Goal: Communication & Community: Share content

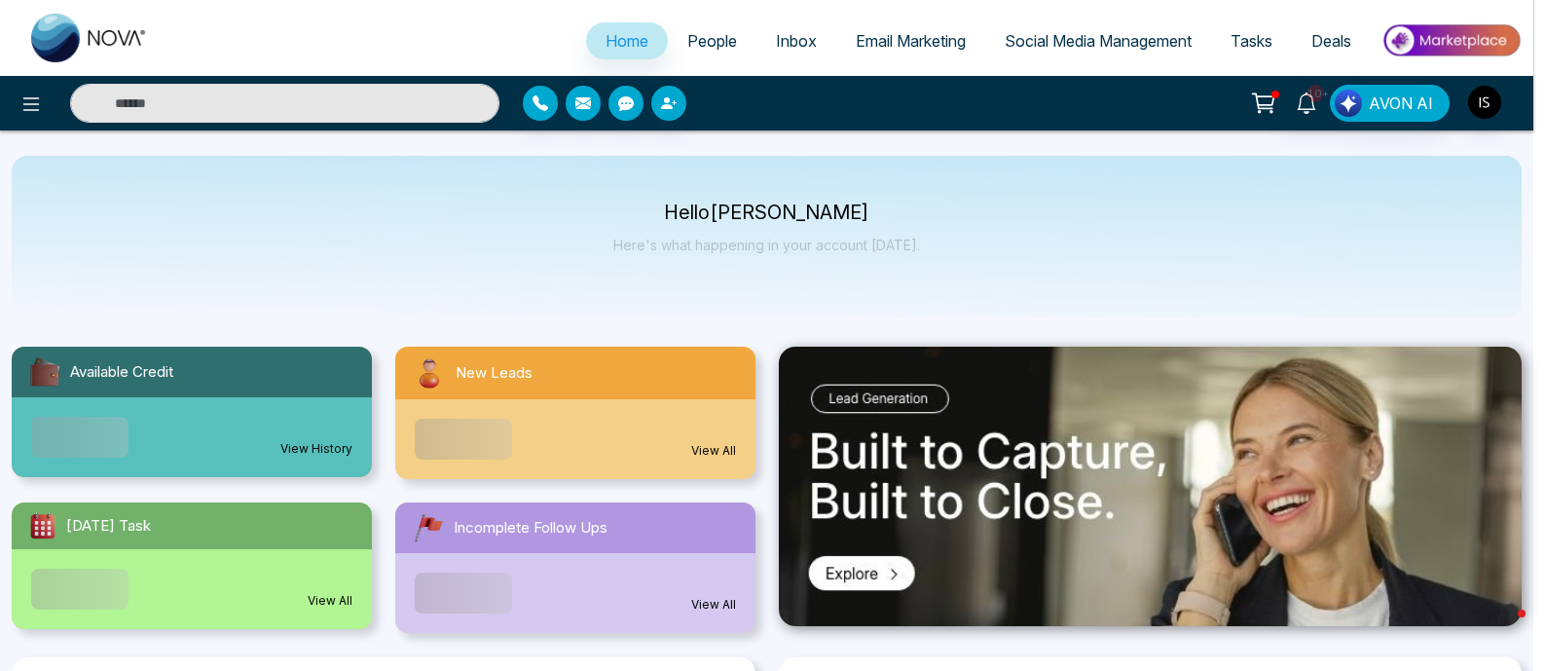
select select "*"
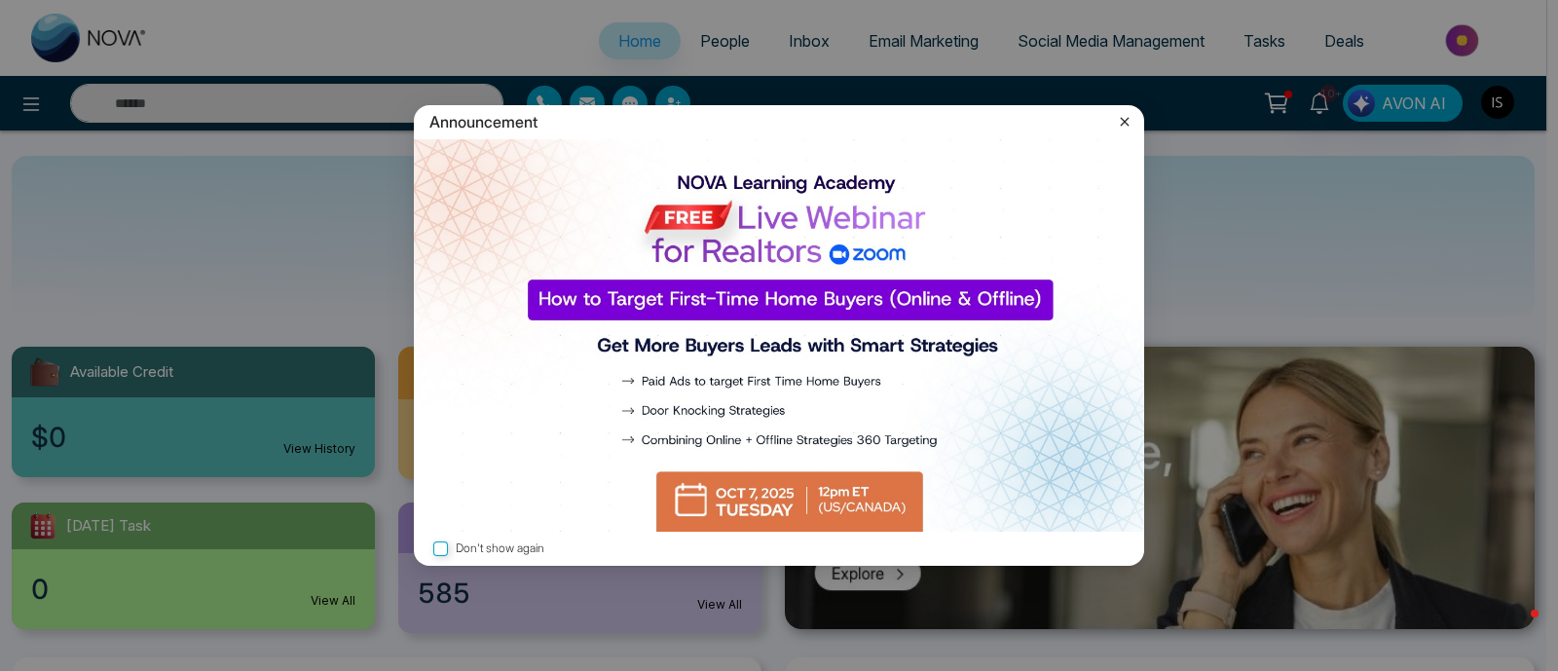
click at [1120, 120] on icon at bounding box center [1124, 121] width 19 height 19
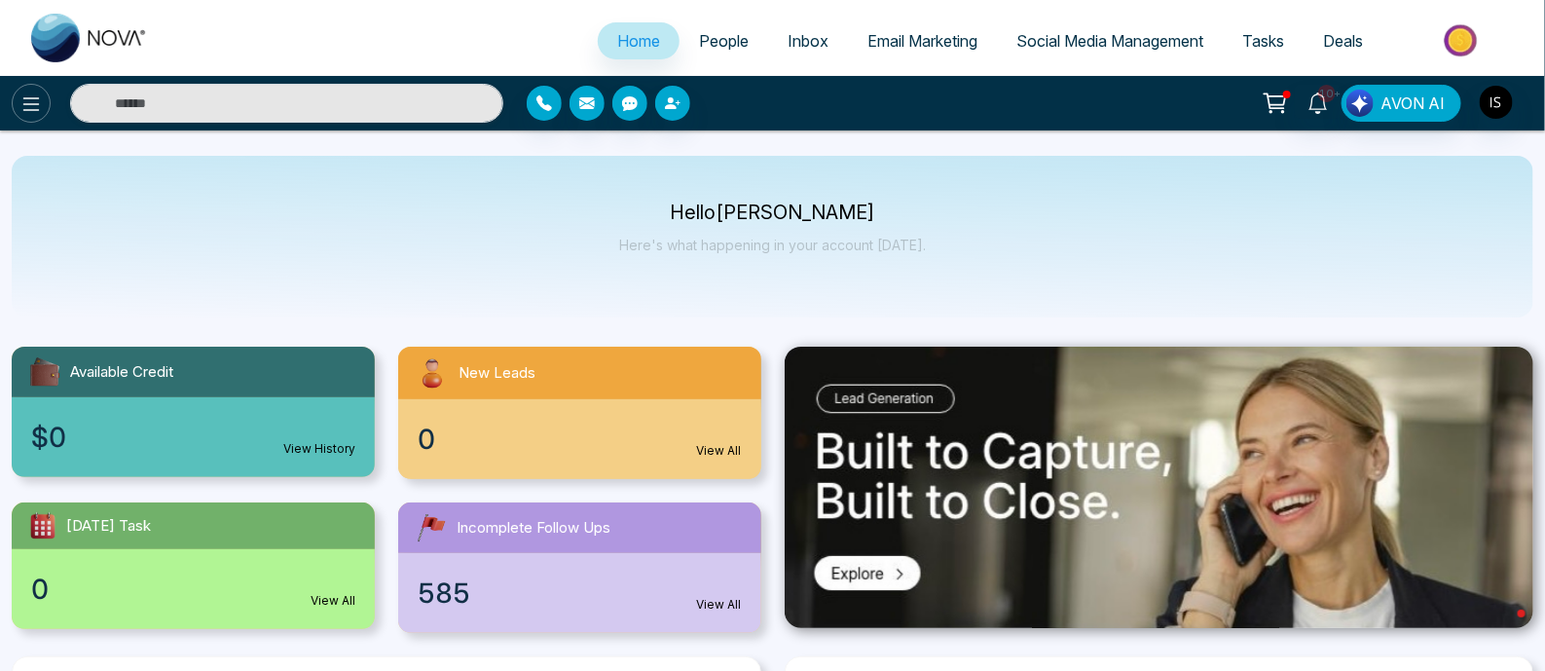
click at [43, 107] on button at bounding box center [31, 103] width 39 height 39
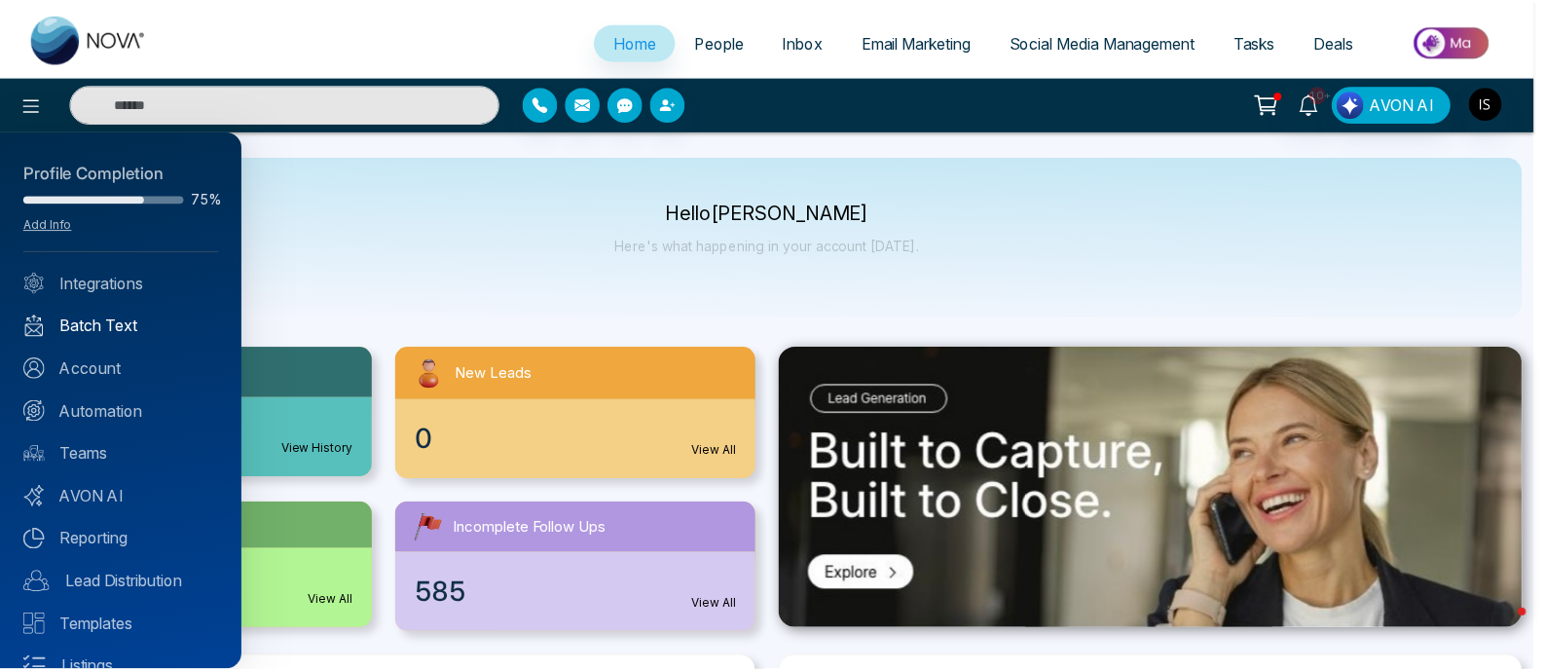
scroll to position [116, 0]
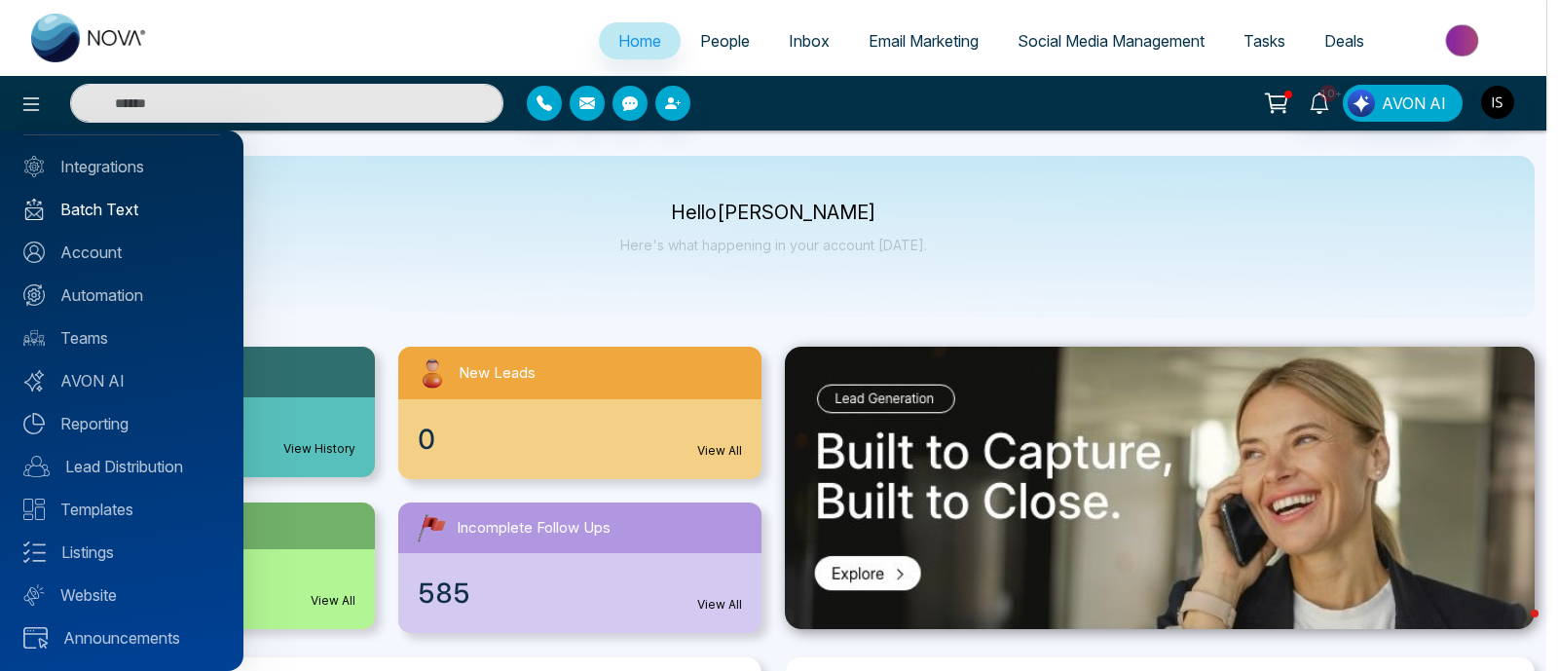
click at [129, 212] on link "Batch Text" at bounding box center [121, 209] width 197 height 23
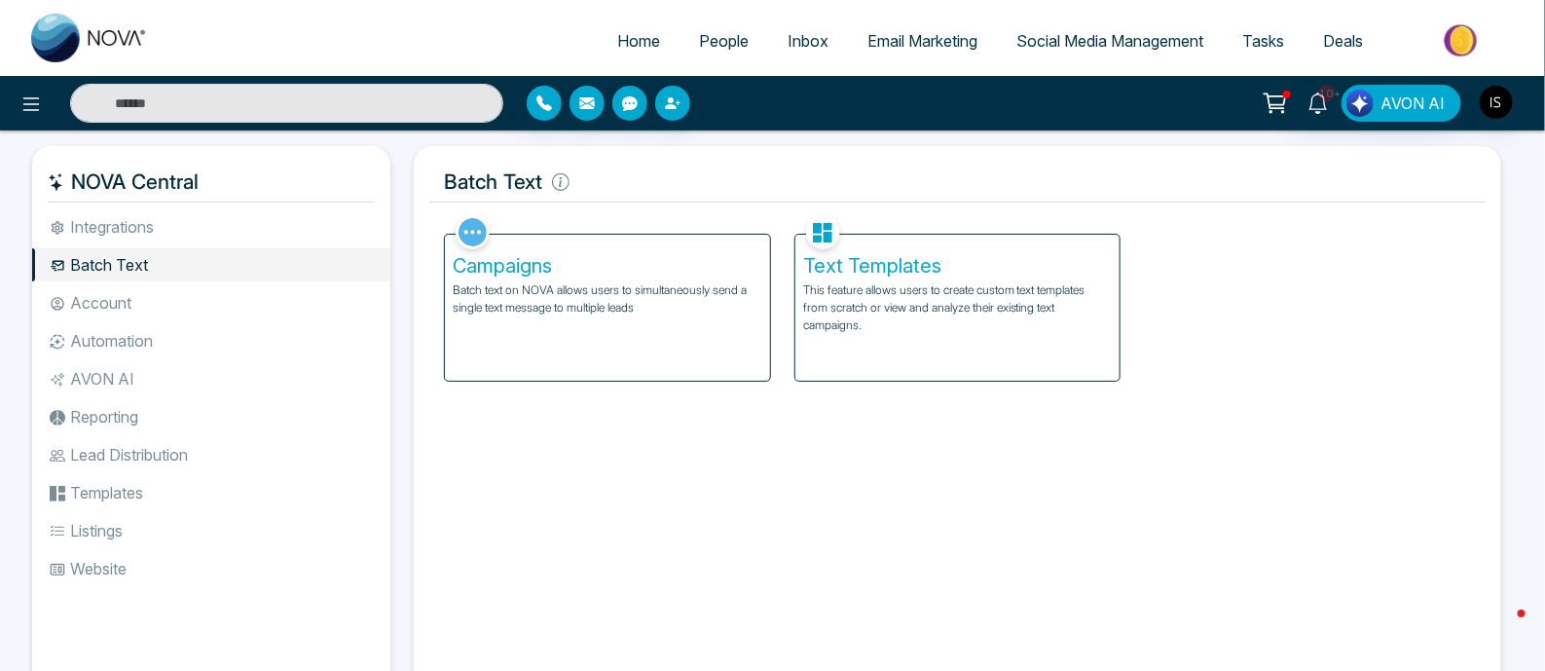
click at [678, 285] on p "Batch text on NOVA allows users to simultaneously send a single text message to…" at bounding box center [608, 298] width 310 height 35
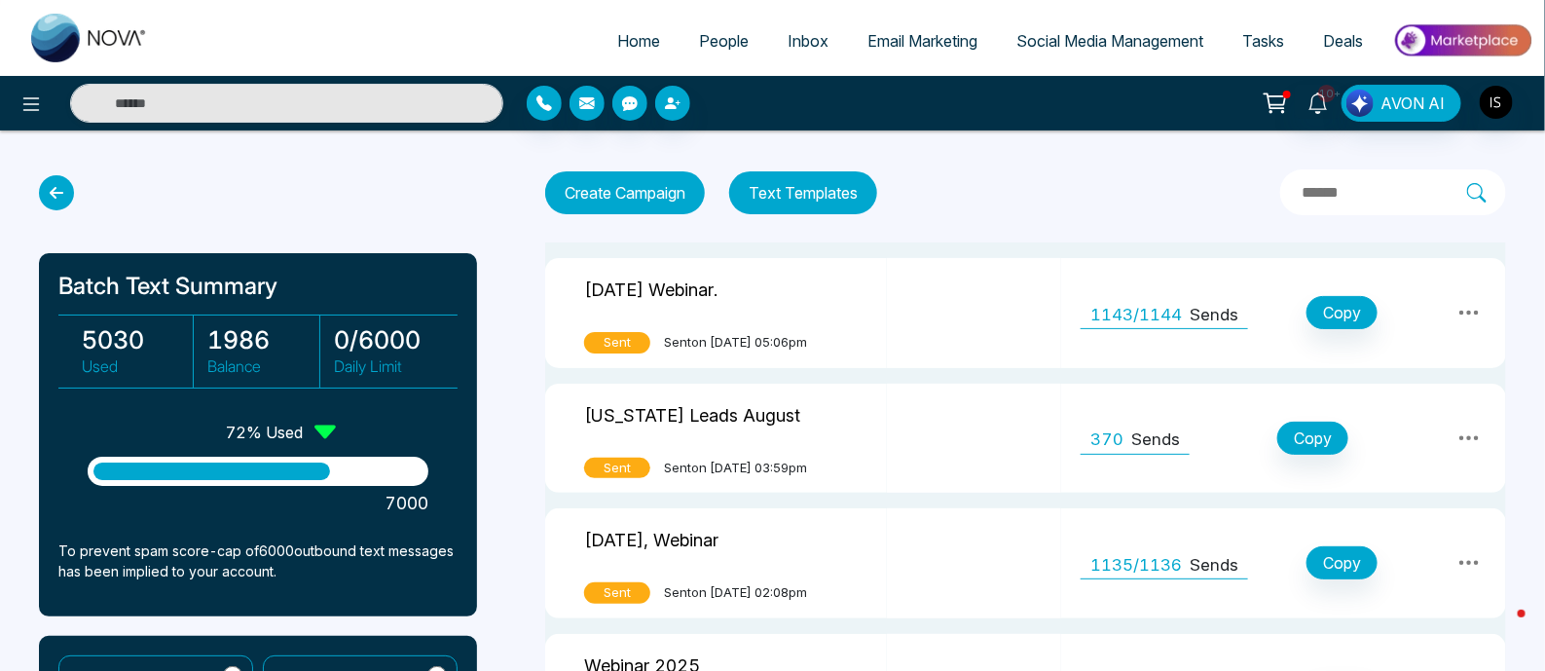
click at [983, 305] on td at bounding box center [974, 313] width 174 height 110
click at [1472, 309] on icon at bounding box center [1468, 312] width 23 height 23
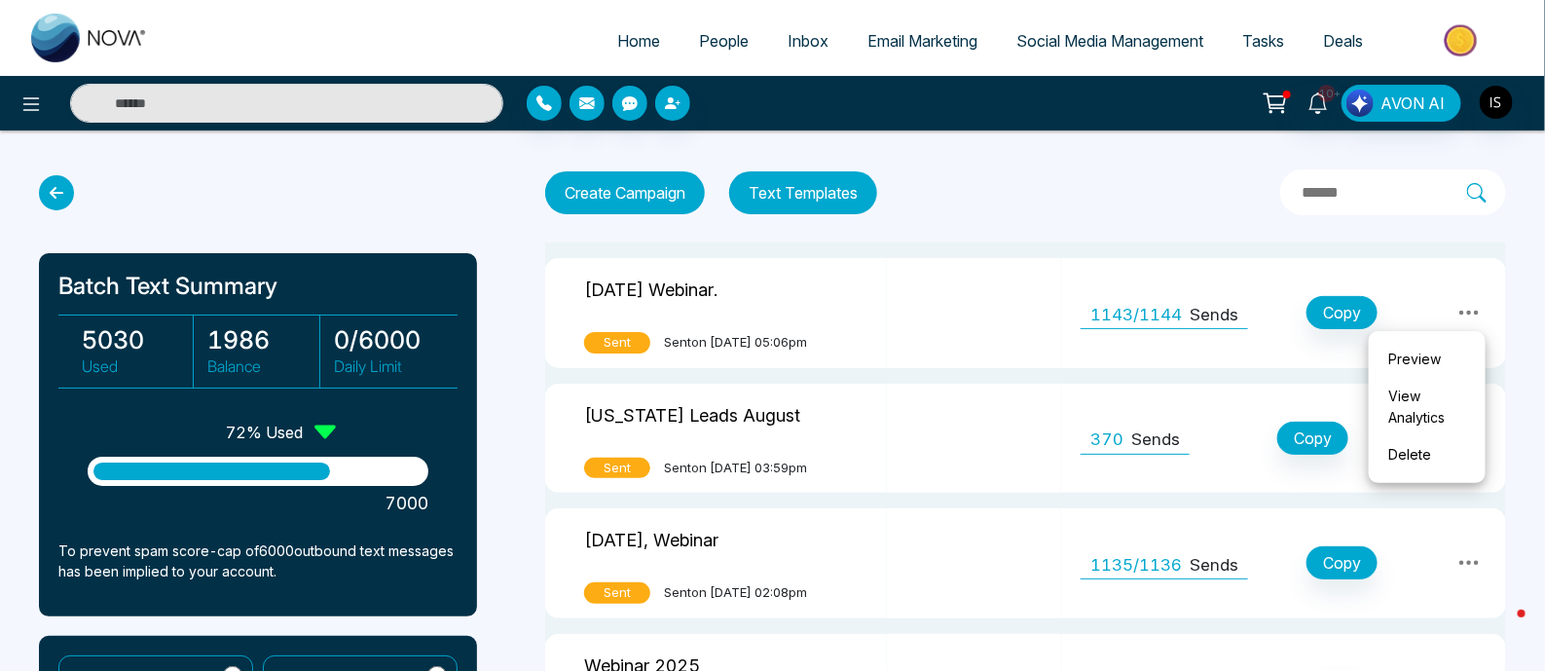
click at [1427, 359] on link "Preview" at bounding box center [1426, 359] width 97 height 37
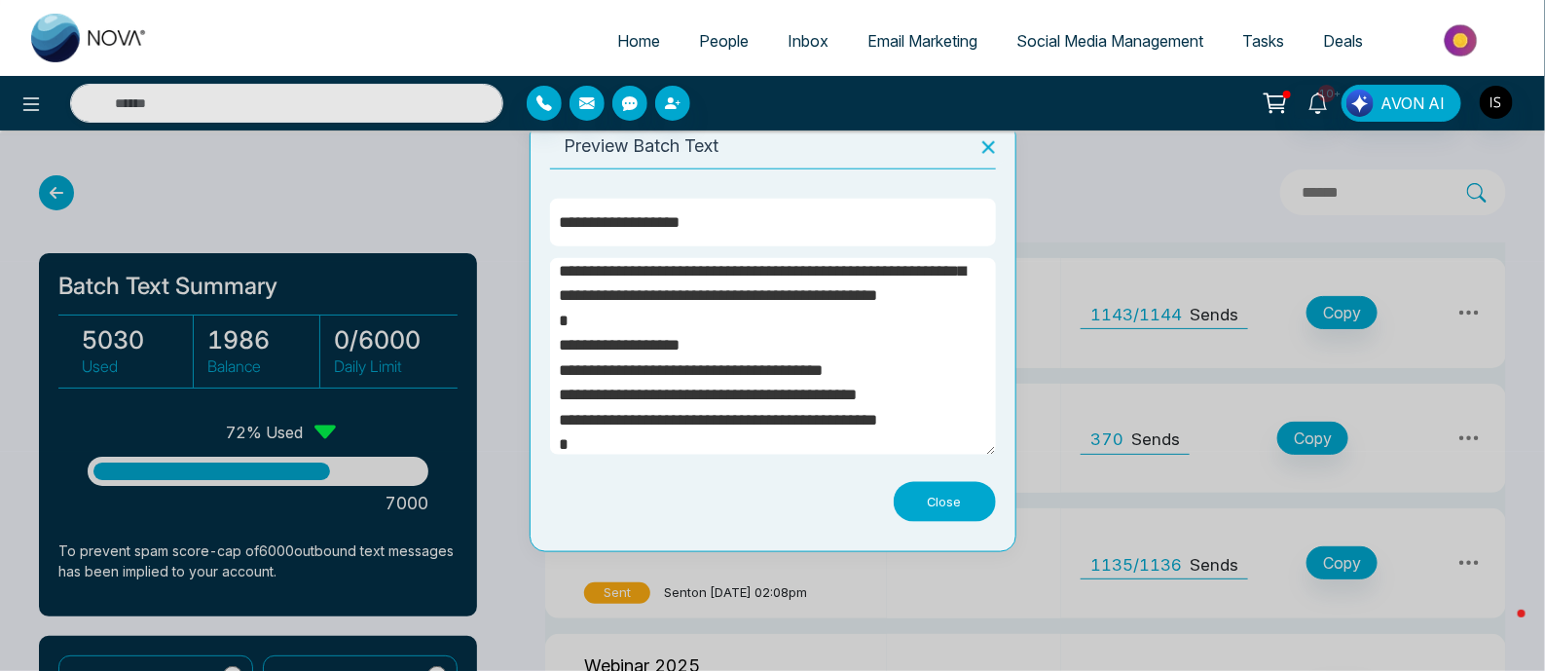
scroll to position [322, 0]
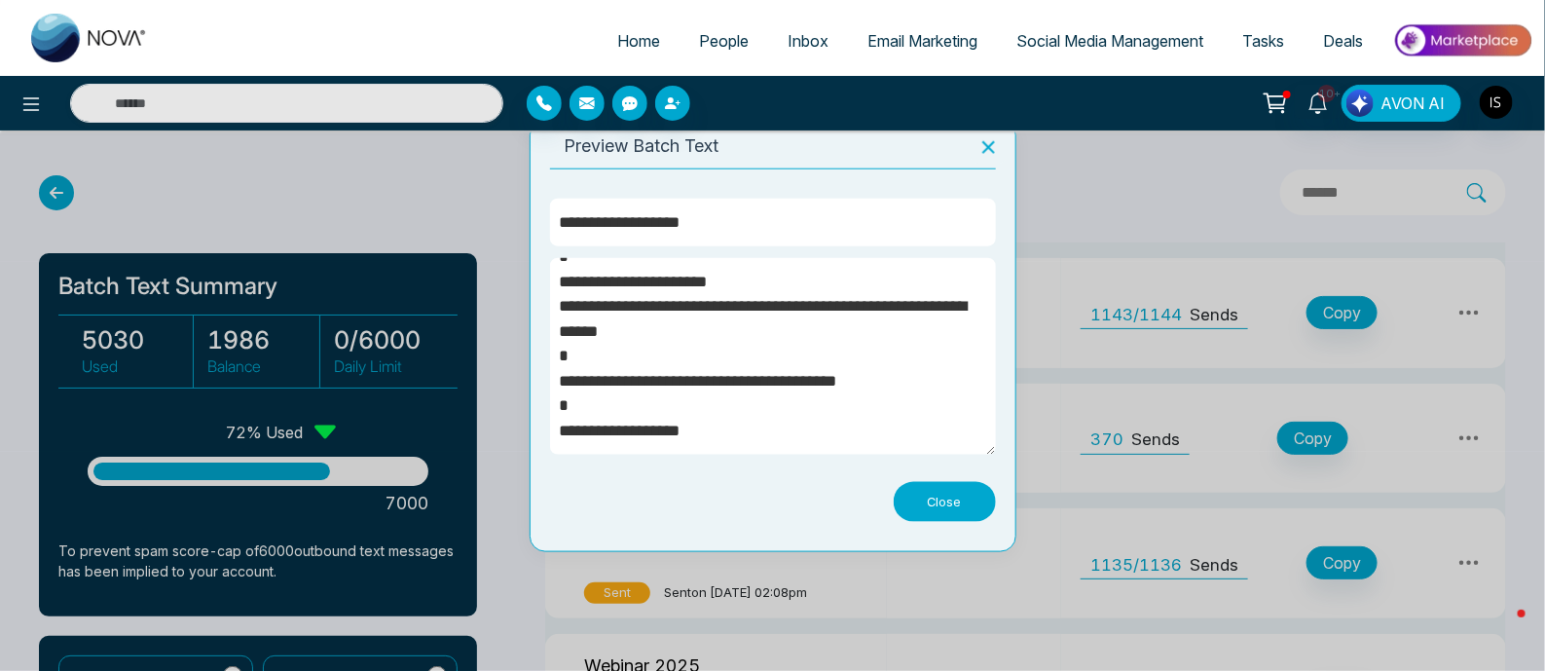
click at [797, 493] on div "**********" at bounding box center [773, 335] width 487 height 432
click at [1081, 187] on div at bounding box center [772, 335] width 1545 height 671
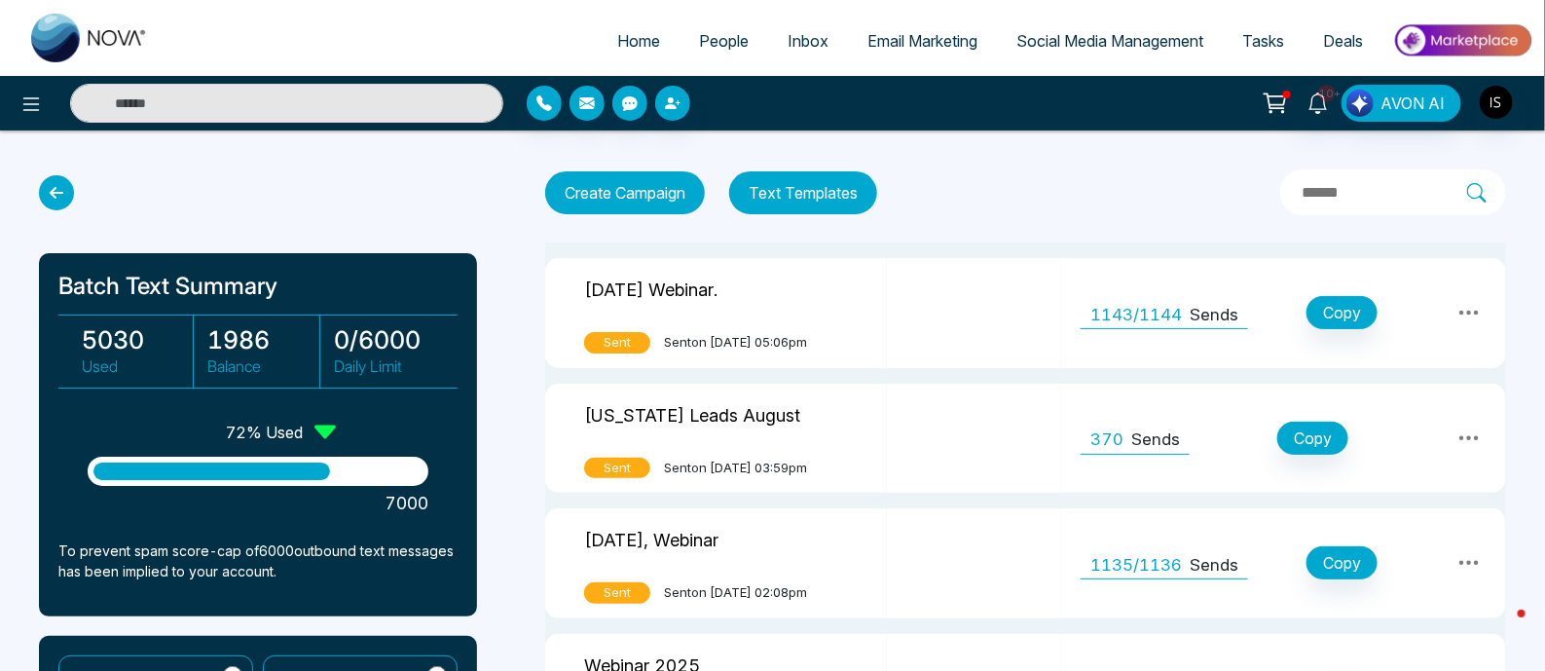
scroll to position [124, 0]
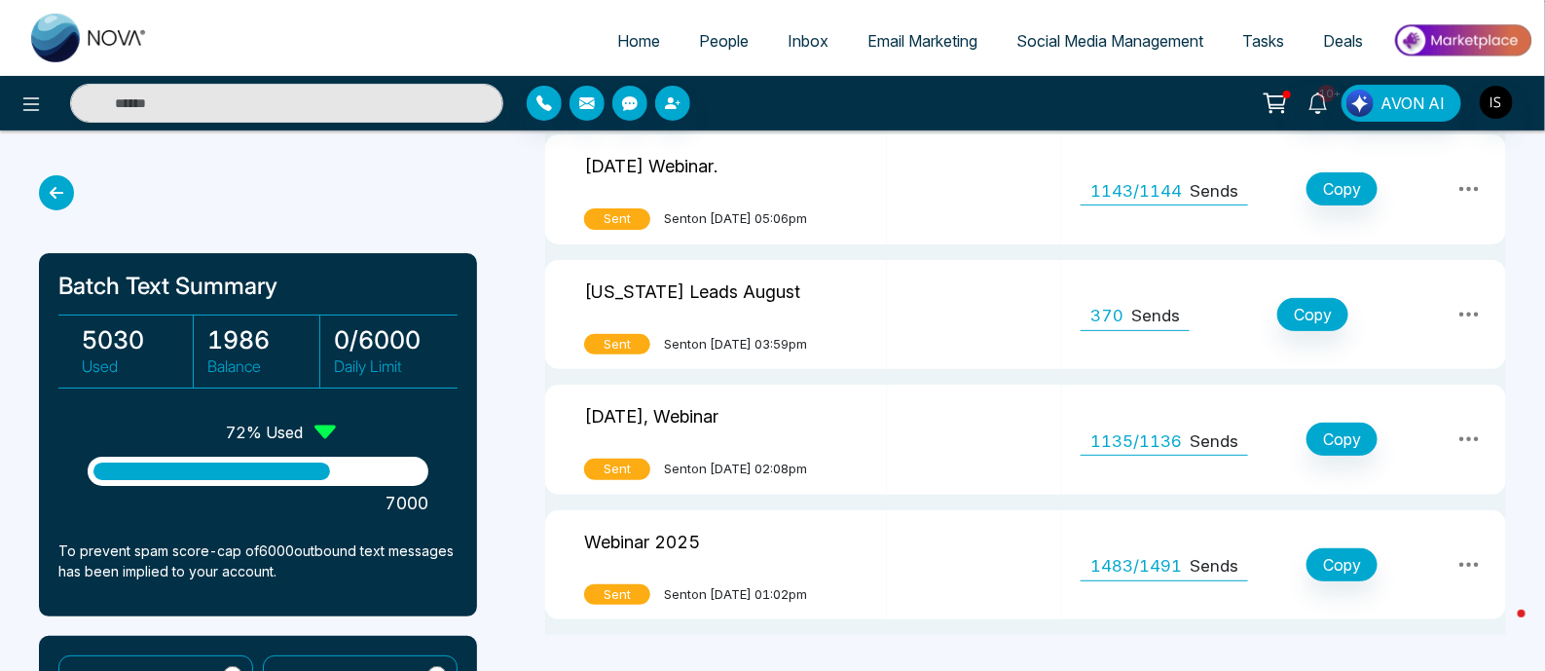
click at [725, 40] on span "People" at bounding box center [724, 40] width 50 height 19
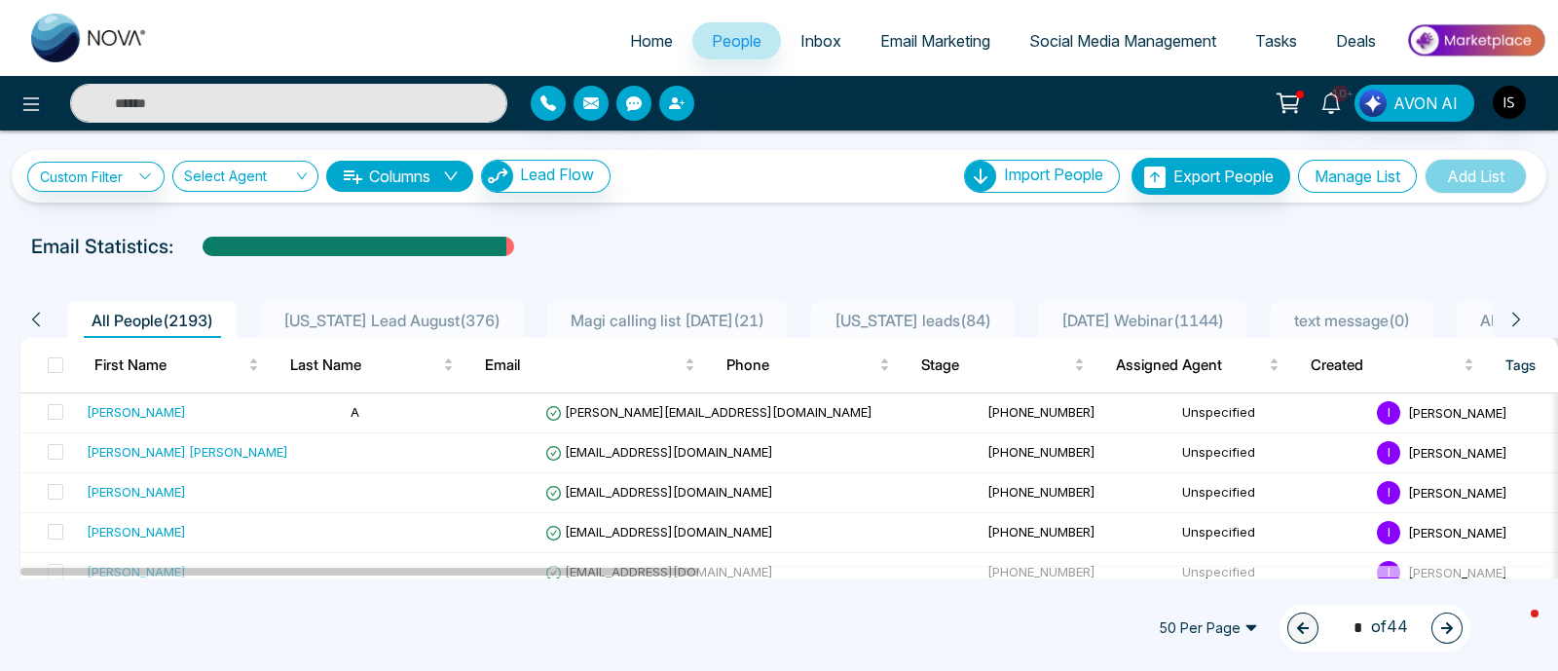
click at [1320, 167] on button "Manage List" at bounding box center [1357, 176] width 119 height 33
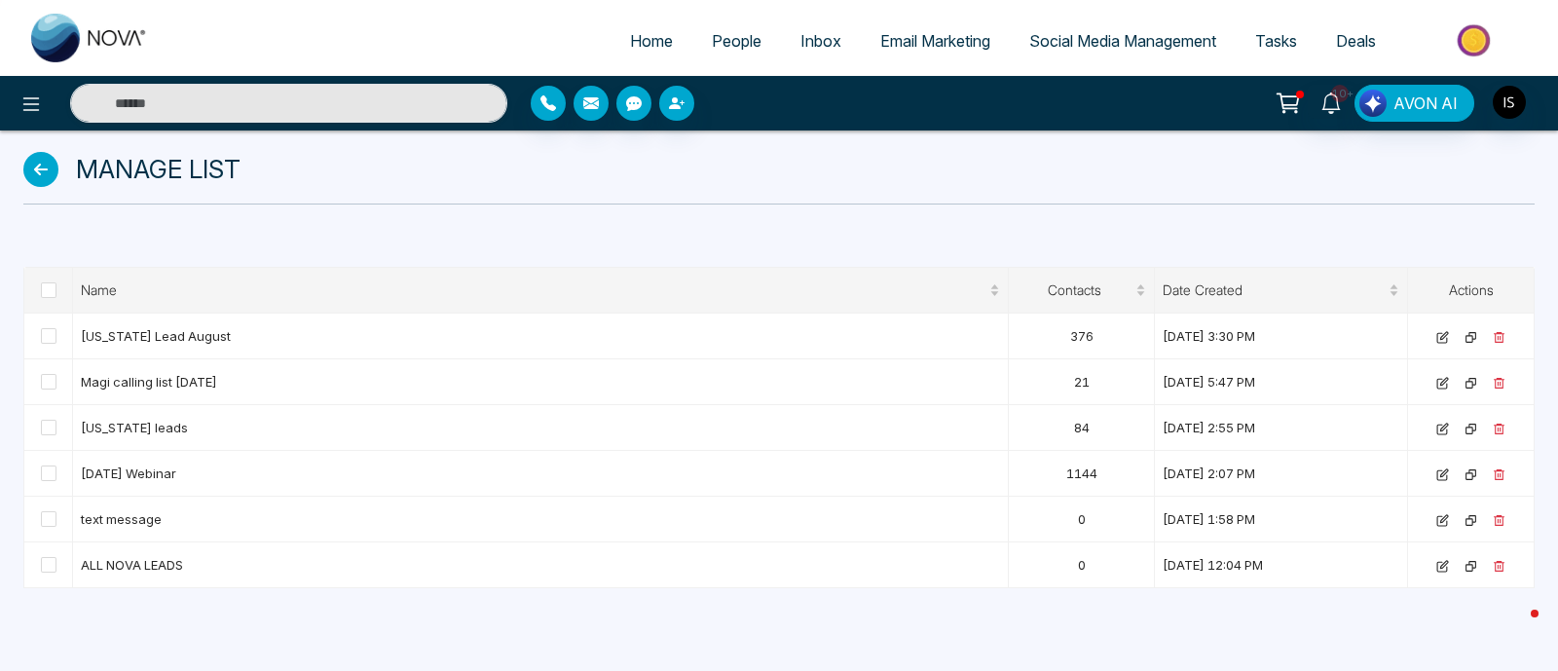
click at [630, 35] on span "Home" at bounding box center [651, 40] width 43 height 19
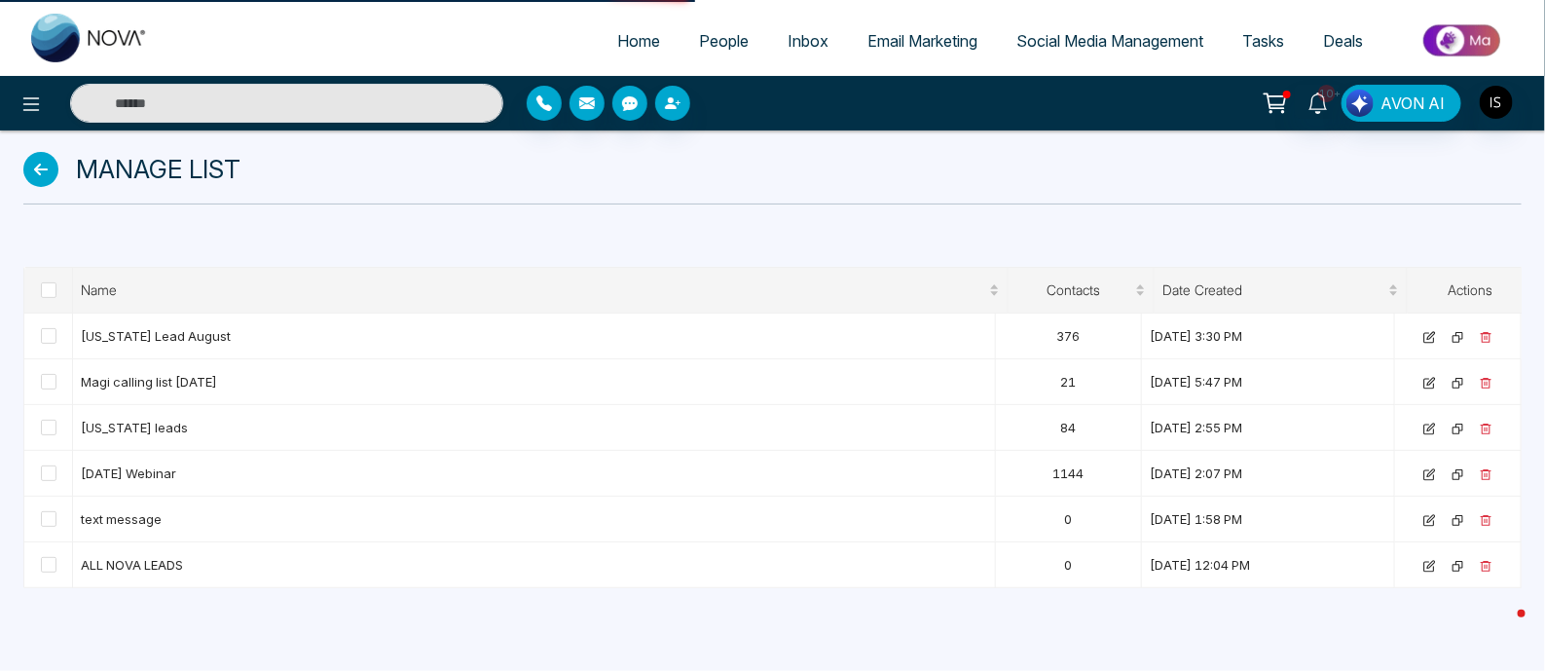
select select "*"
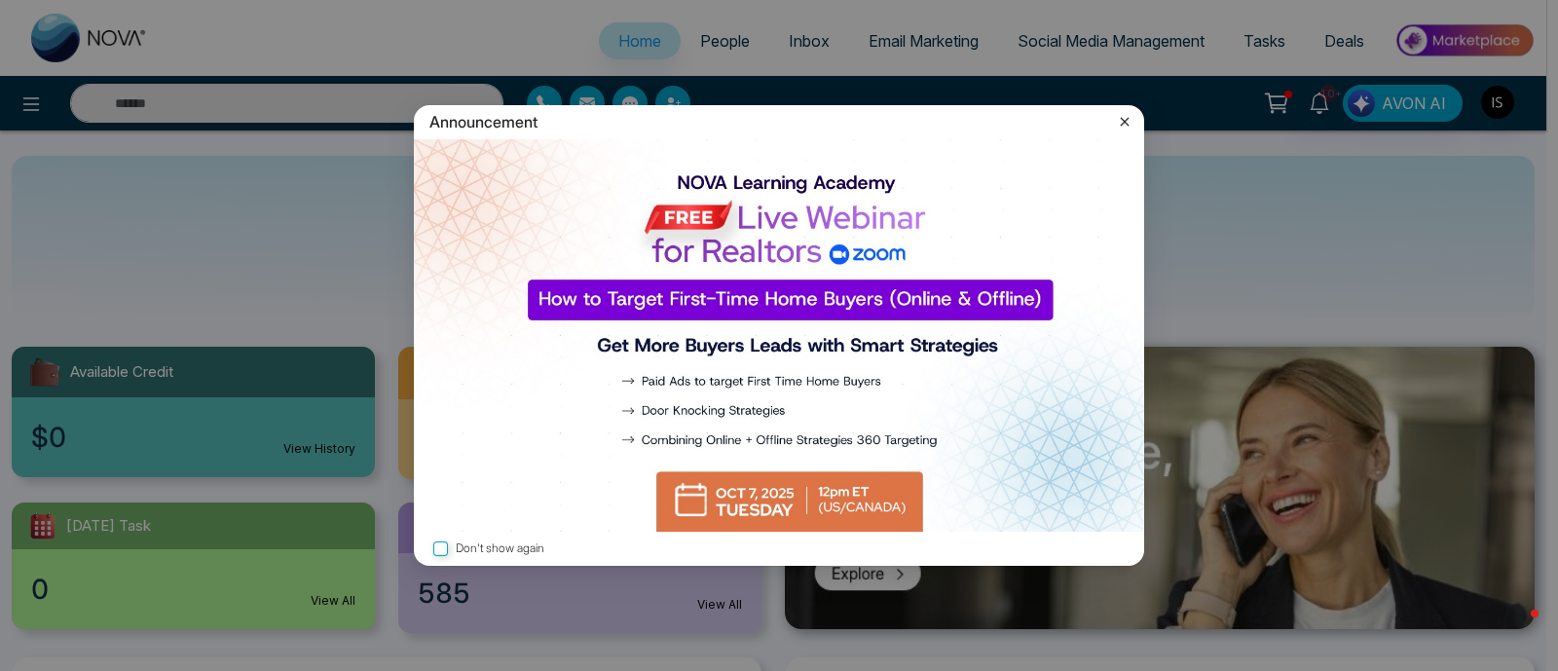
click at [1122, 124] on icon at bounding box center [1124, 121] width 9 height 9
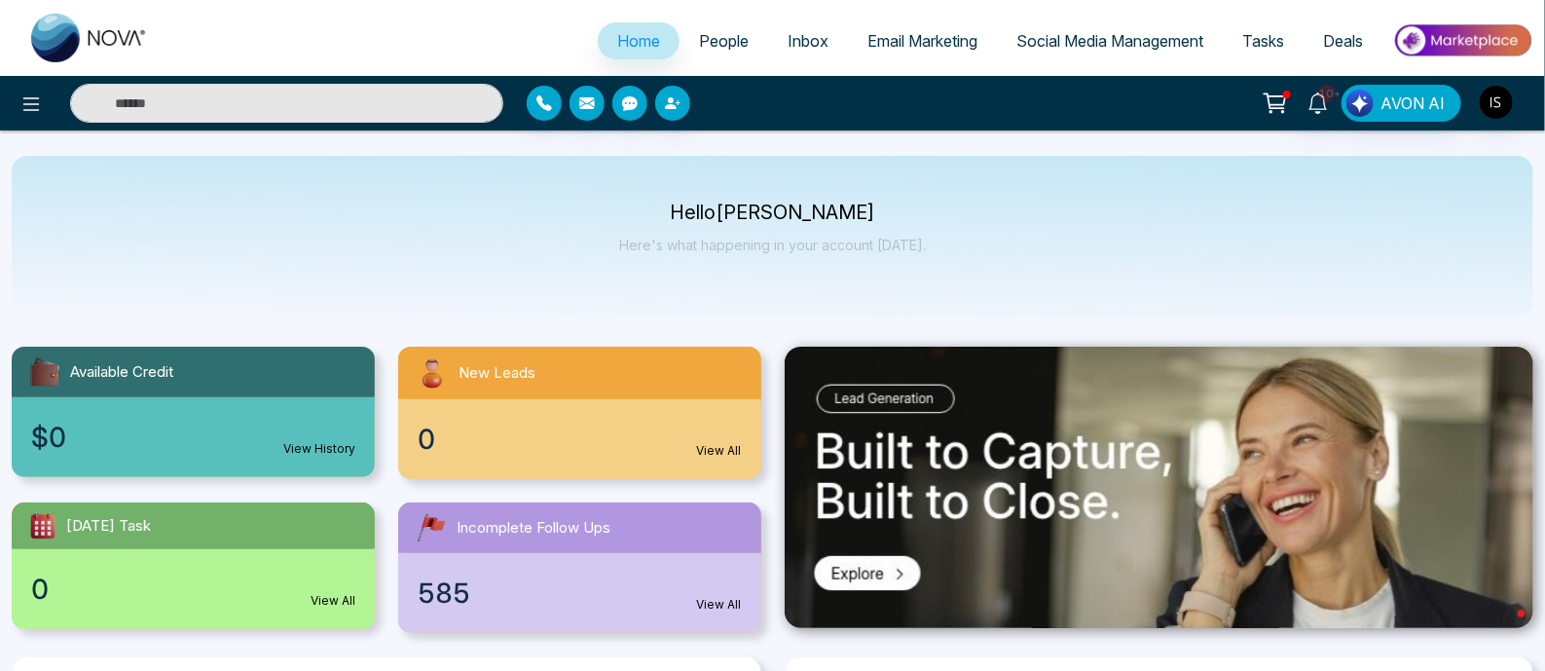
click at [725, 47] on span "People" at bounding box center [724, 40] width 50 height 19
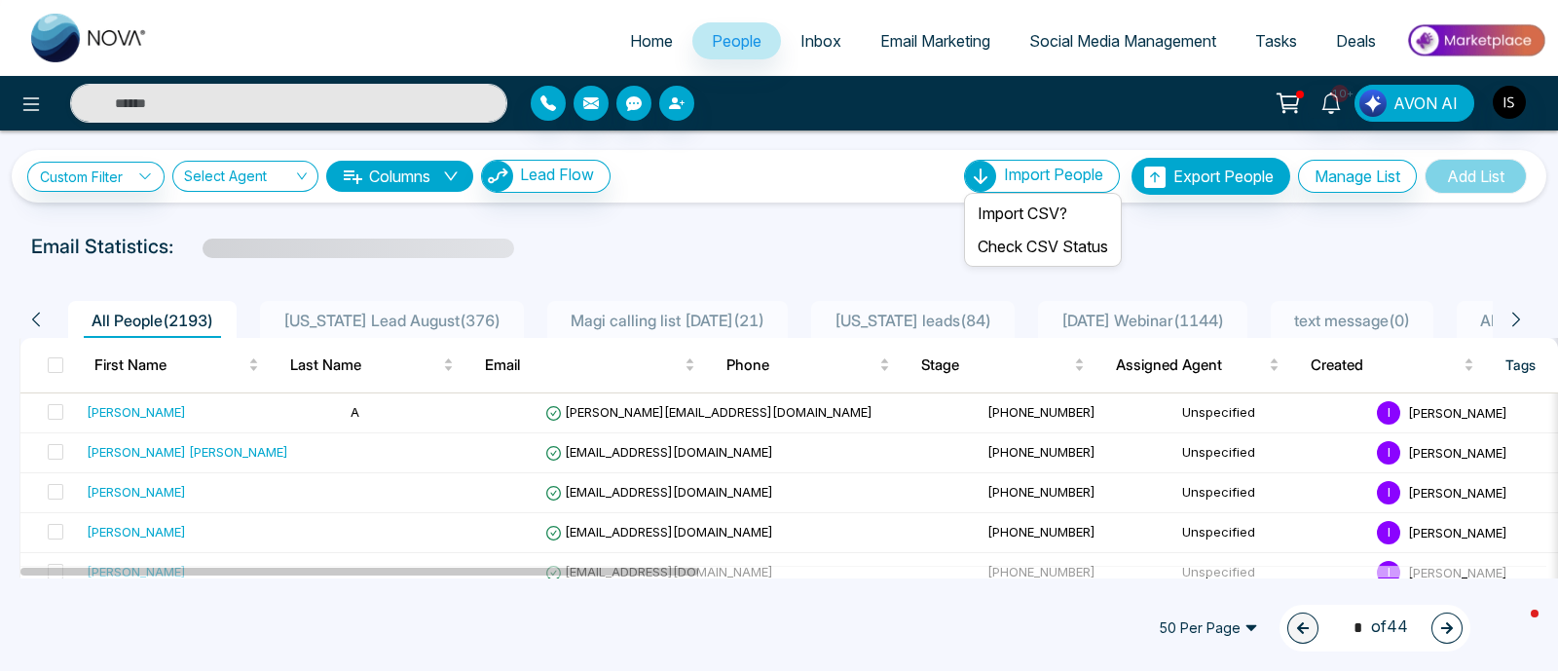
click at [1031, 177] on span "Import People" at bounding box center [1053, 174] width 99 height 19
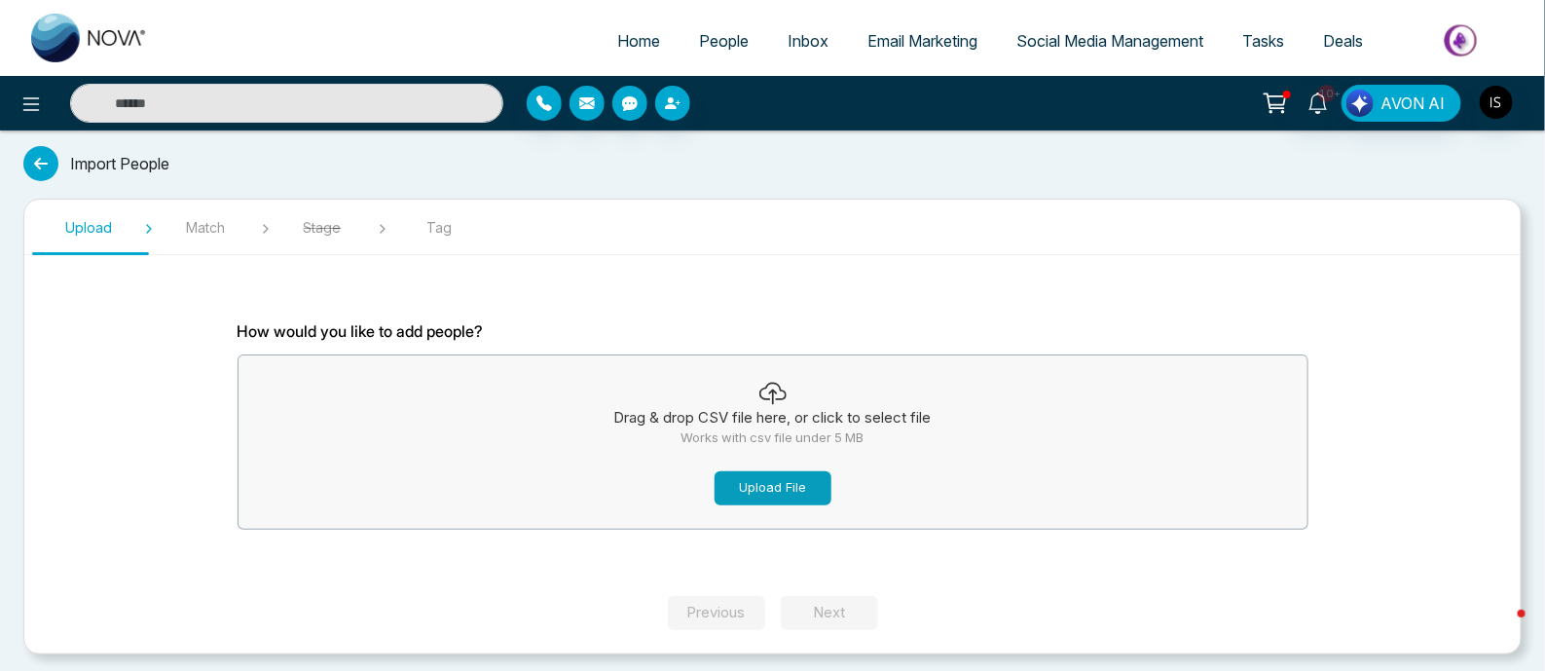
click at [764, 482] on button "Upload File" at bounding box center [773, 488] width 117 height 34
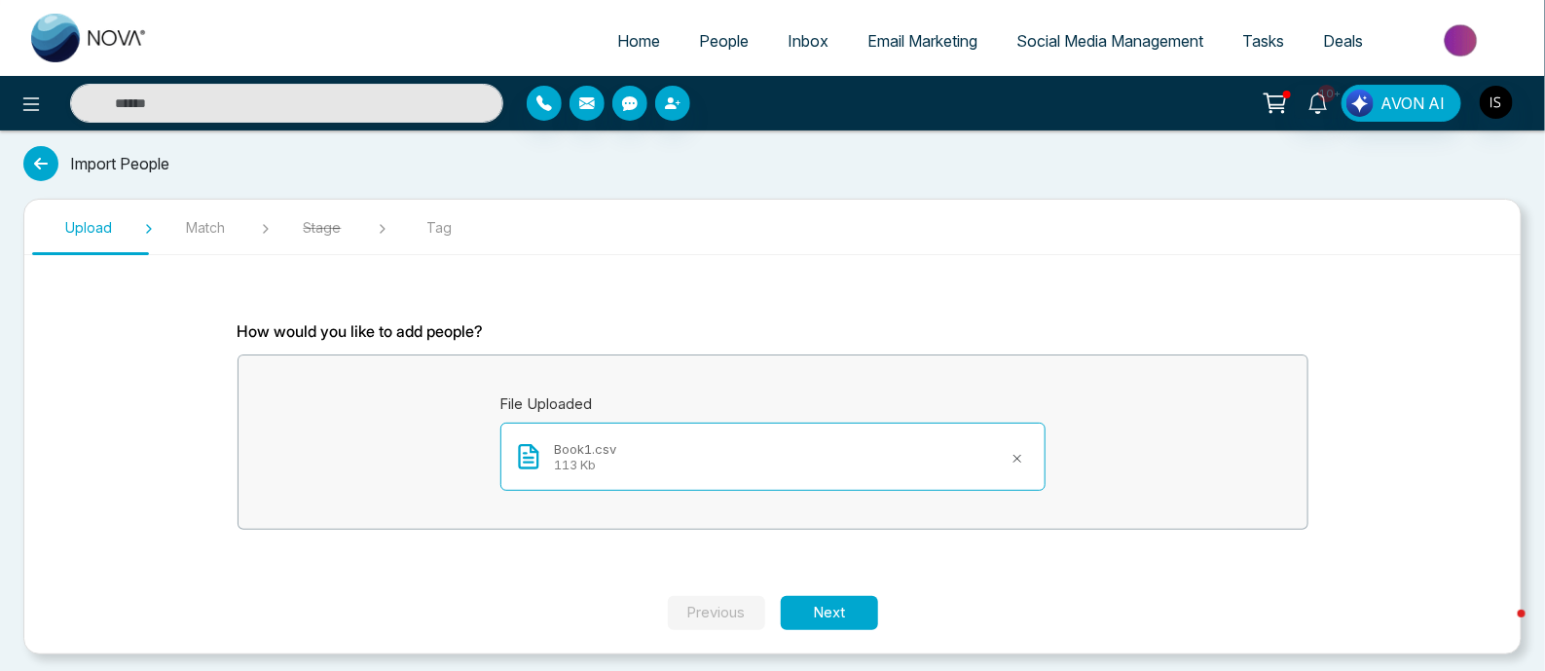
scroll to position [5, 0]
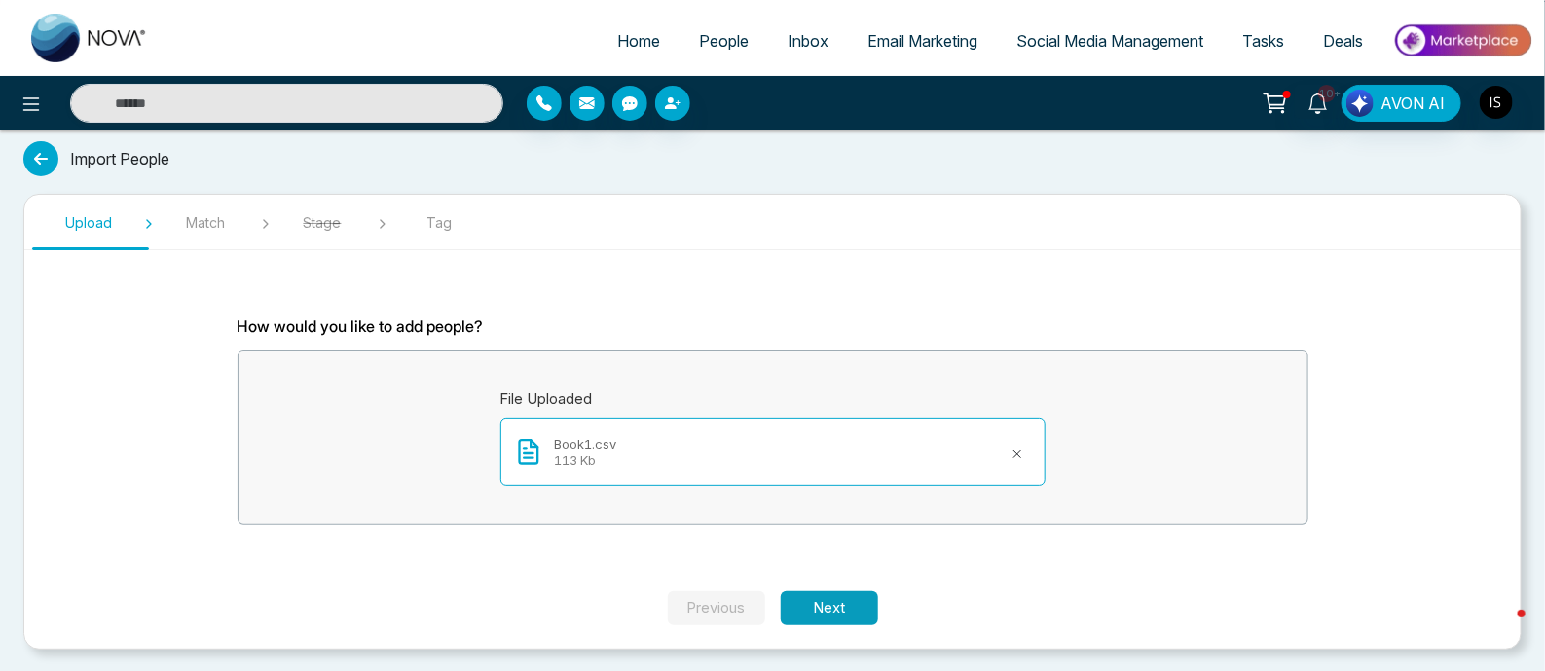
click at [824, 611] on button "Next" at bounding box center [829, 608] width 97 height 34
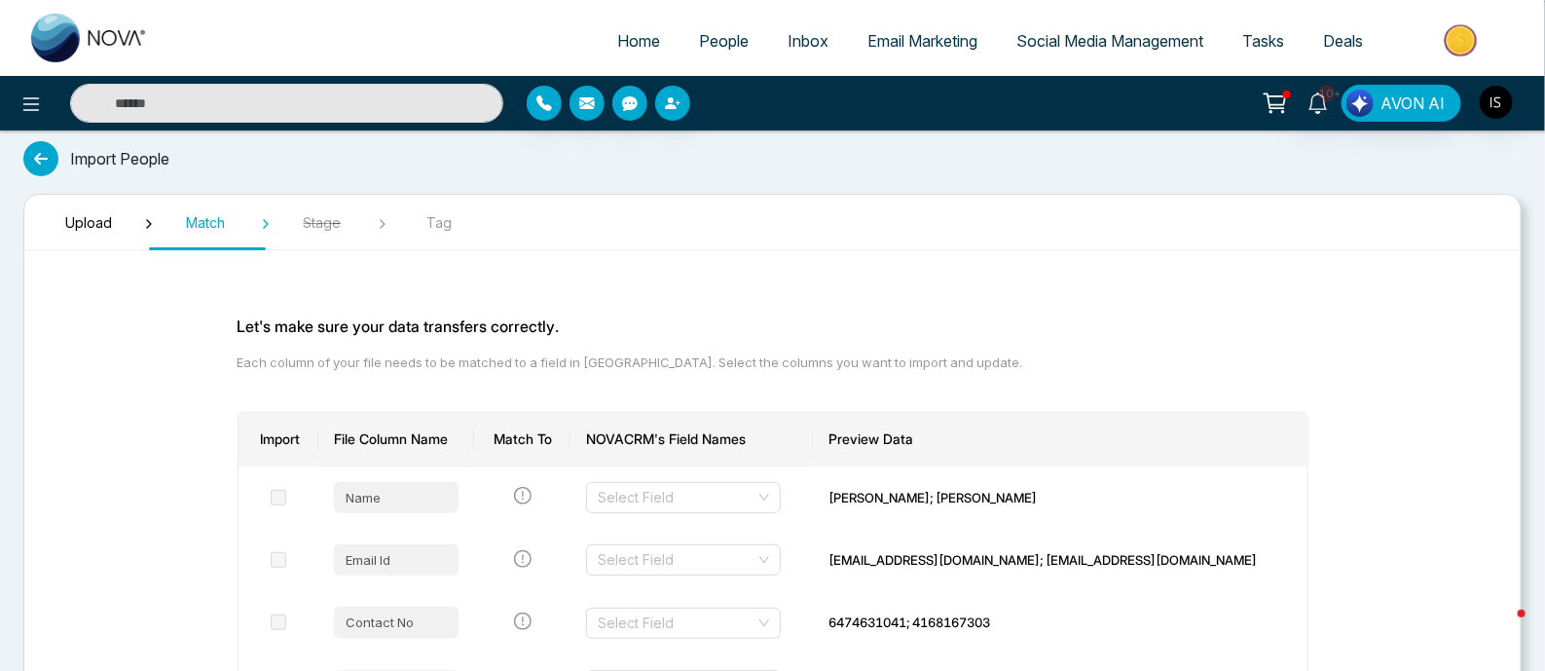
scroll to position [203, 0]
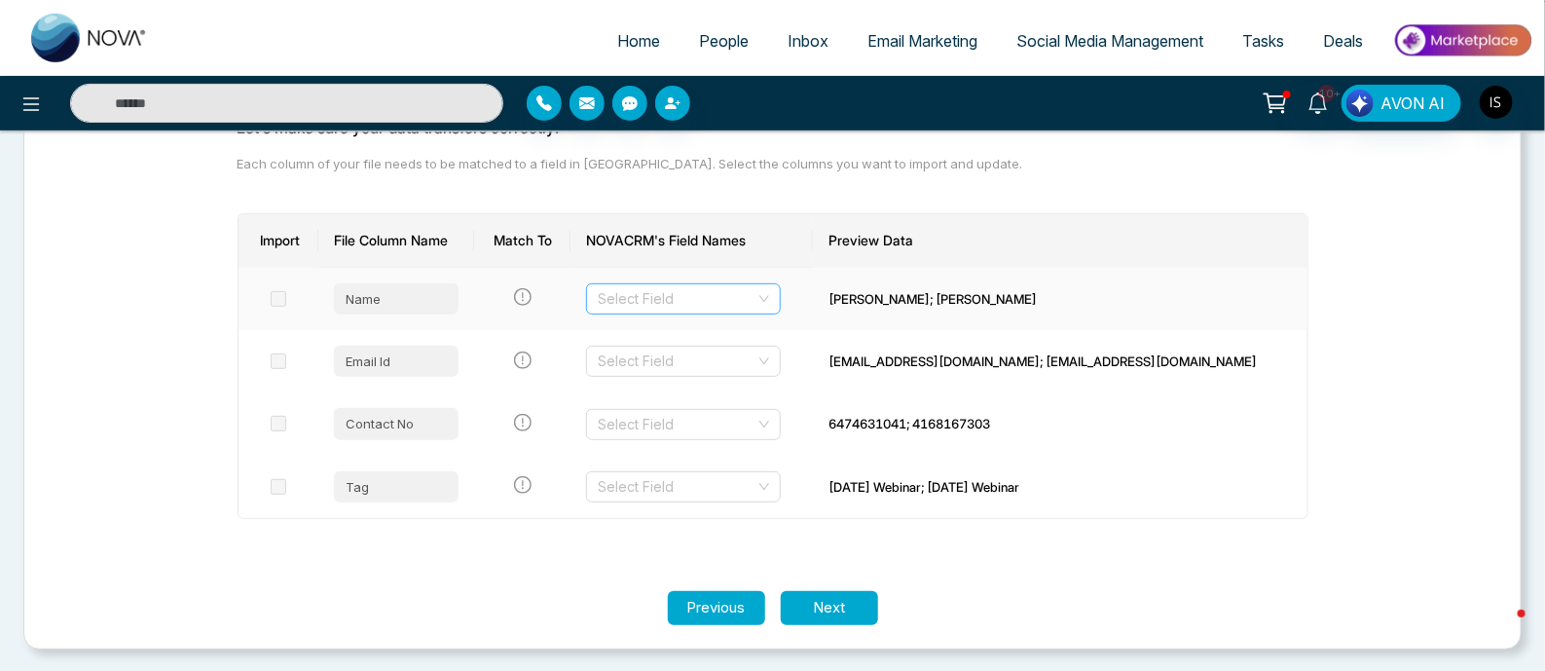
click at [755, 296] on input "search" at bounding box center [677, 298] width 158 height 29
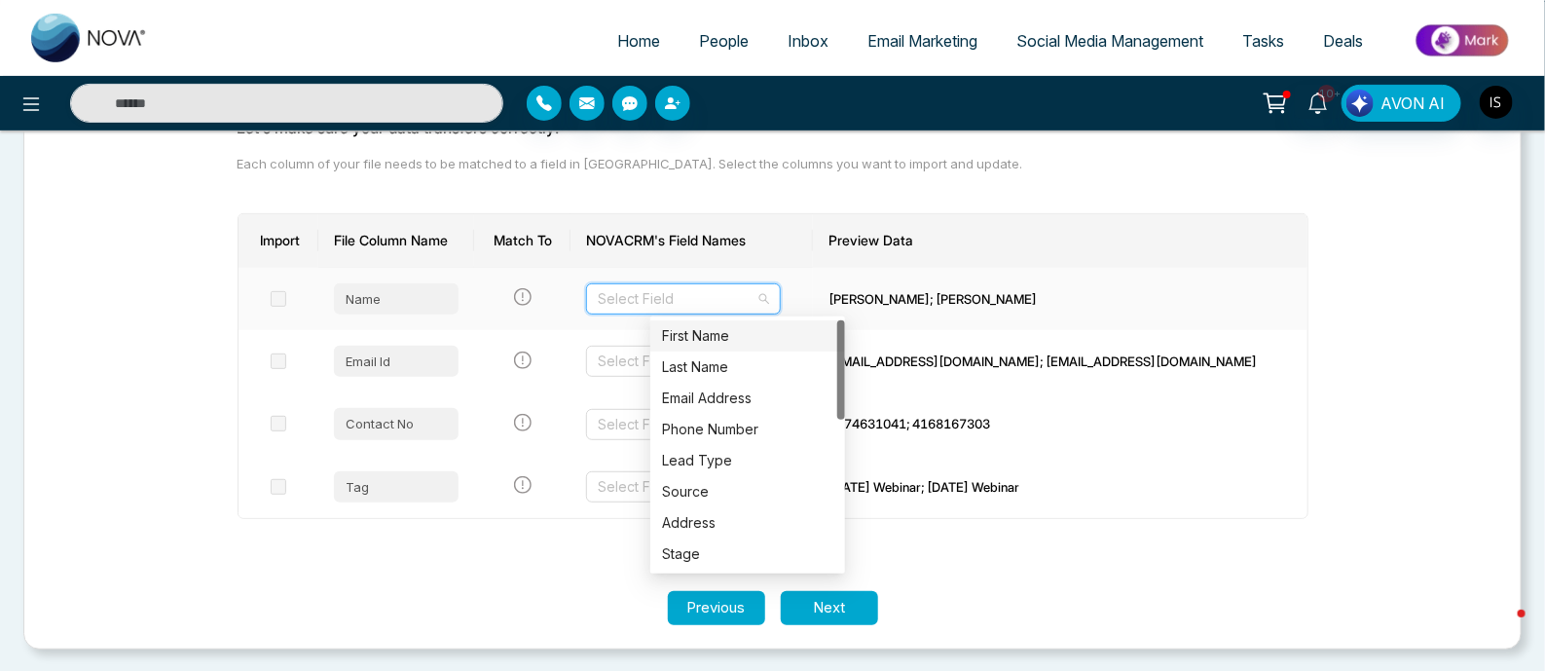
click at [760, 338] on div "First Name" at bounding box center [747, 335] width 171 height 21
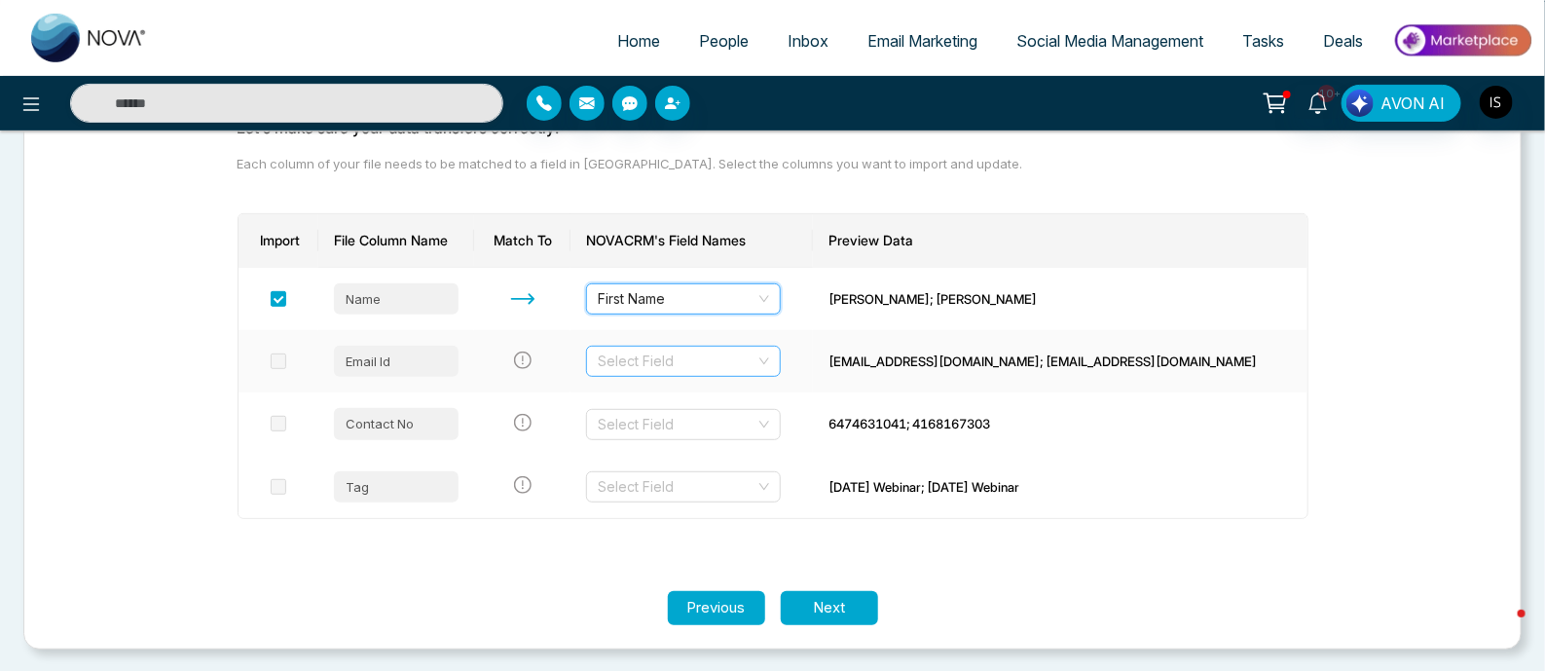
click at [755, 353] on input "search" at bounding box center [677, 361] width 158 height 29
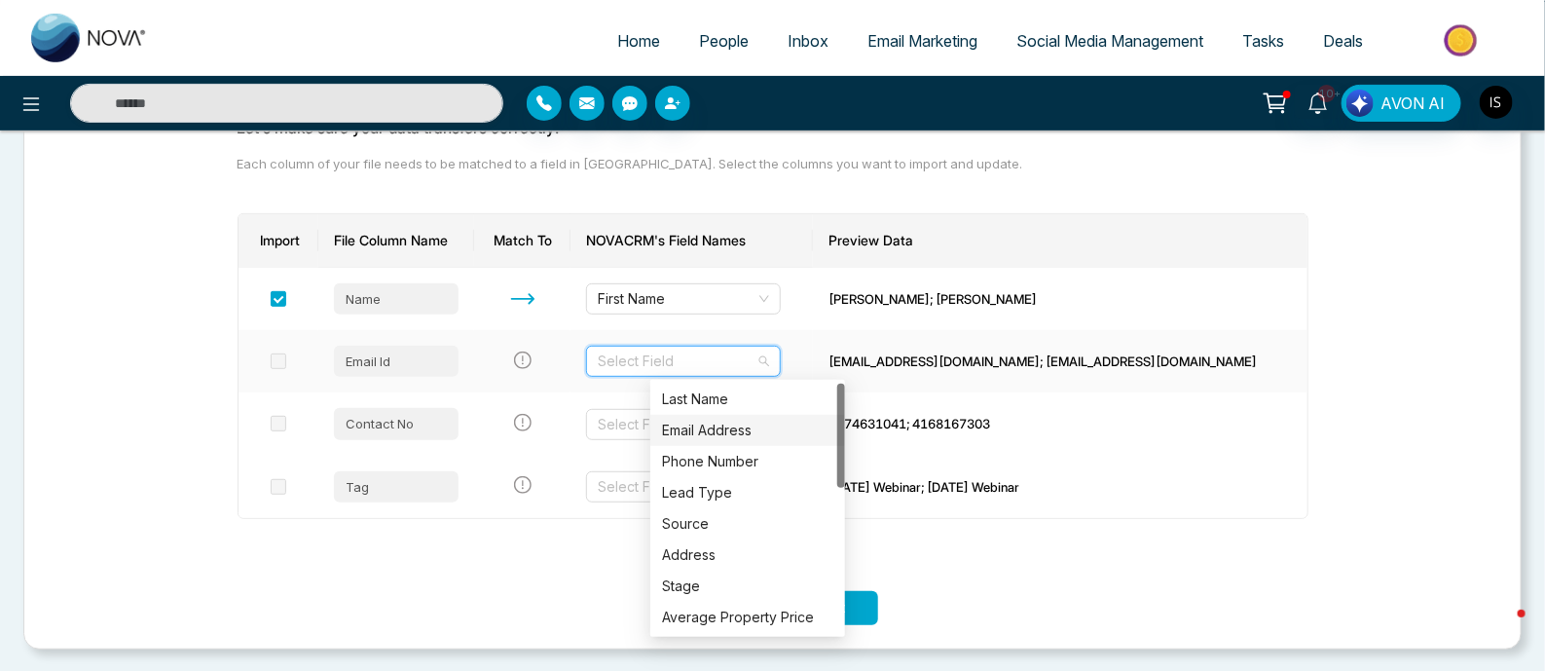
click at [737, 423] on div "Email Address" at bounding box center [747, 430] width 171 height 21
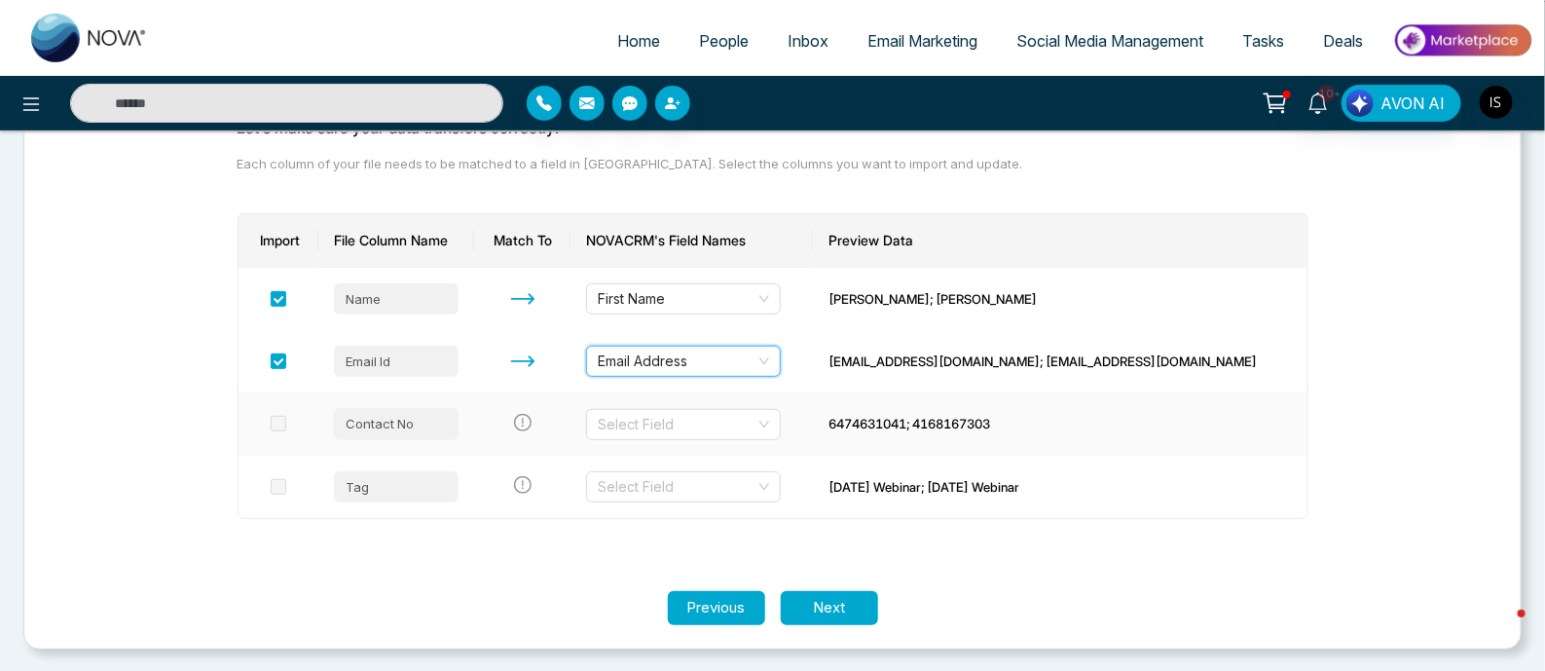
click at [737, 423] on input "search" at bounding box center [677, 424] width 158 height 29
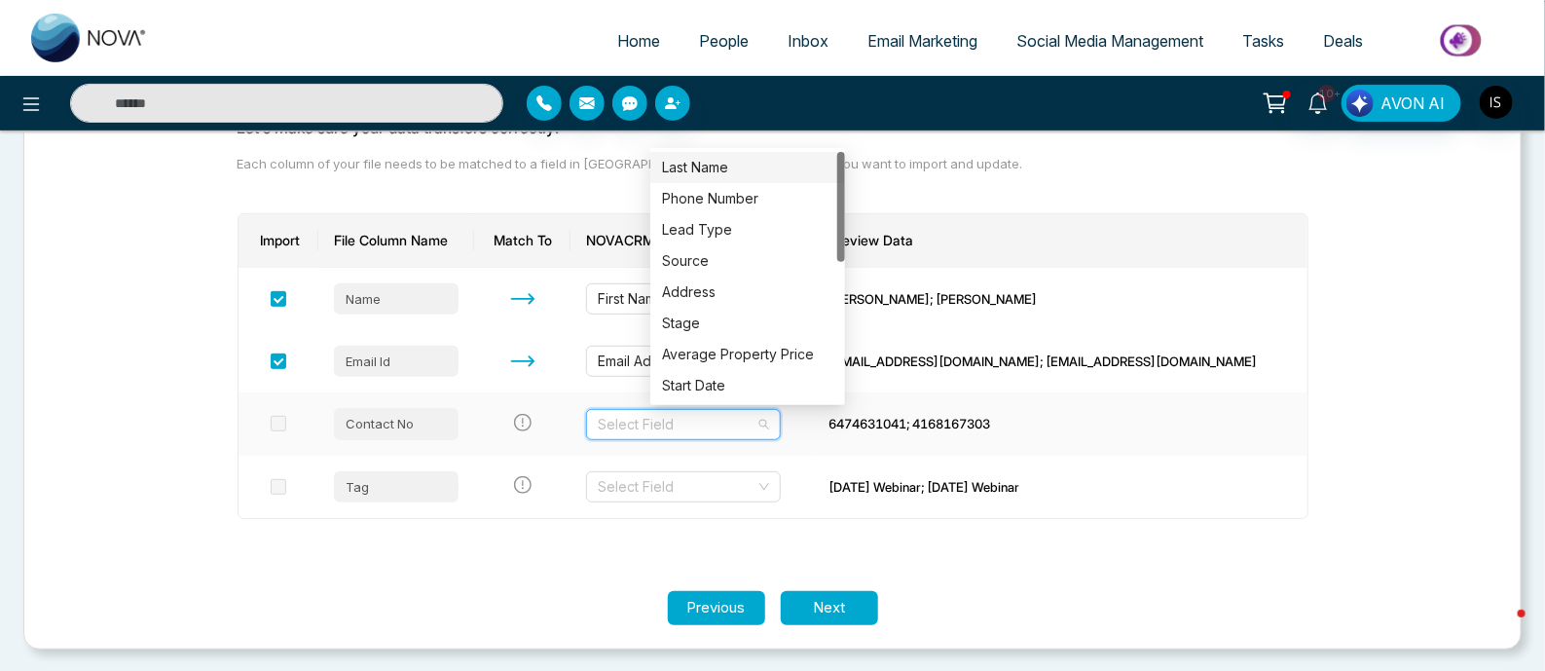
click at [741, 178] on div "Last Name" at bounding box center [747, 167] width 195 height 31
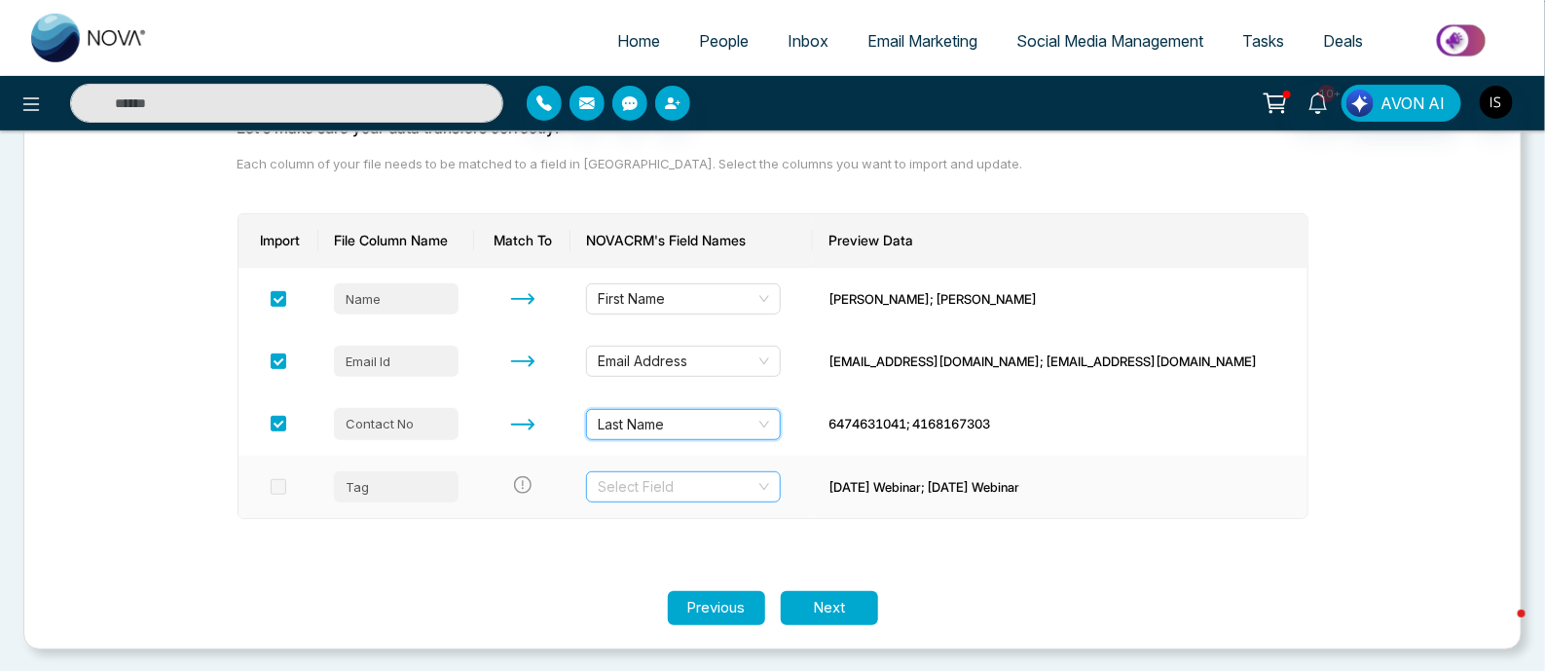
click at [752, 492] on input "search" at bounding box center [677, 486] width 158 height 29
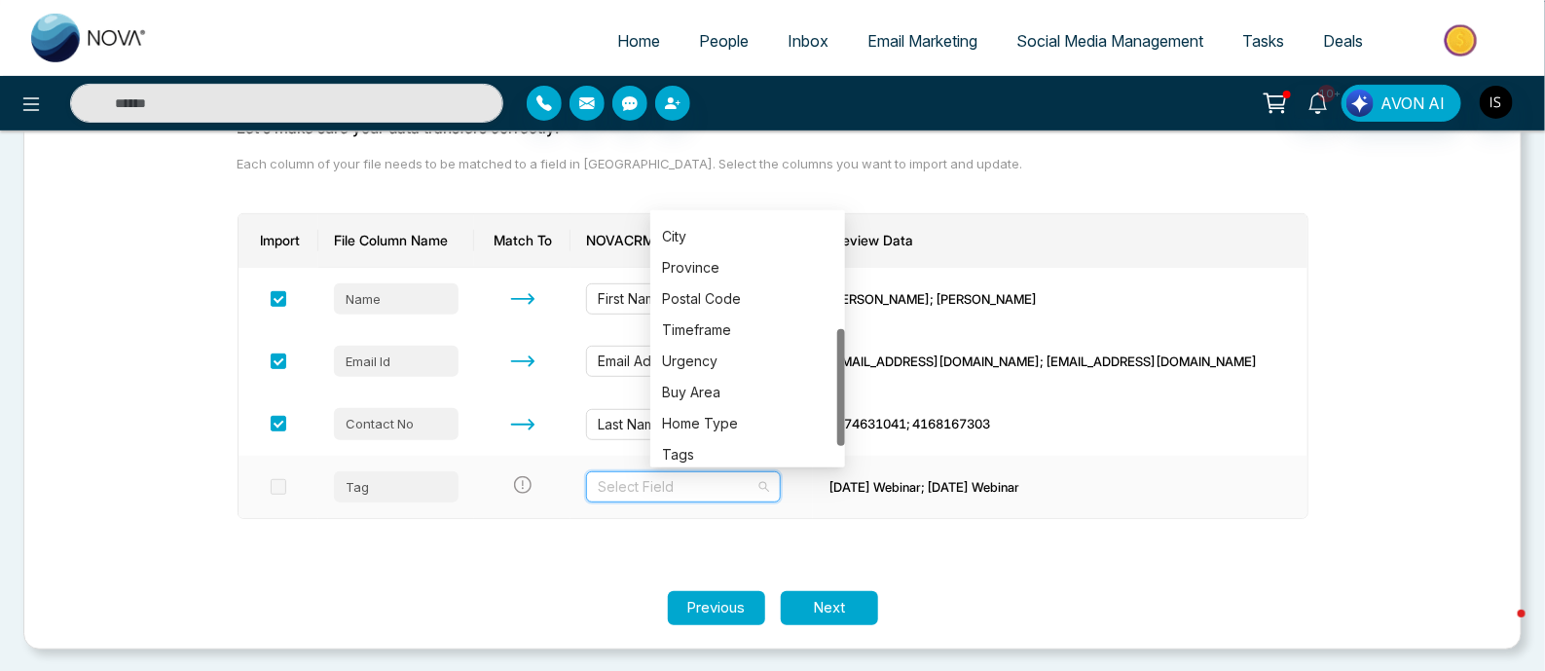
scroll to position [280, 0]
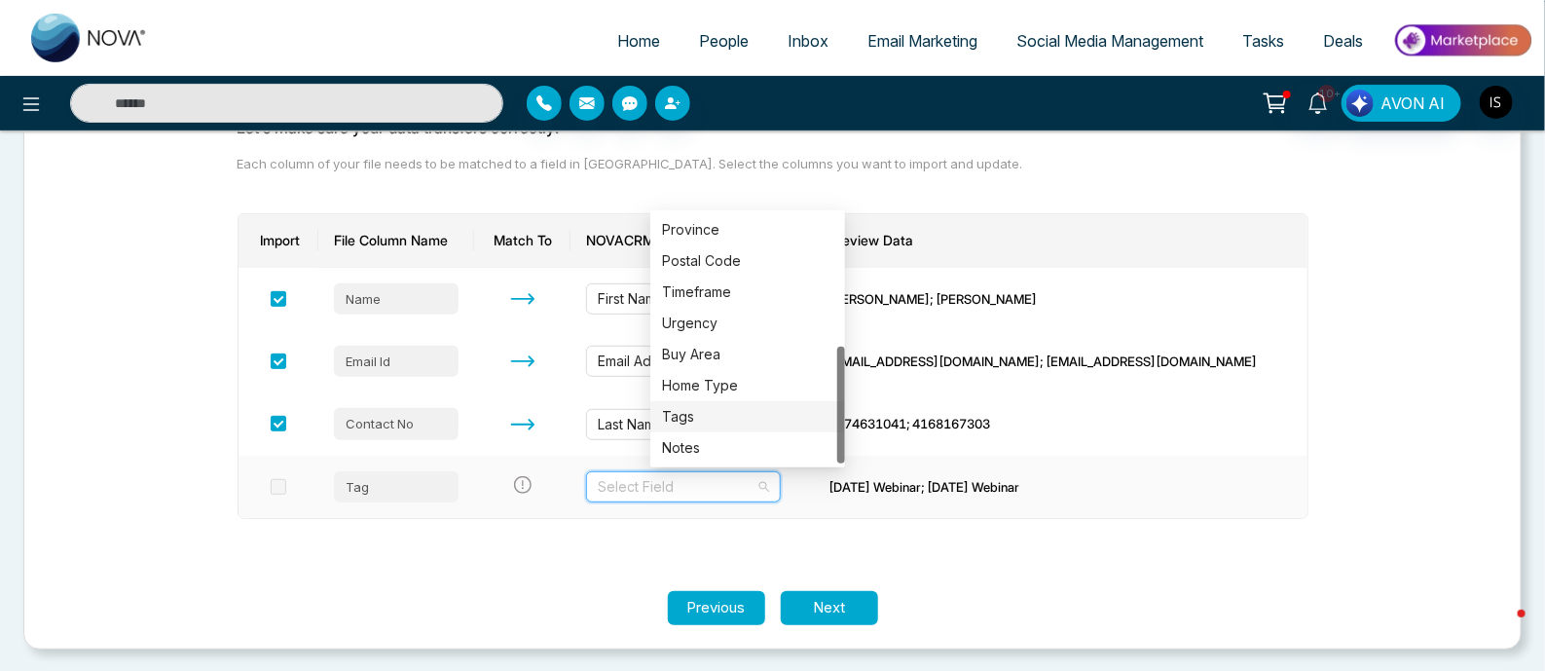
click at [690, 416] on div "Tags" at bounding box center [747, 416] width 171 height 21
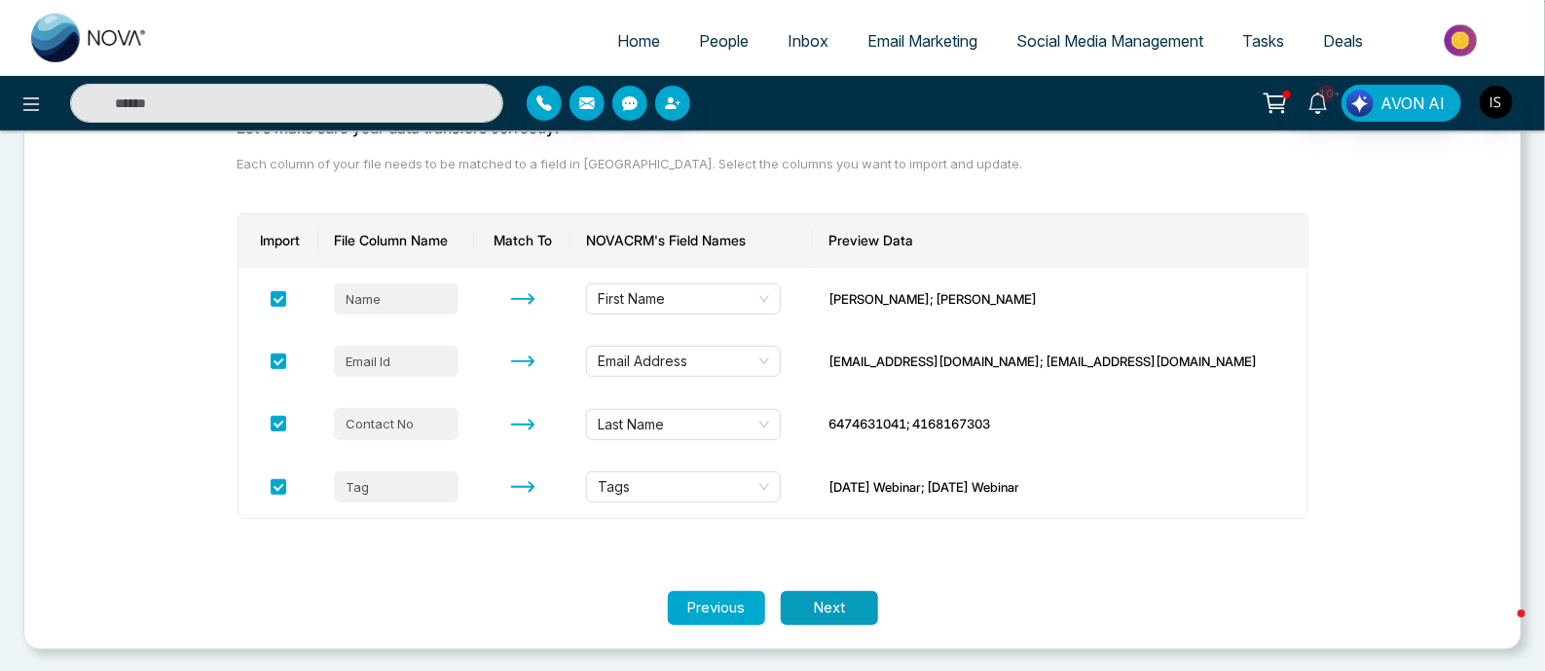
click at [855, 604] on button "Next" at bounding box center [829, 608] width 97 height 34
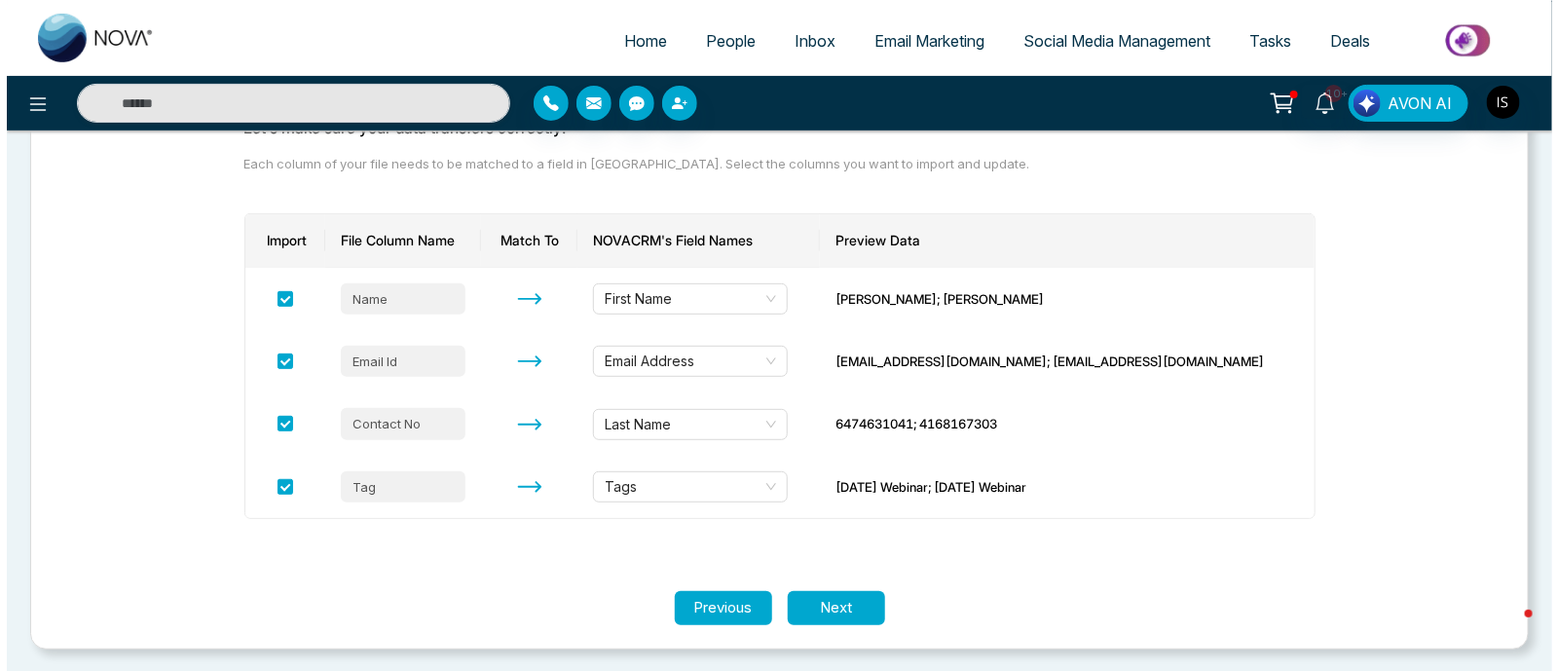
scroll to position [0, 0]
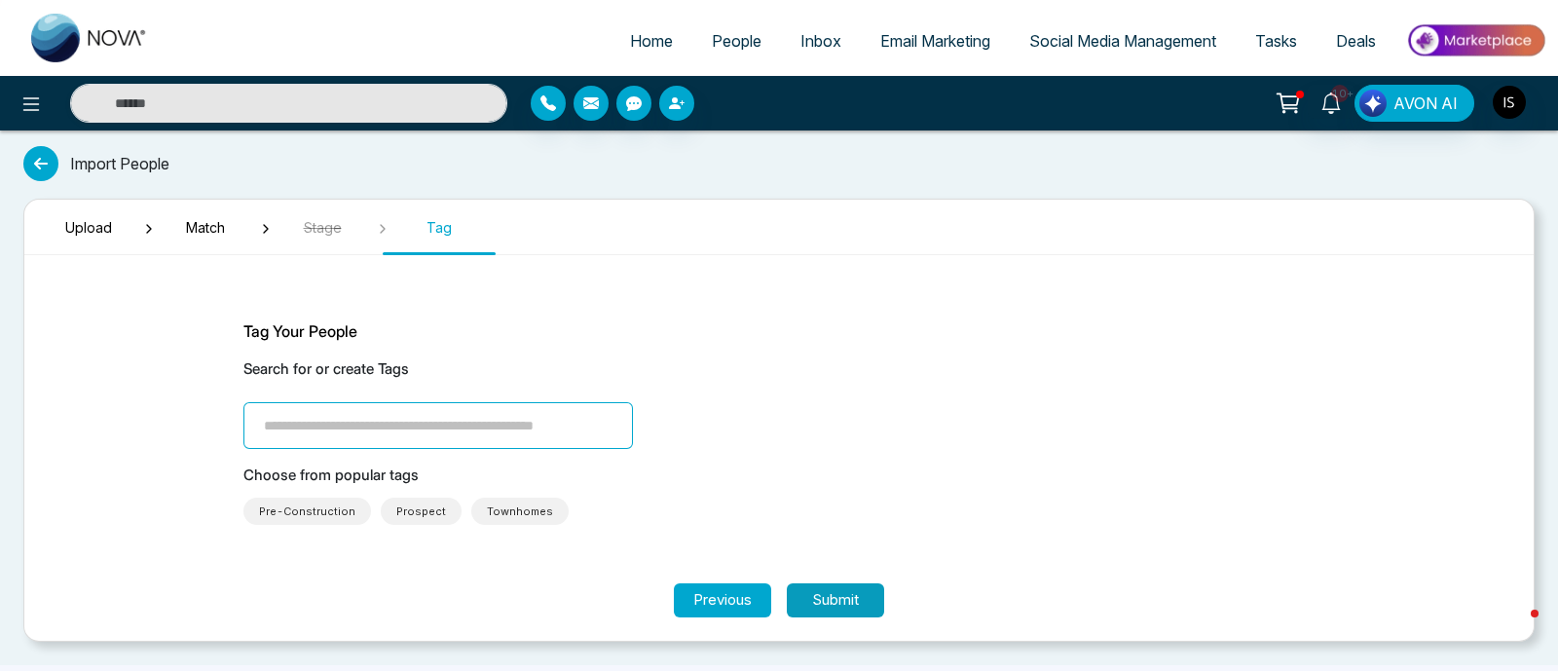
click at [823, 589] on button "Submit" at bounding box center [835, 600] width 97 height 34
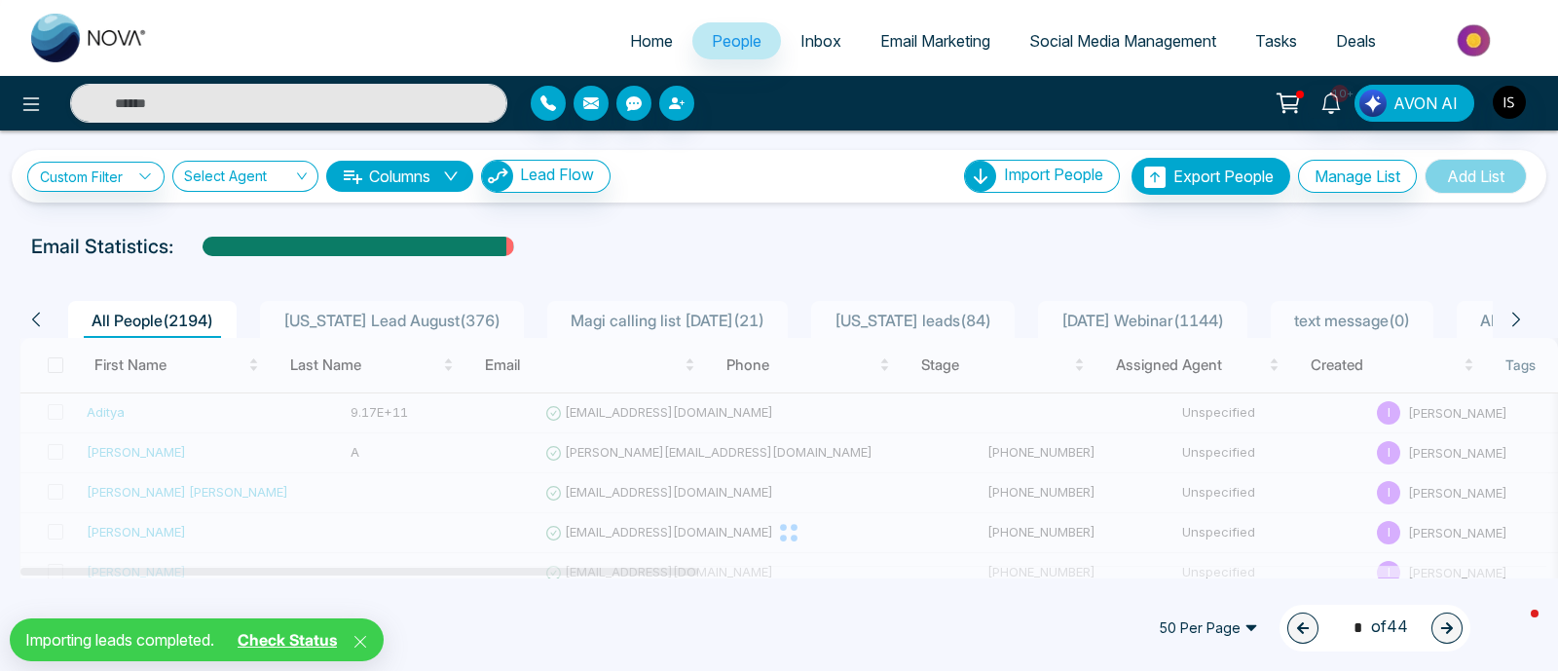
click at [312, 644] on link "Check Status" at bounding box center [287, 639] width 115 height 19
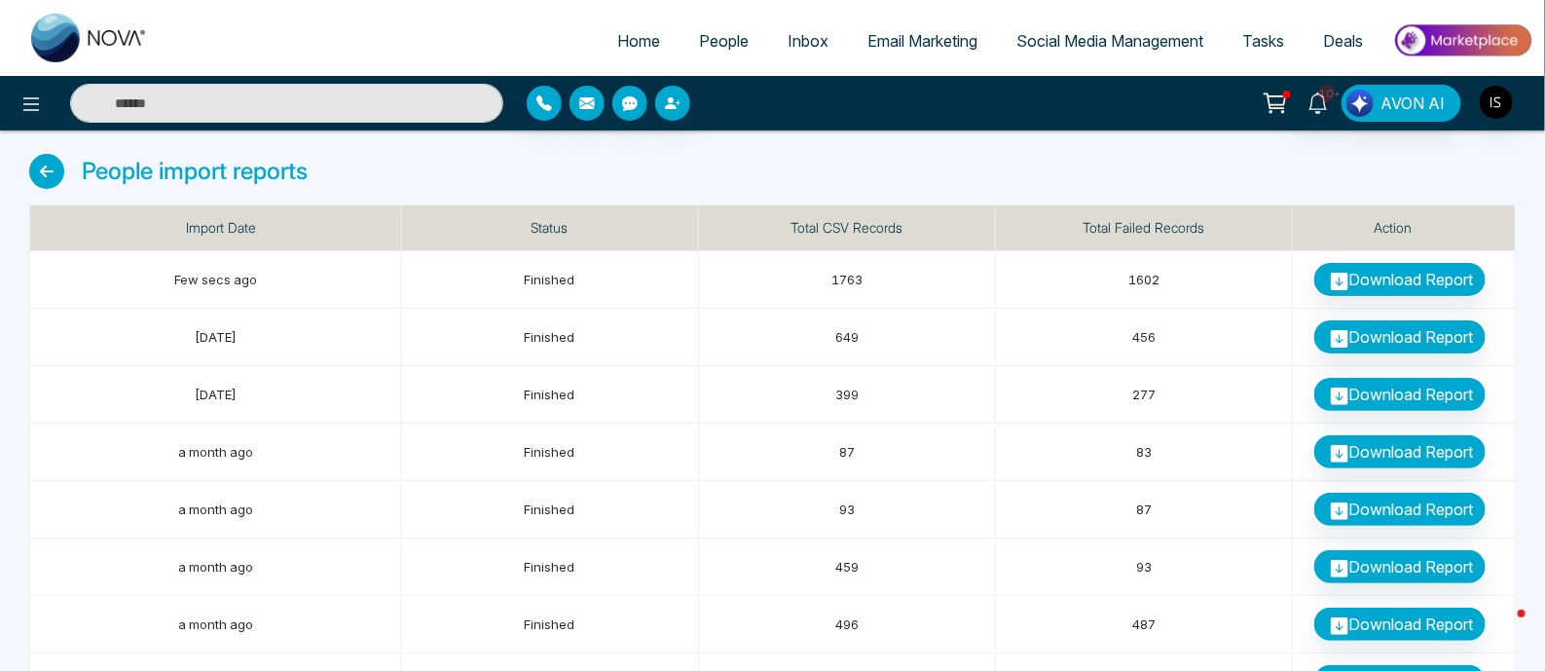
click at [640, 42] on span "Home" at bounding box center [638, 40] width 43 height 19
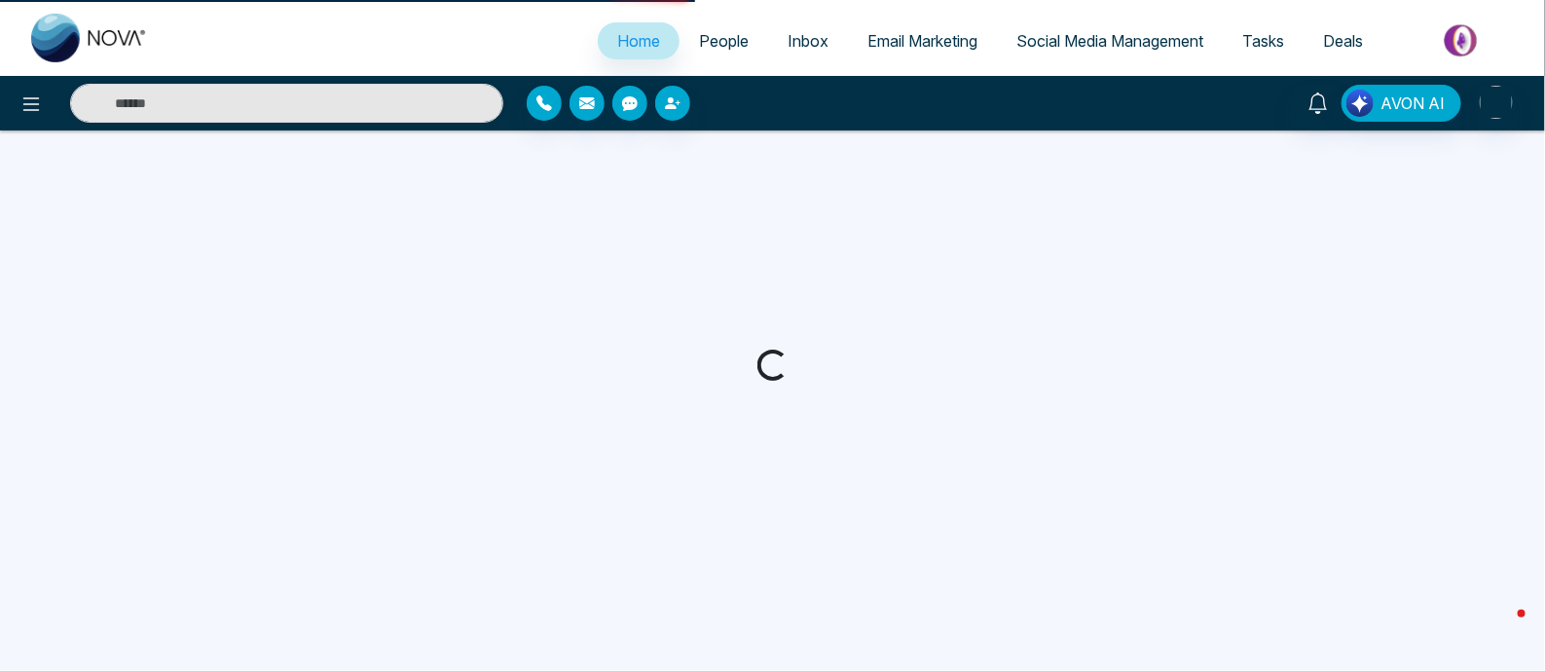
select select "*"
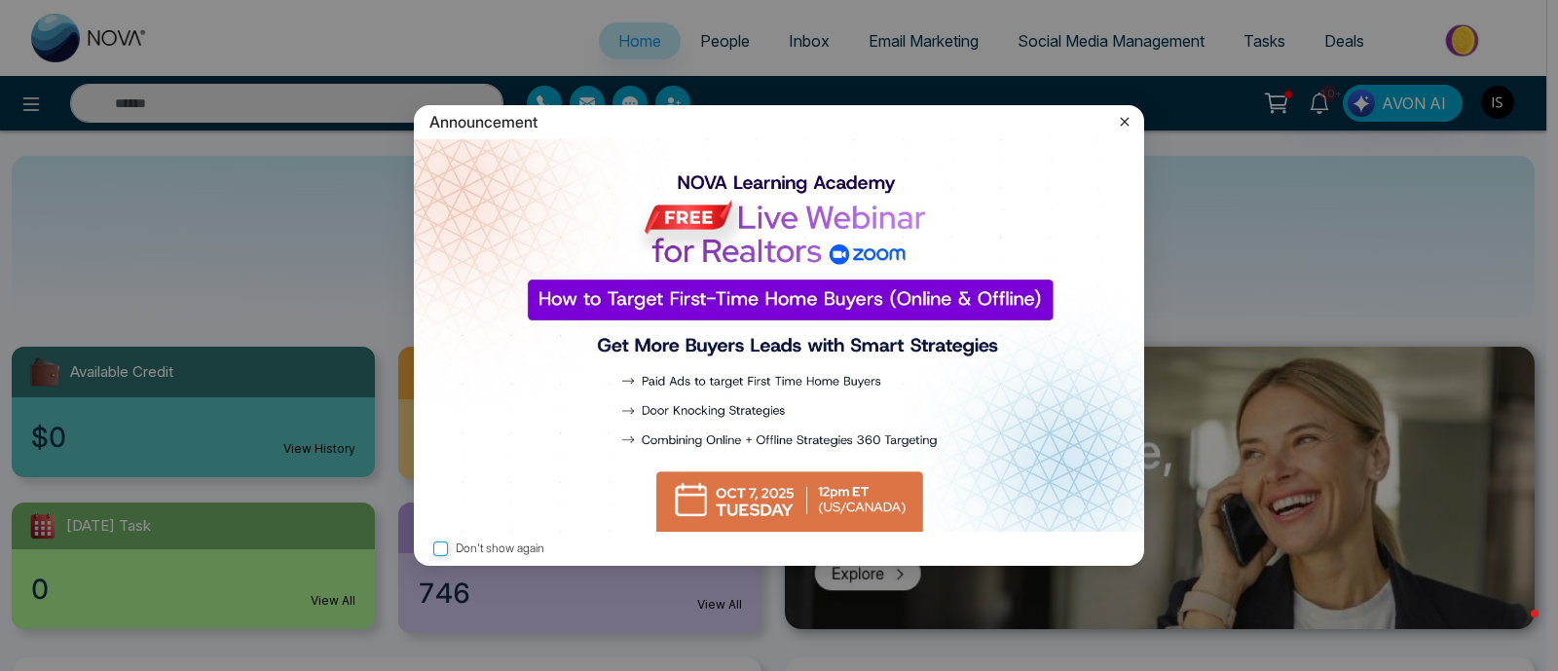
click at [1131, 119] on icon at bounding box center [1124, 121] width 19 height 19
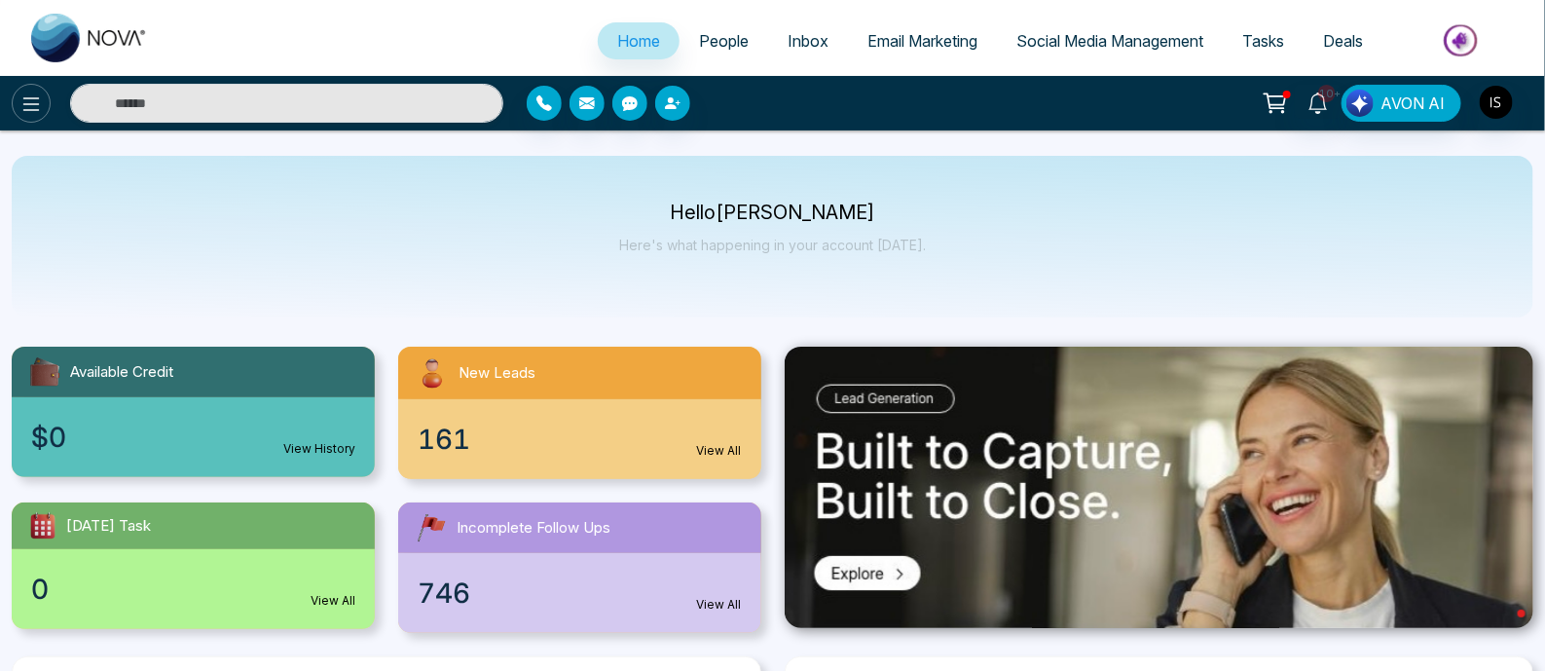
click at [32, 97] on icon at bounding box center [31, 104] width 17 height 14
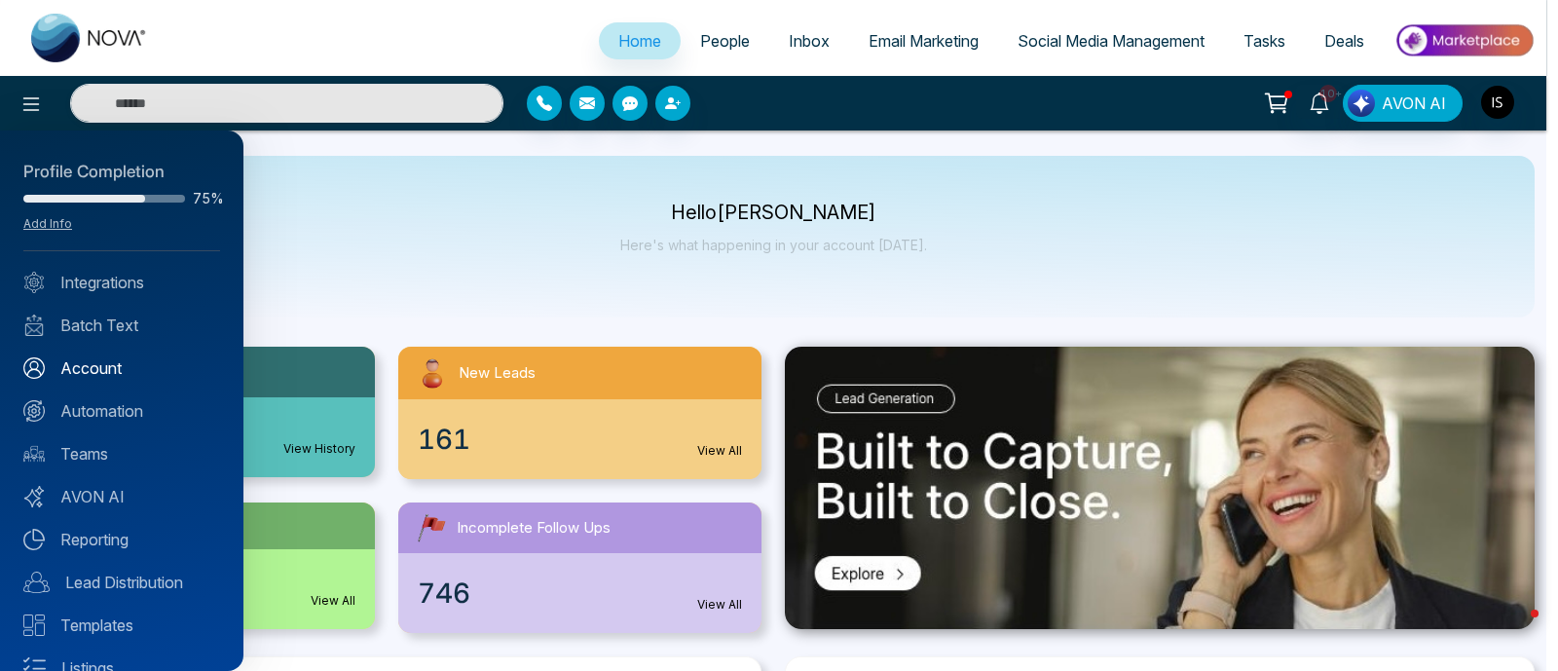
click at [127, 378] on link "Account" at bounding box center [121, 367] width 197 height 23
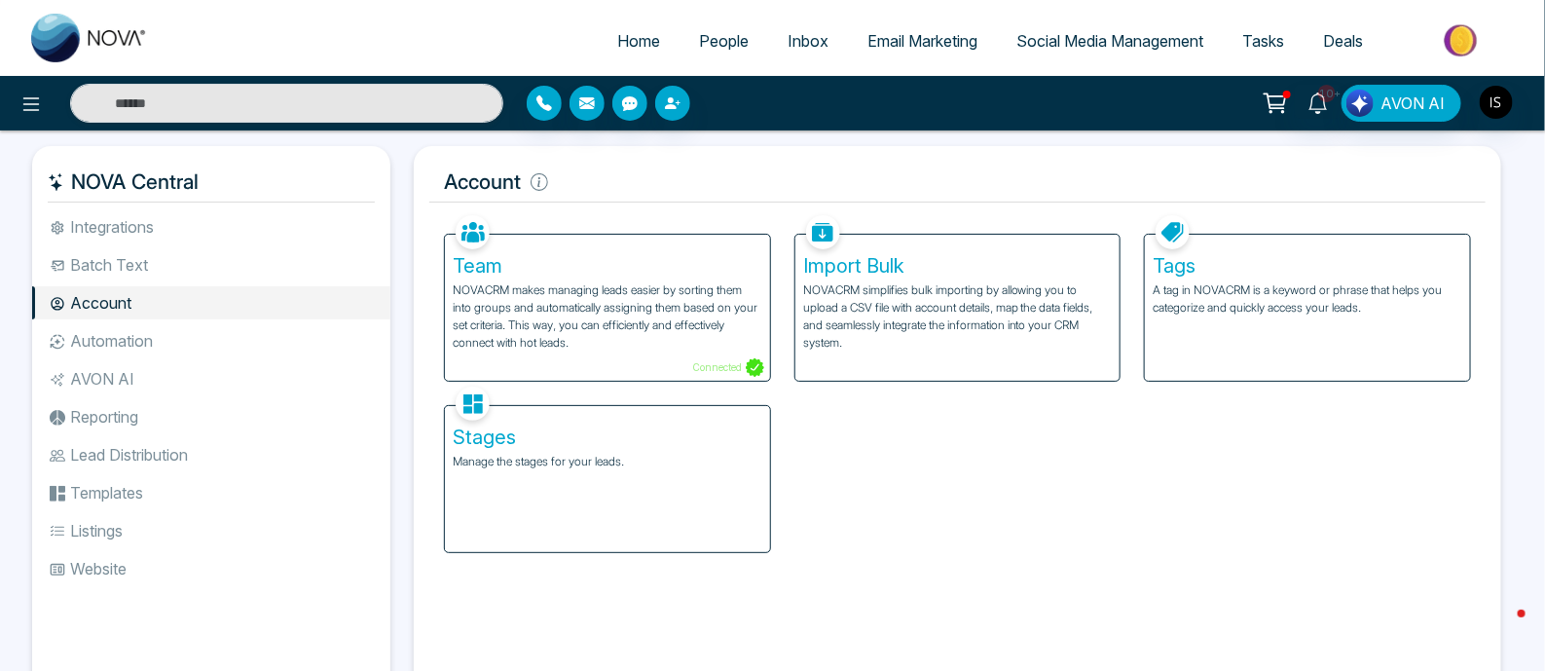
click at [197, 230] on li "Integrations" at bounding box center [211, 226] width 358 height 33
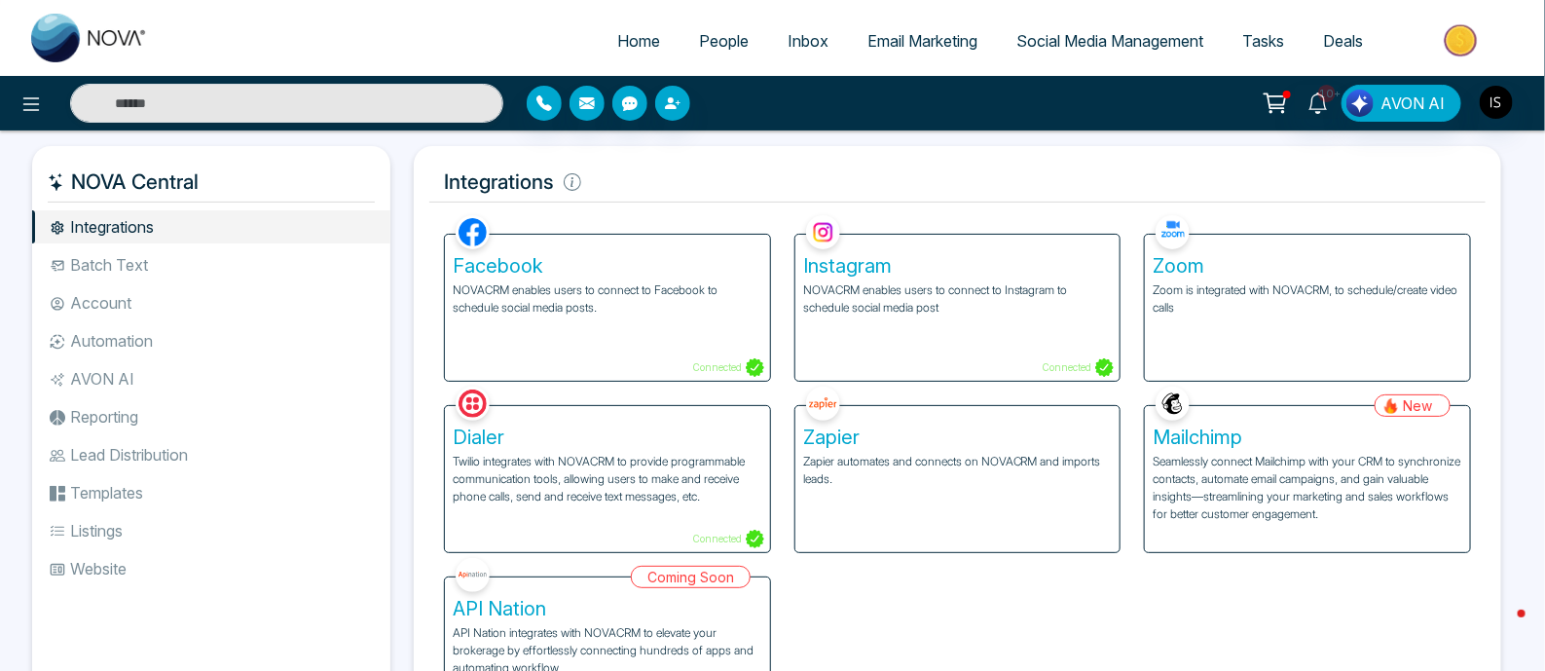
click at [196, 274] on li "Batch Text" at bounding box center [211, 264] width 358 height 33
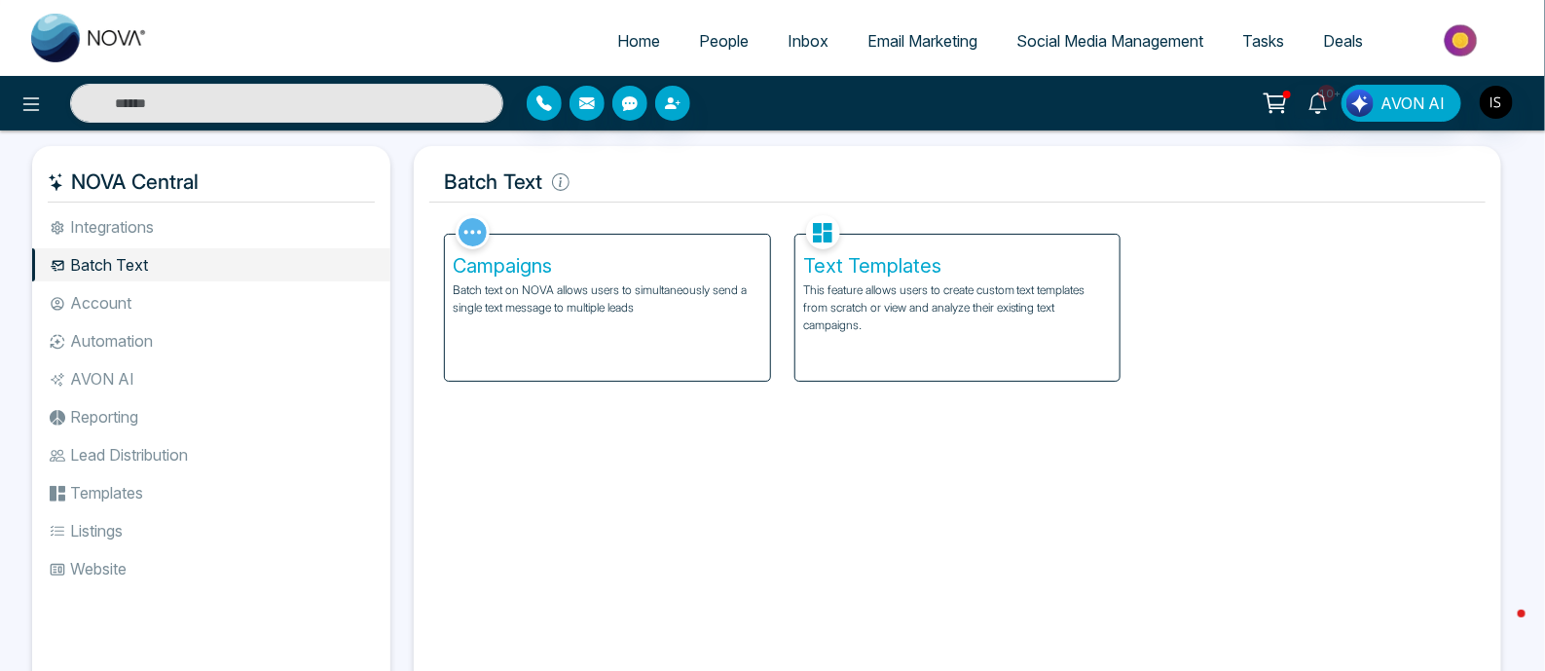
click at [183, 304] on li "Account" at bounding box center [211, 302] width 358 height 33
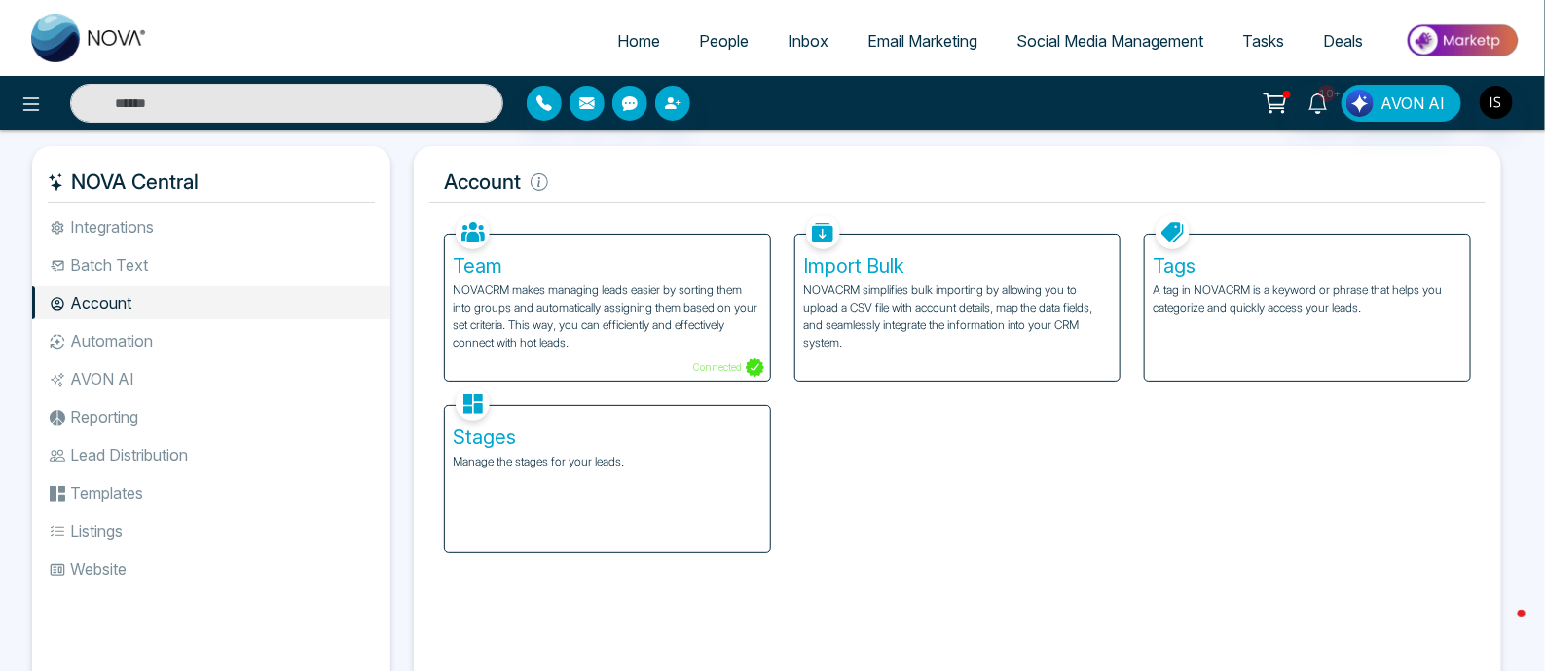
click at [553, 301] on p "NOVACRM makes managing leads easier by sorting them into groups and automatical…" at bounding box center [608, 316] width 310 height 70
click at [528, 339] on p "NOVACRM makes managing leads easier by sorting them into groups and automatical…" at bounding box center [608, 316] width 310 height 70
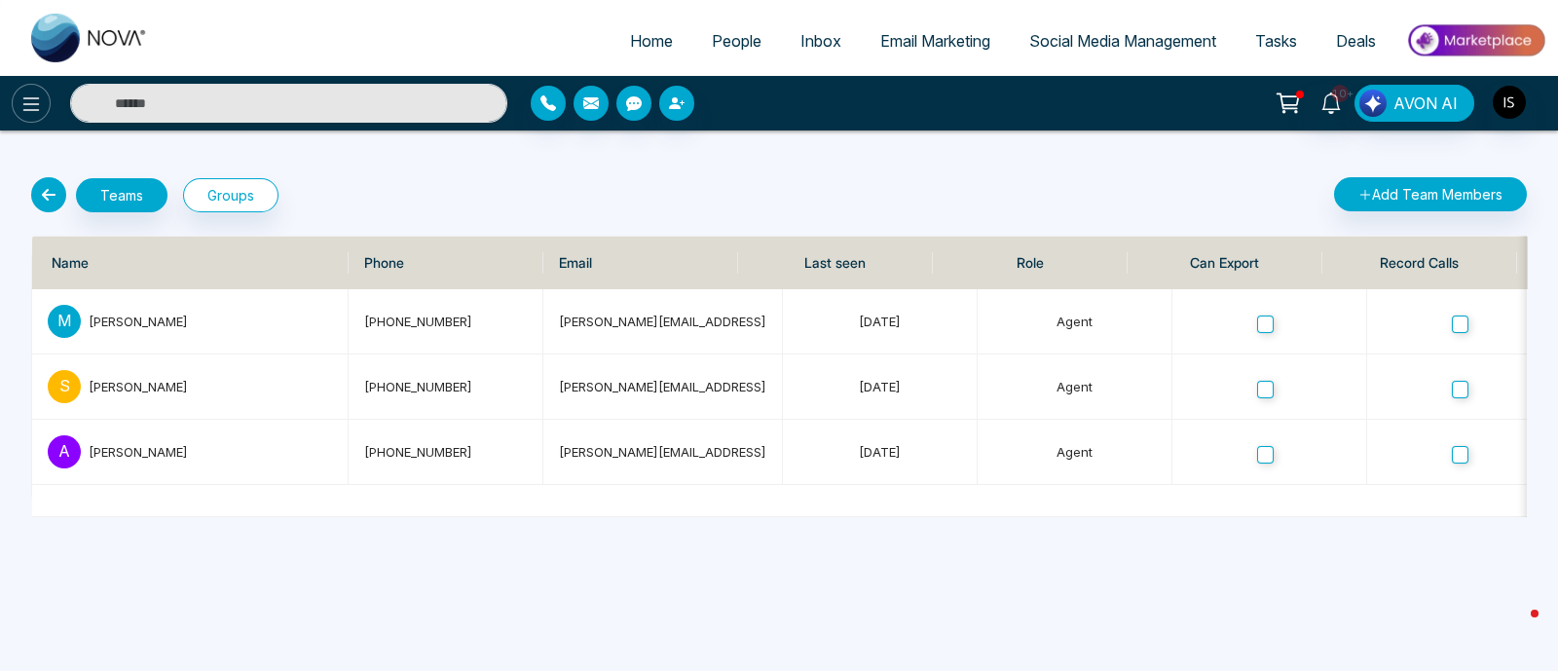
click at [42, 96] on icon at bounding box center [30, 103] width 23 height 23
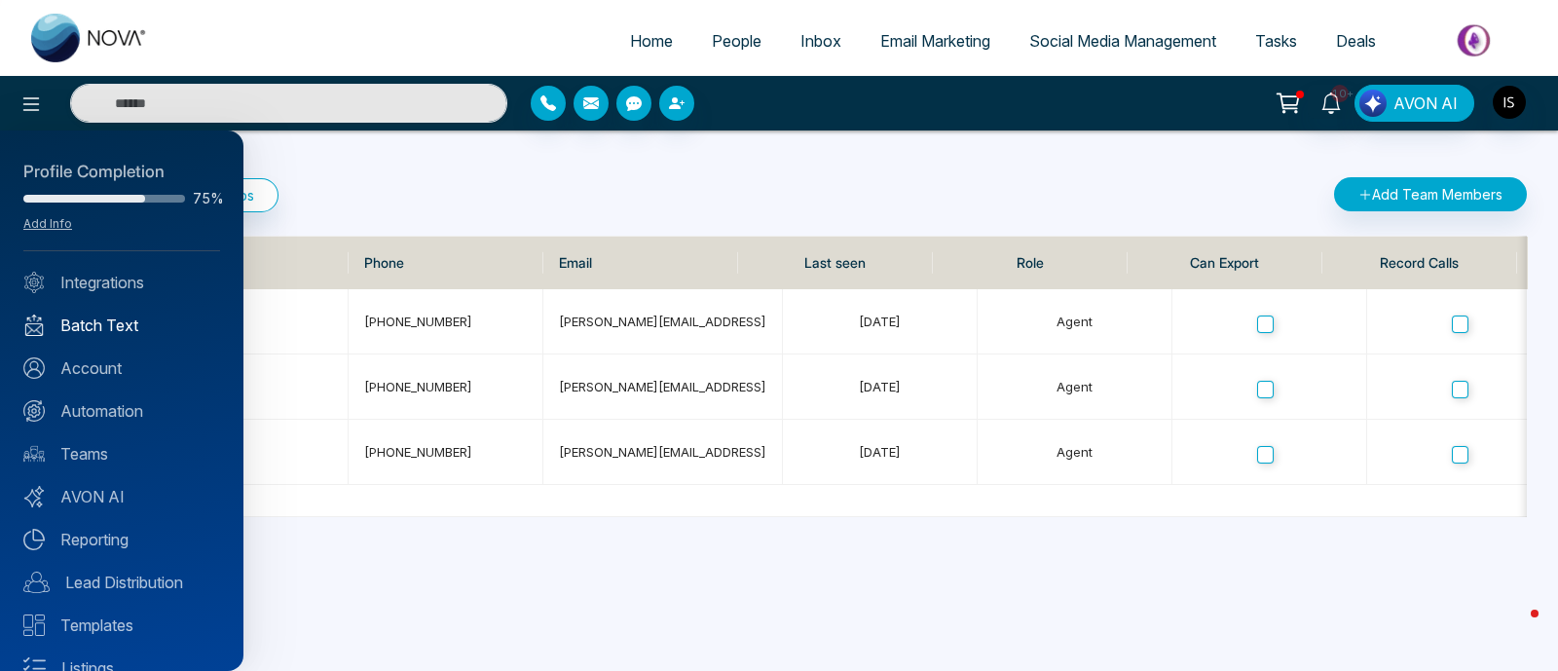
click at [125, 323] on link "Batch Text" at bounding box center [121, 324] width 197 height 23
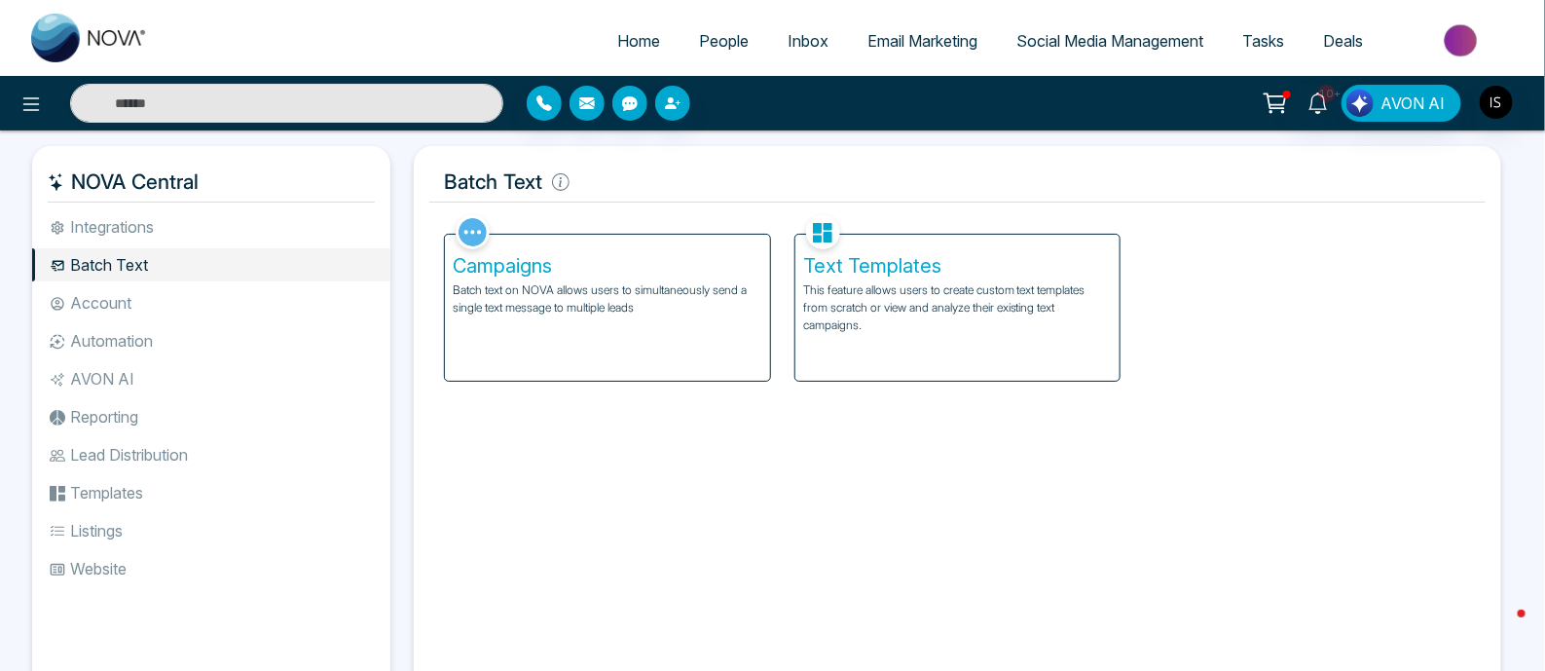
click at [896, 304] on p "This feature allows users to create custom text templates from scratch or view …" at bounding box center [958, 307] width 310 height 53
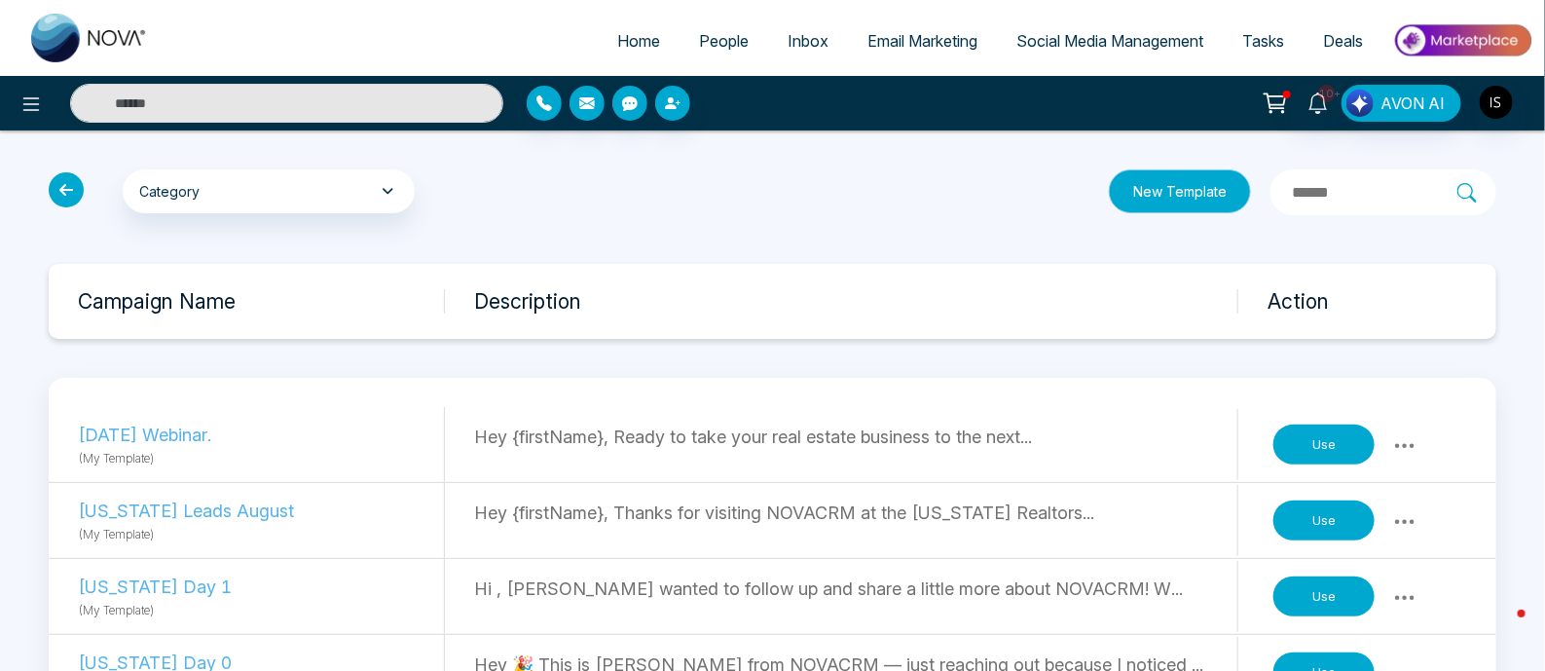
click at [1139, 179] on button "New Template" at bounding box center [1180, 191] width 142 height 44
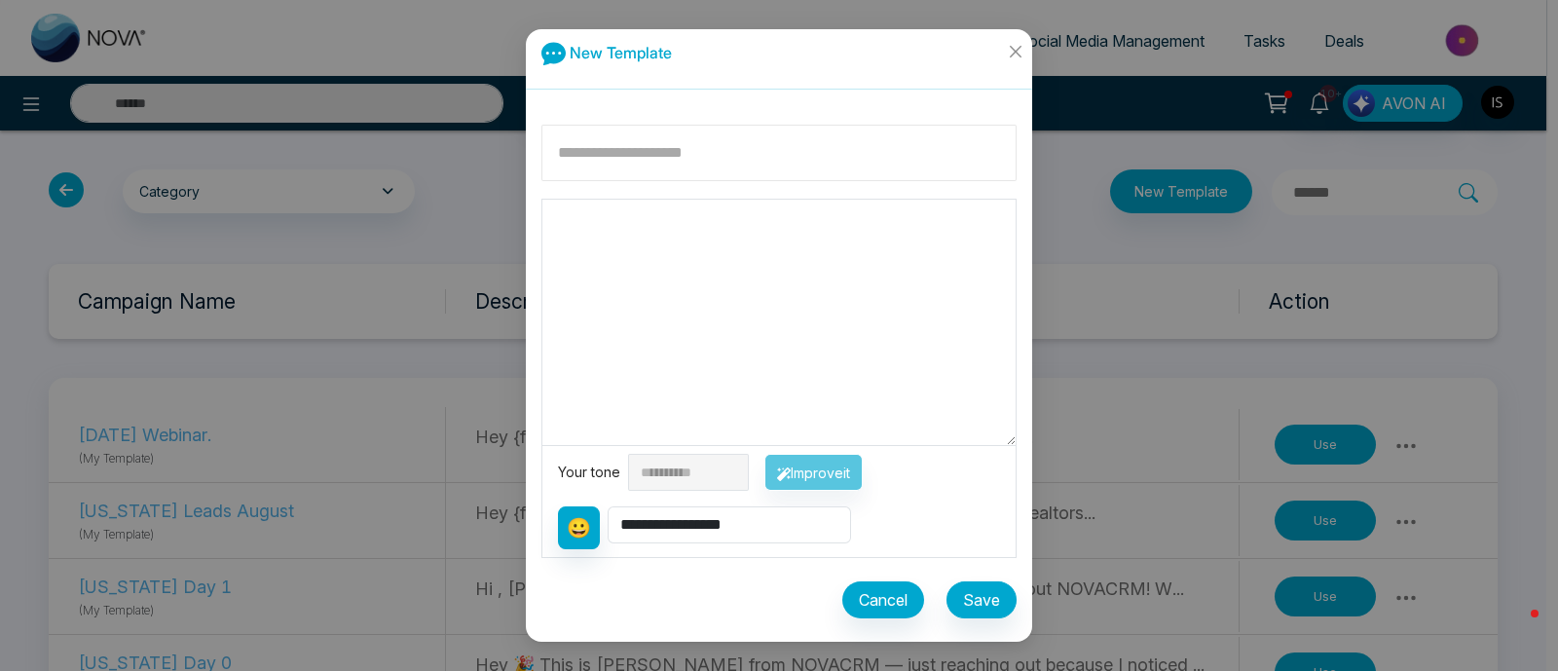
click at [719, 147] on input at bounding box center [778, 153] width 475 height 56
type input "**********"
click at [706, 239] on textarea at bounding box center [778, 322] width 473 height 245
click at [689, 240] on textarea at bounding box center [778, 322] width 473 height 245
click at [789, 532] on select "**********" at bounding box center [728, 524] width 243 height 37
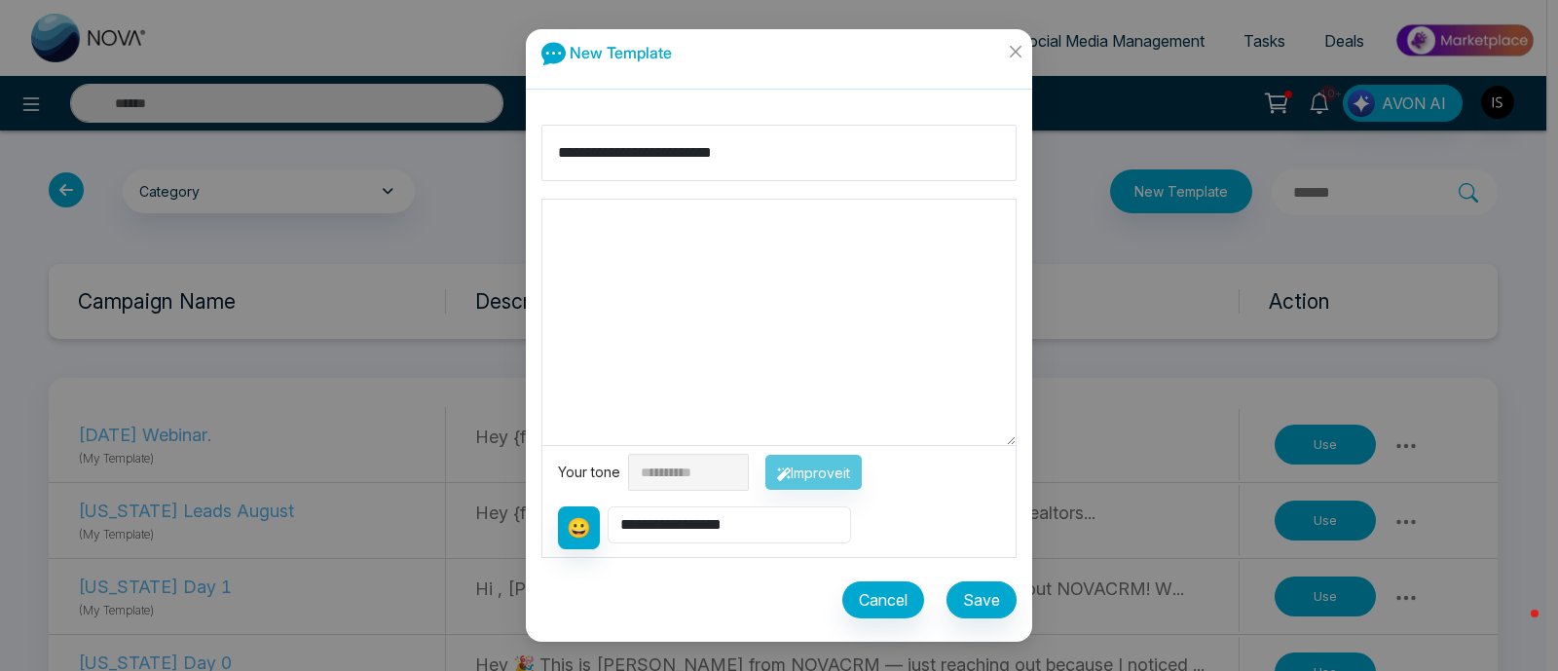
select select "**********"
click at [608, 506] on select "**********" at bounding box center [728, 524] width 243 height 37
click at [550, 216] on textarea "**********" at bounding box center [778, 322] width 473 height 245
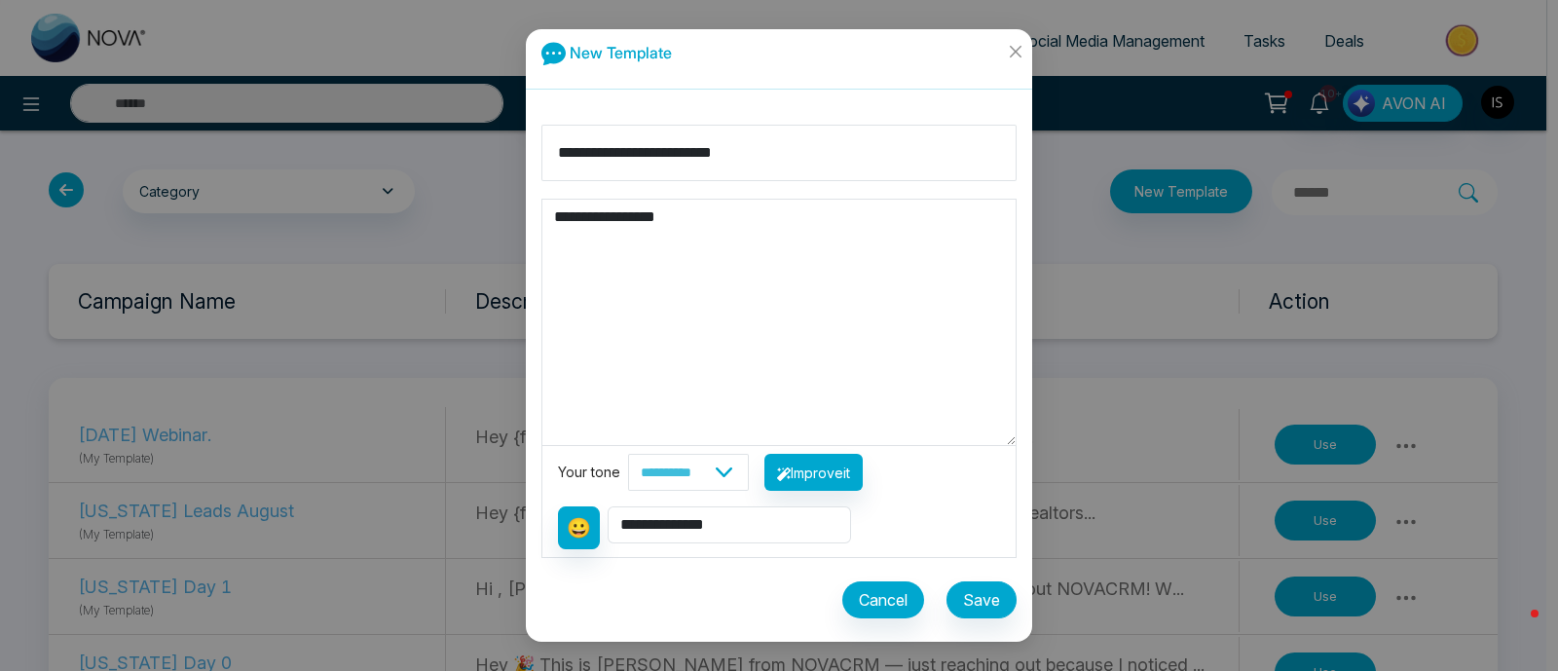
click at [708, 220] on textarea "**********" at bounding box center [778, 322] width 473 height 245
paste textarea "**********"
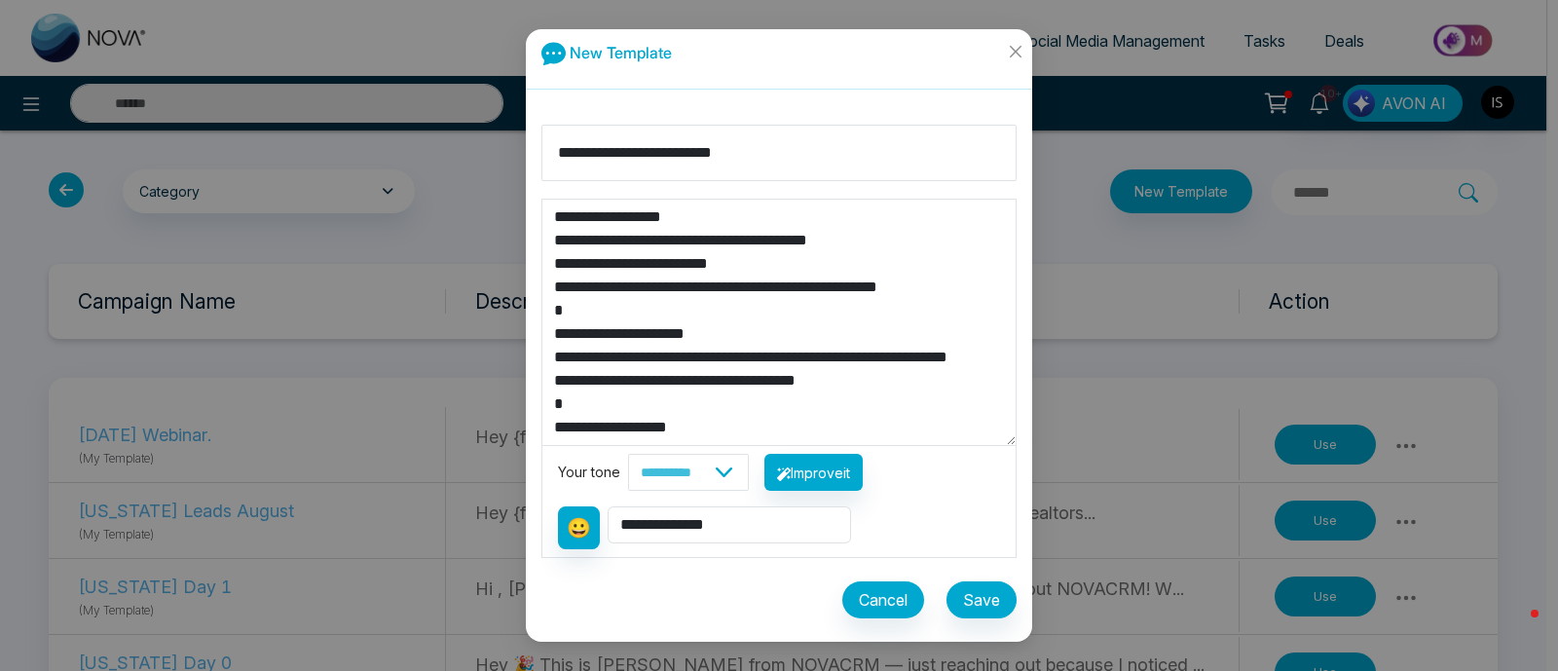
scroll to position [210, 0]
click at [727, 336] on textarea "**********" at bounding box center [778, 322] width 473 height 245
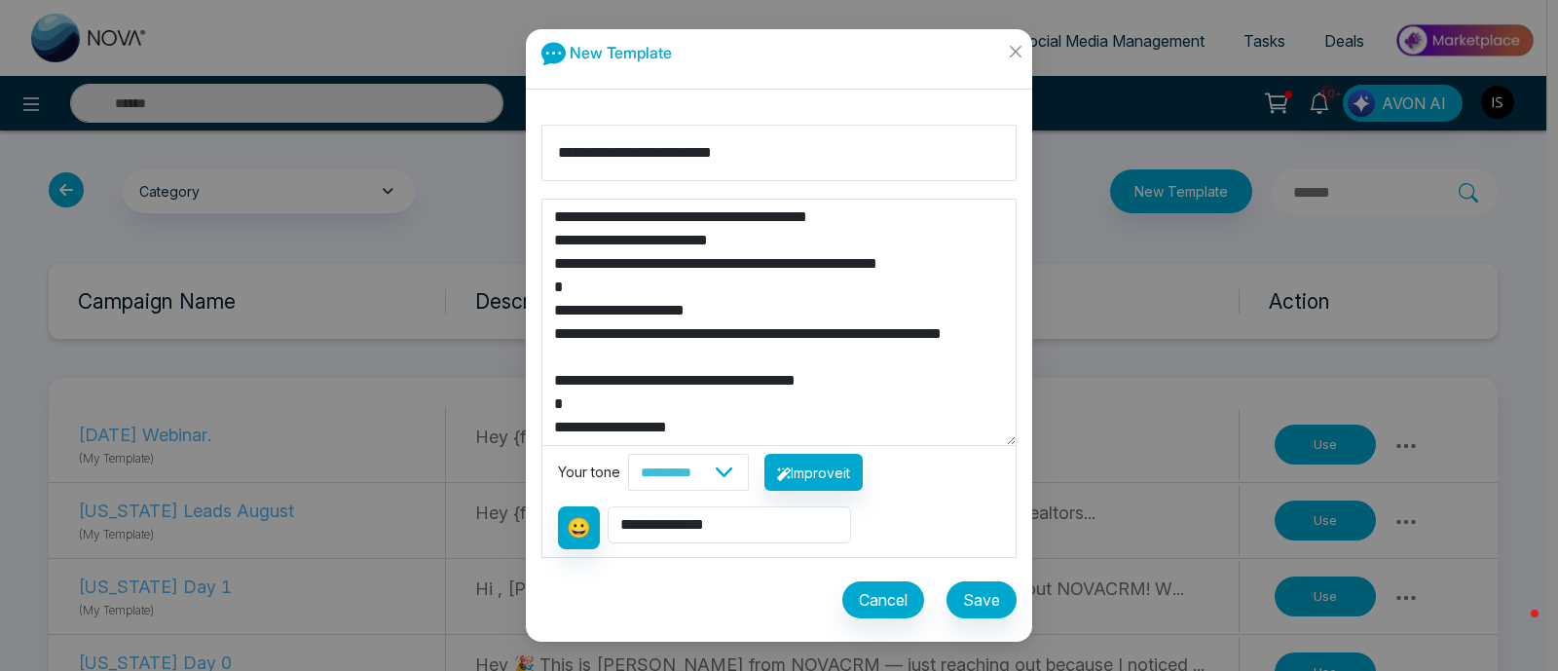
drag, startPoint x: 699, startPoint y: 341, endPoint x: 555, endPoint y: 315, distance: 146.3
click at [555, 315] on textarea "**********" at bounding box center [778, 322] width 473 height 245
type textarea "**********"
click at [778, 340] on textarea "**********" at bounding box center [778, 322] width 473 height 245
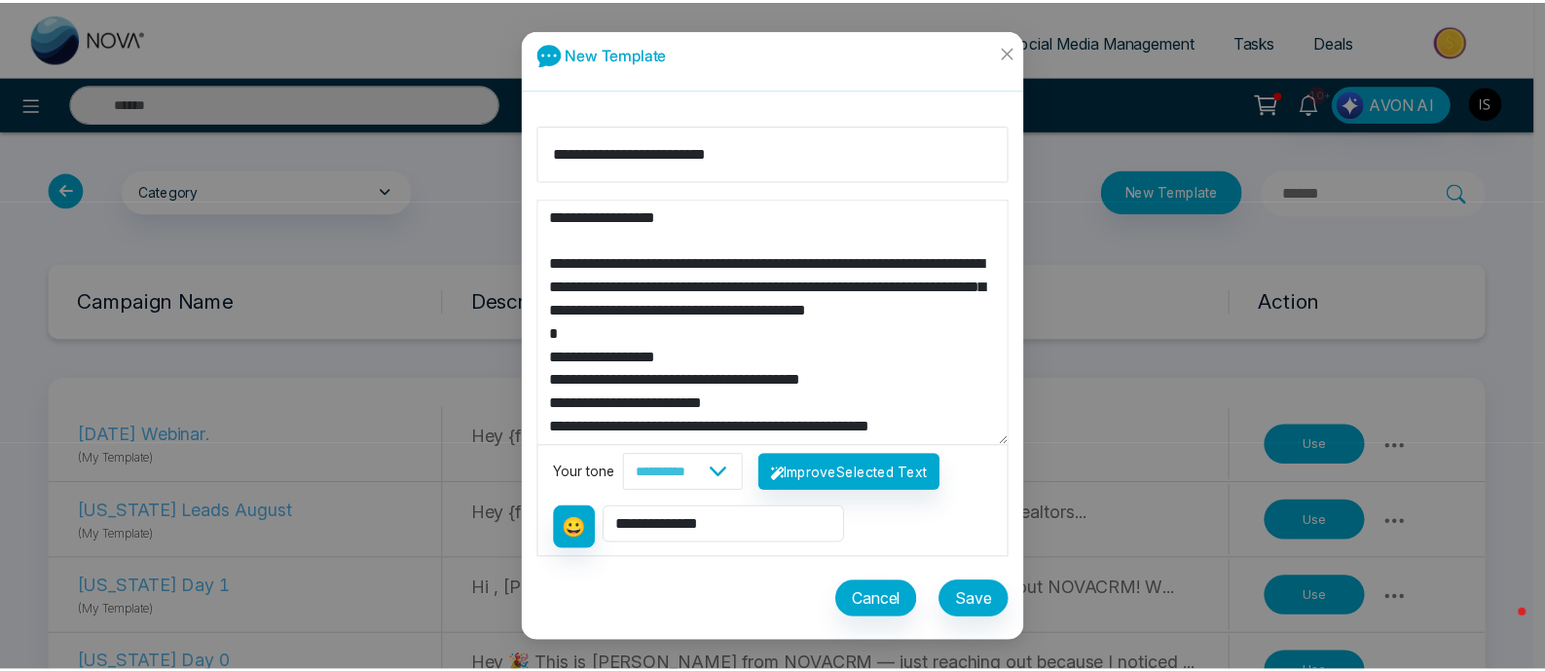
scroll to position [233, 0]
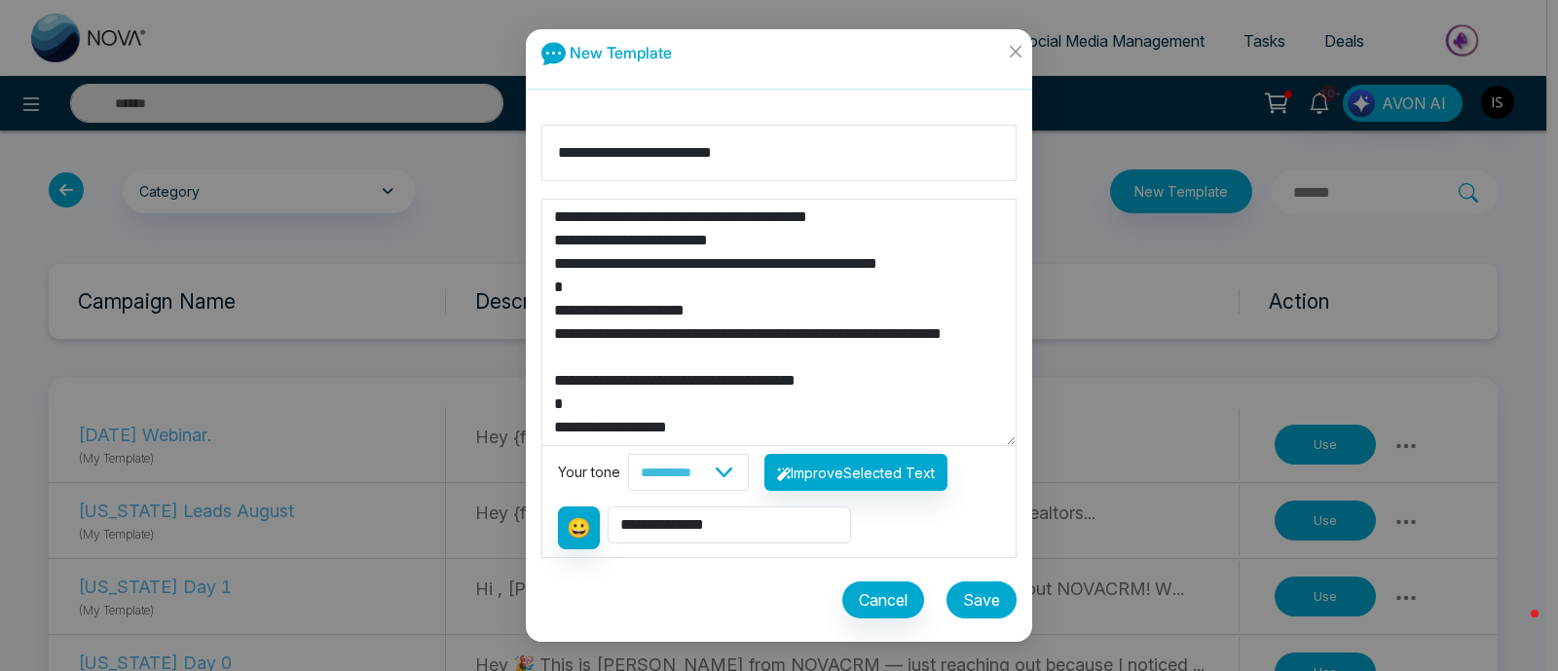
click at [997, 609] on button "Save" at bounding box center [981, 599] width 70 height 37
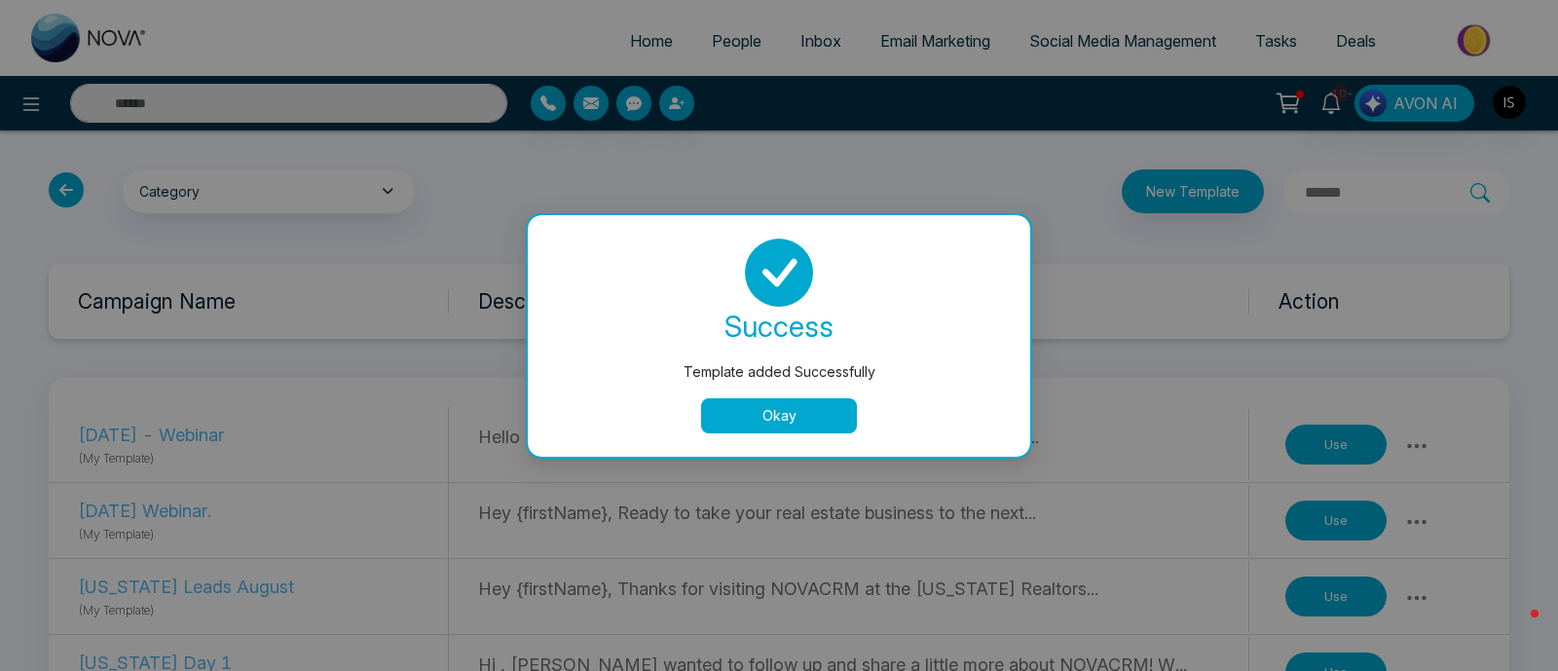
click at [753, 405] on button "Okay" at bounding box center [779, 415] width 156 height 35
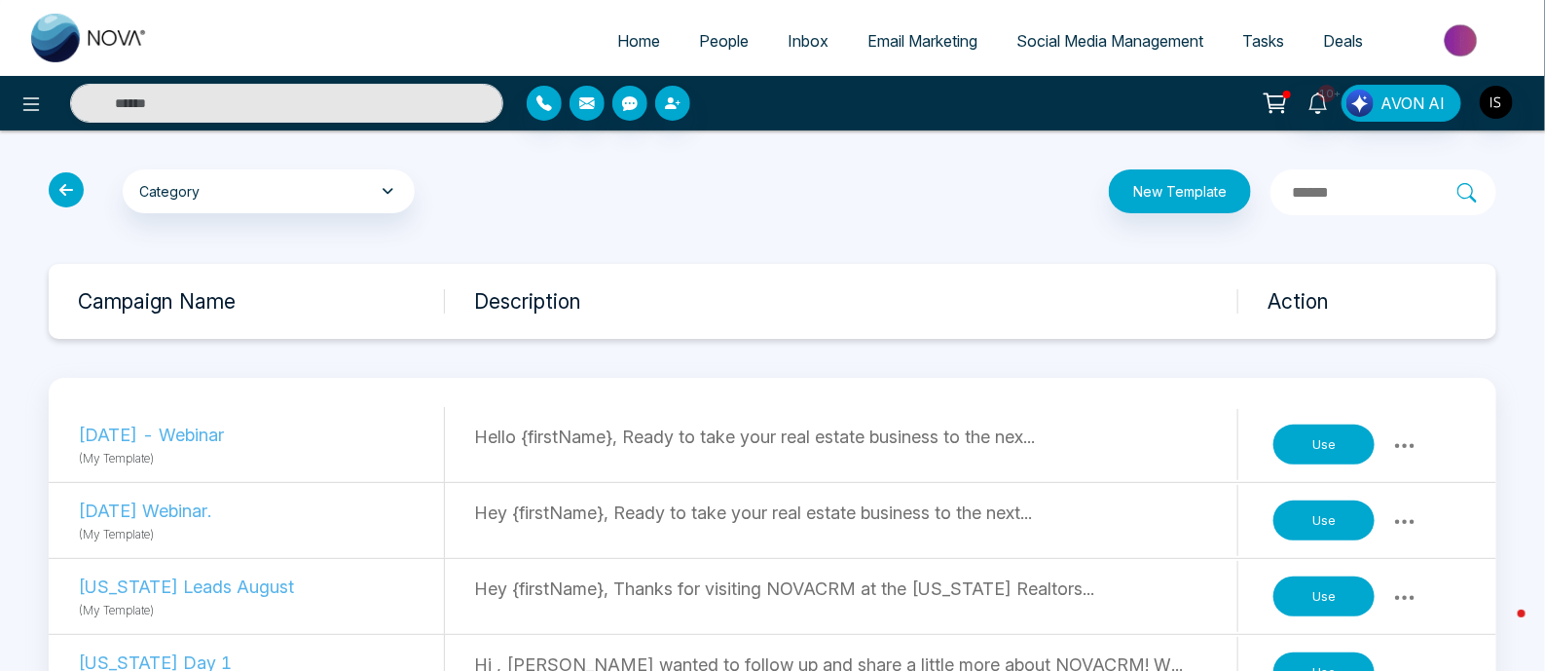
click at [1343, 443] on button "Use" at bounding box center [1323, 444] width 101 height 41
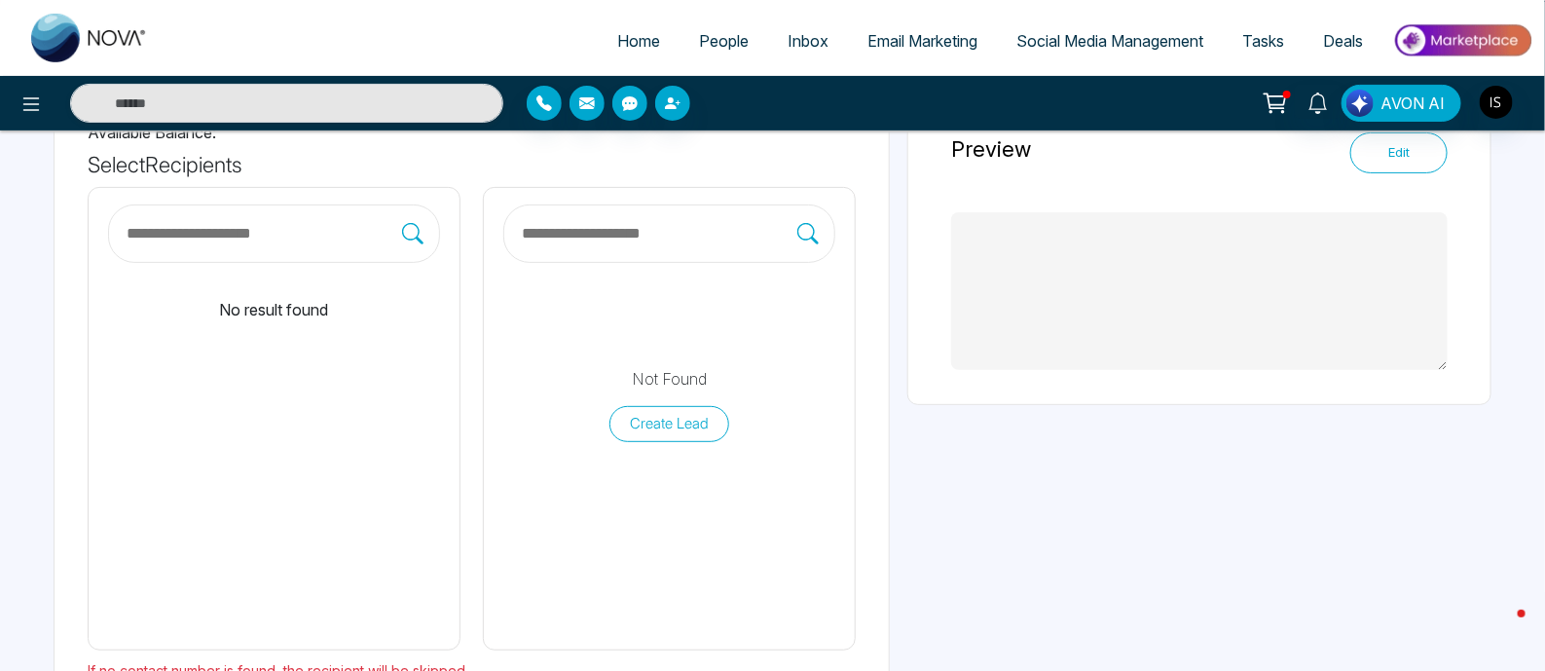
type textarea "**********"
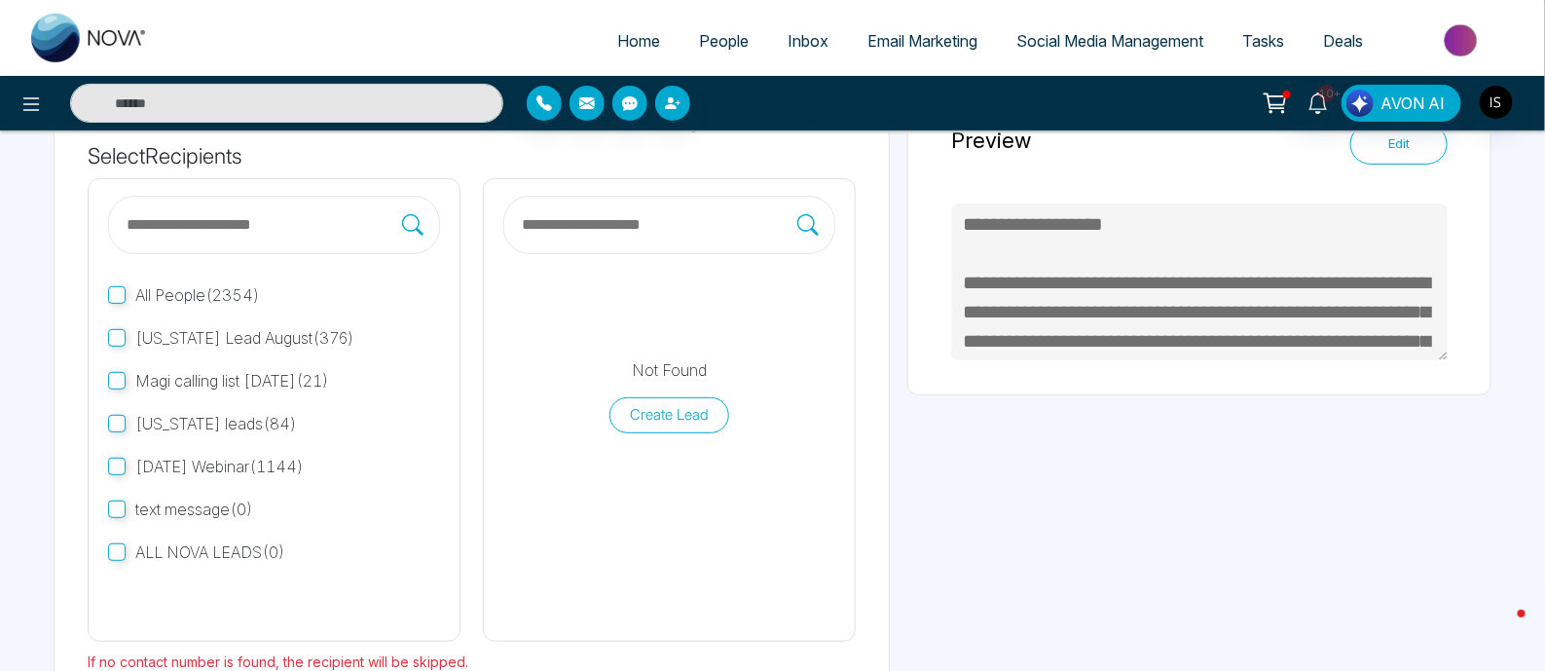
scroll to position [121, 0]
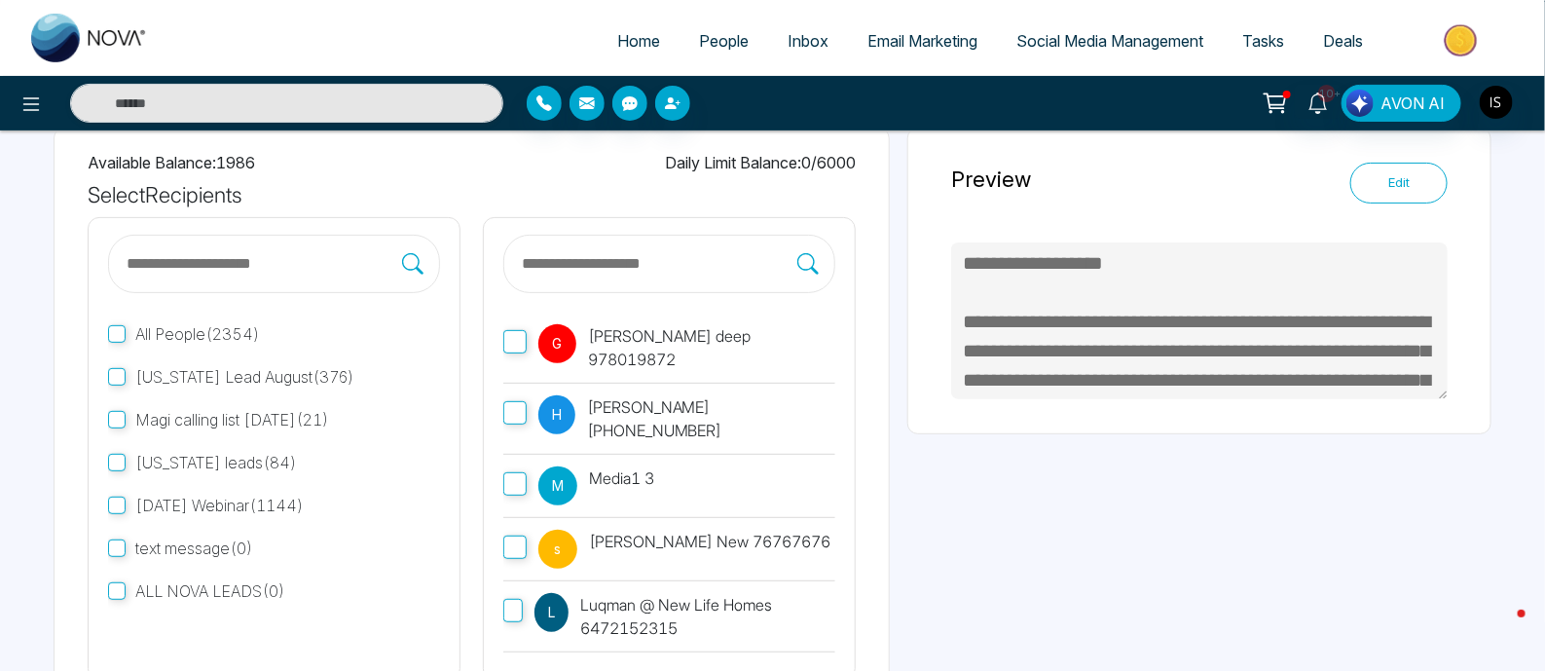
click at [335, 251] on input "text" at bounding box center [263, 263] width 277 height 25
click at [610, 242] on label at bounding box center [669, 264] width 332 height 58
click at [610, 251] on input "text" at bounding box center [658, 263] width 277 height 25
type input "********"
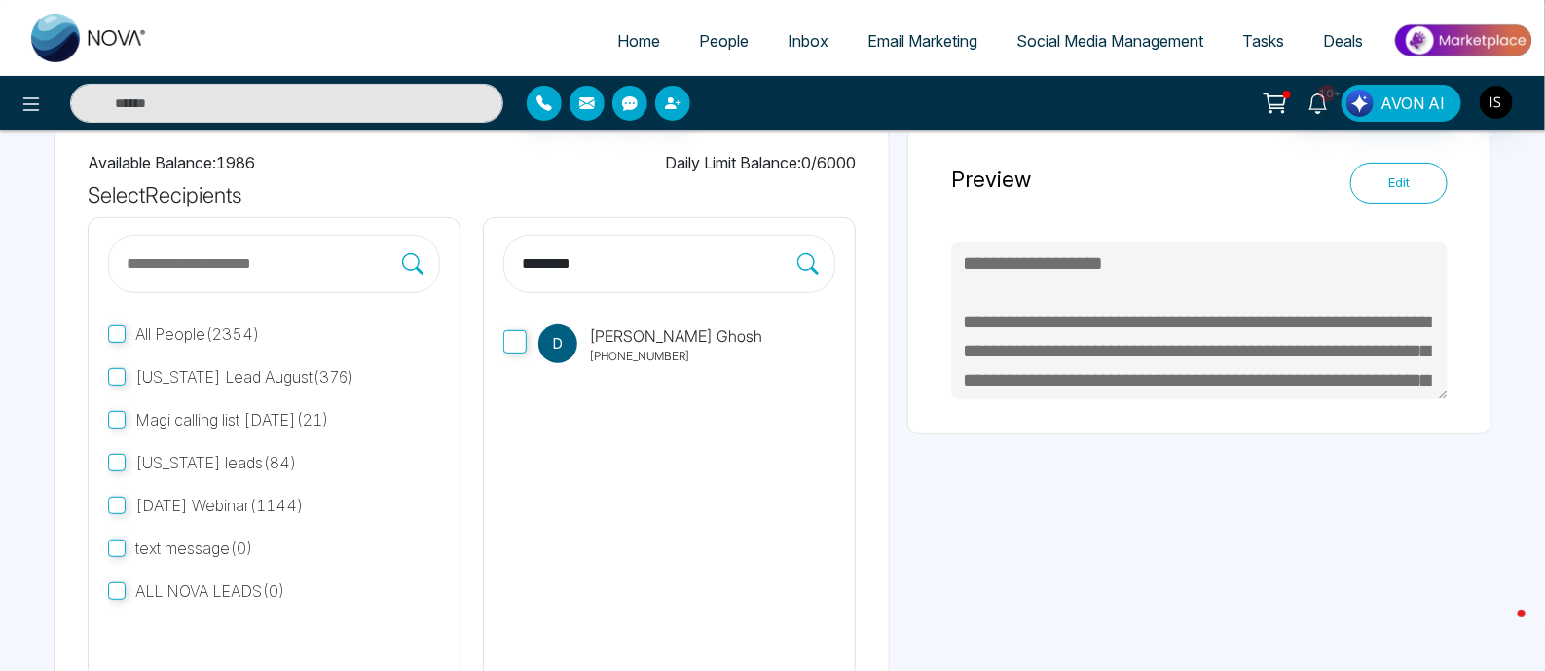
click at [719, 52] on link "People" at bounding box center [723, 40] width 89 height 37
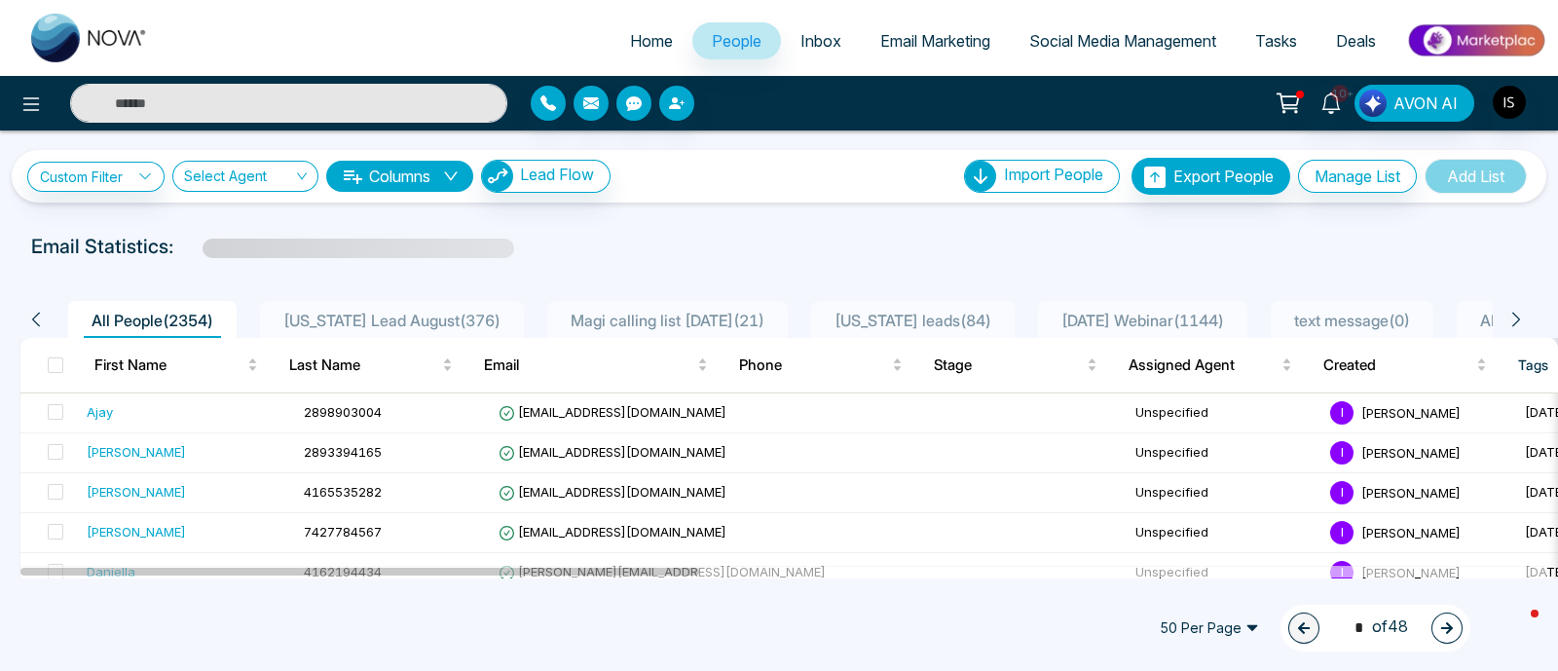
click at [321, 110] on input "text" at bounding box center [288, 103] width 437 height 39
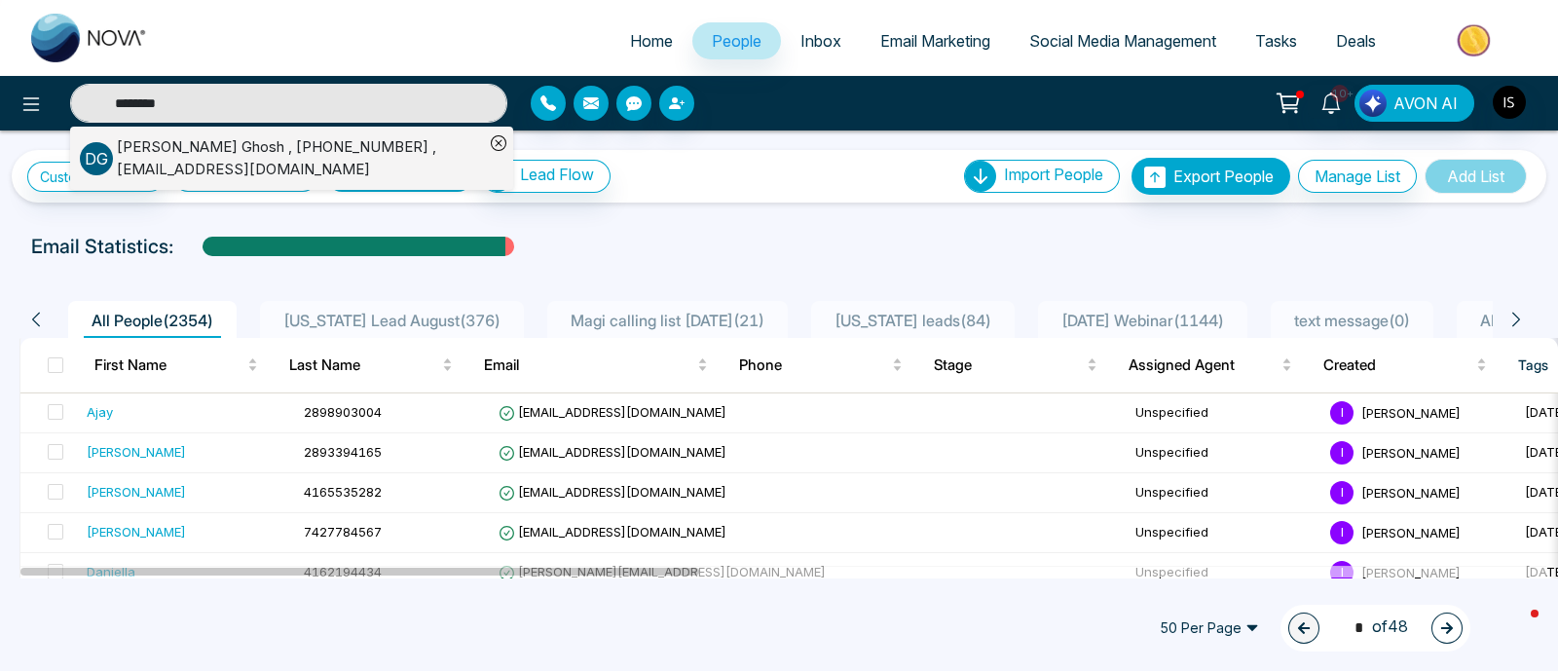
type input "********"
click at [232, 160] on div "[PERSON_NAME] , [PHONE_NUMBER] , [EMAIL_ADDRESS][DOMAIN_NAME]" at bounding box center [300, 158] width 367 height 44
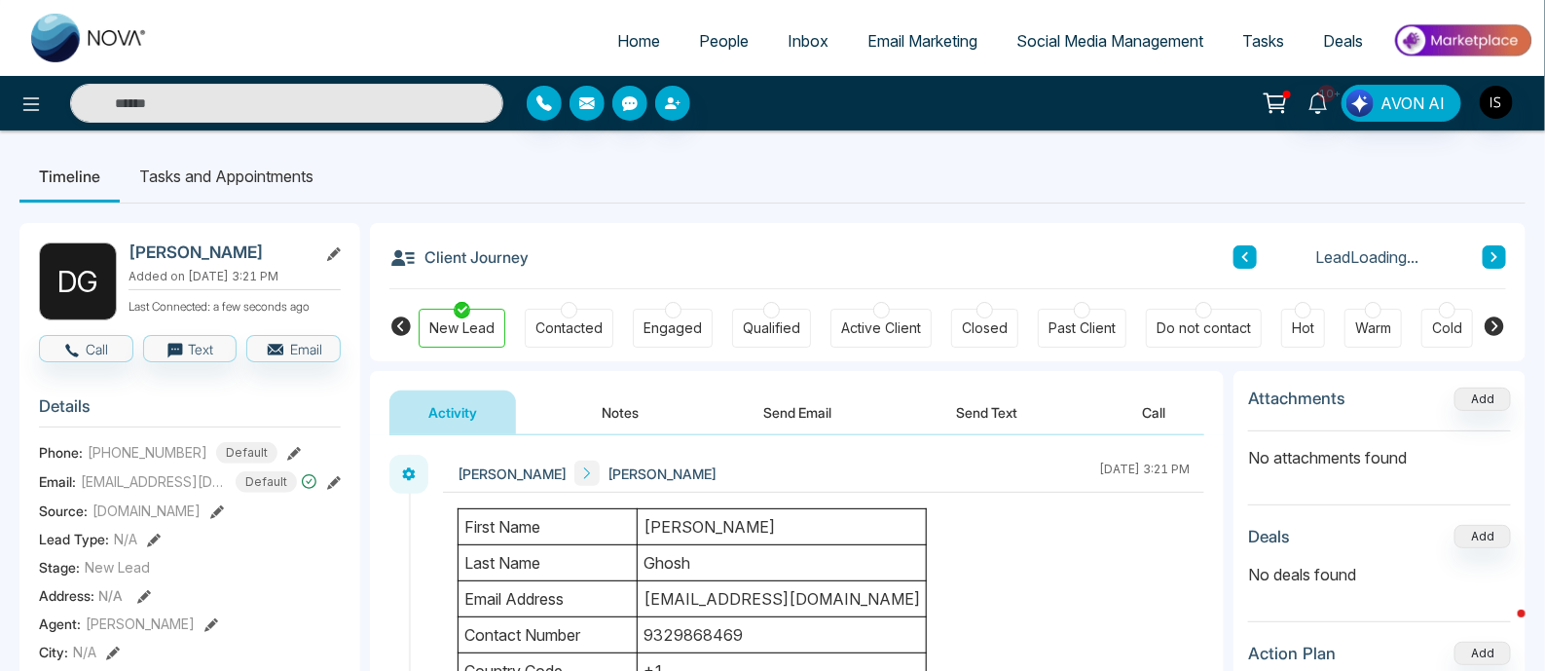
scroll to position [121, 0]
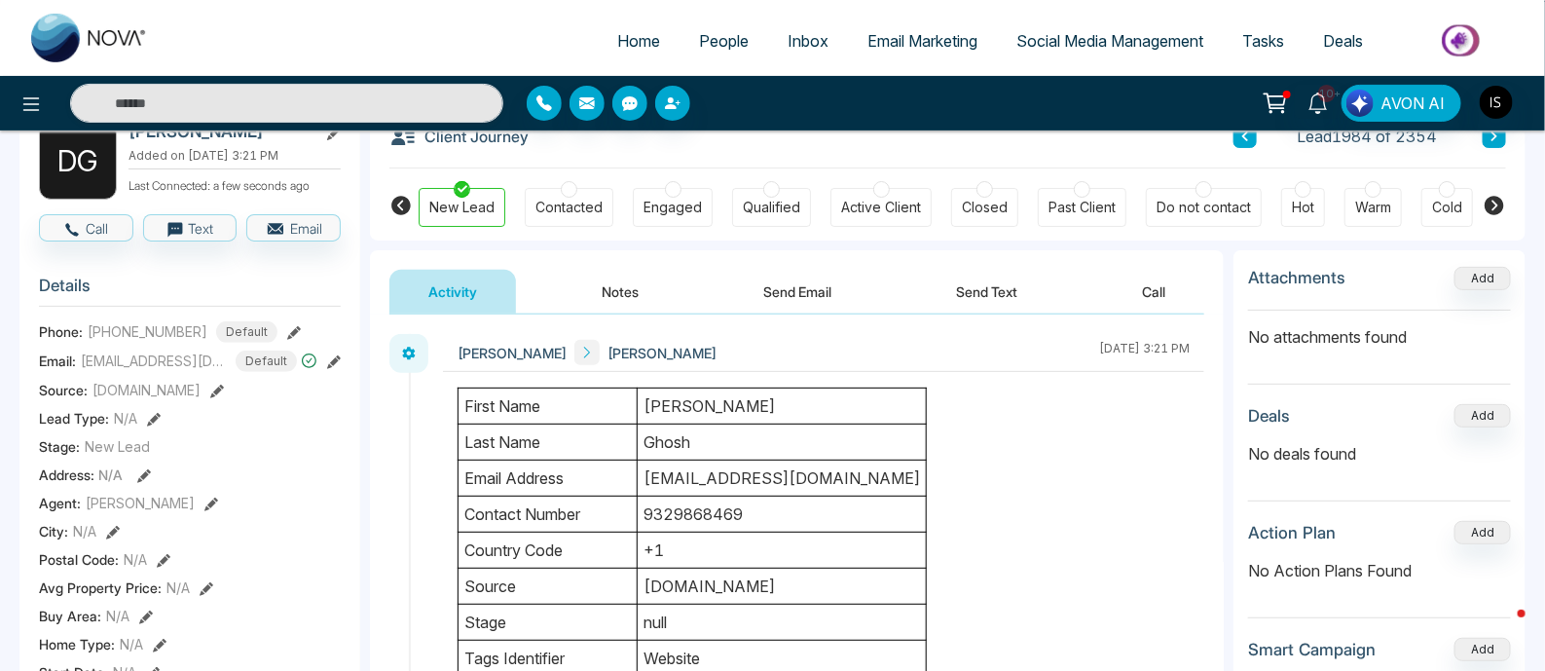
click at [287, 329] on icon at bounding box center [294, 333] width 14 height 14
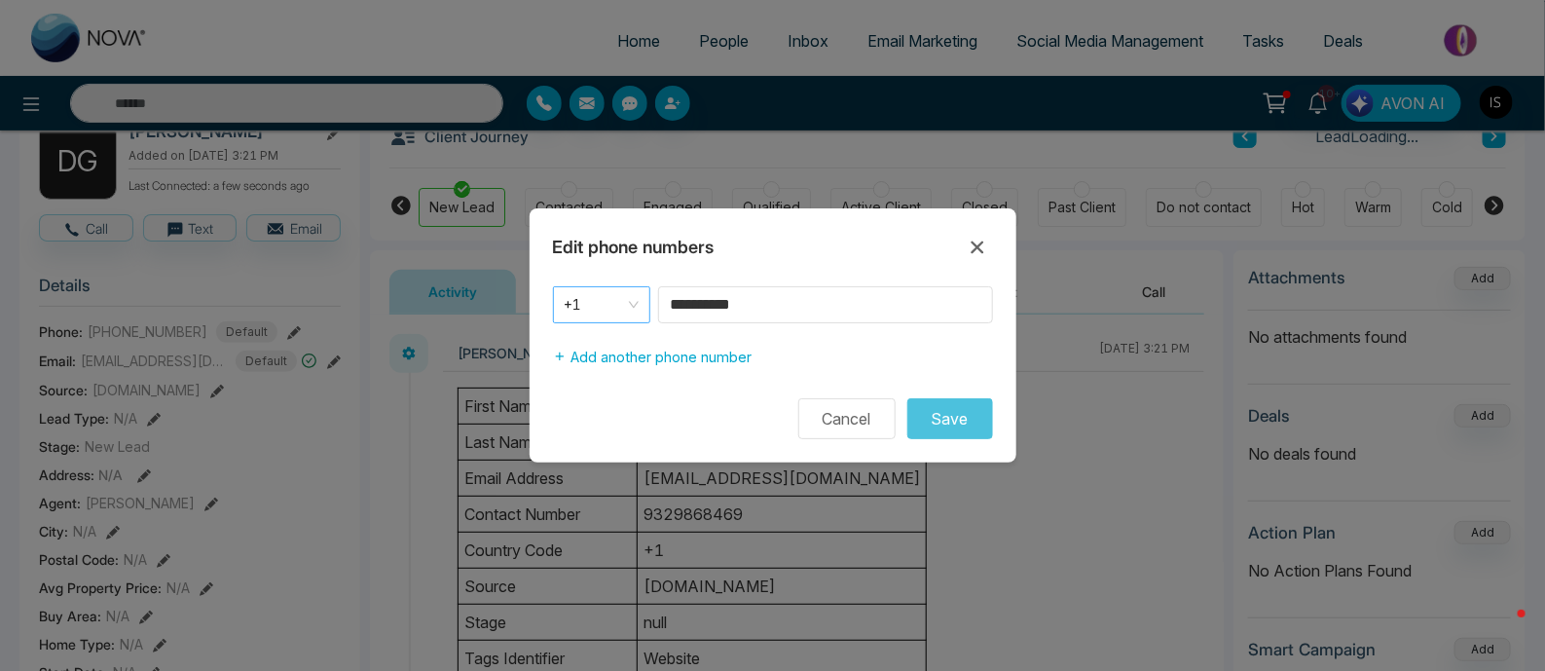
click at [625, 306] on span "+1" at bounding box center [602, 304] width 74 height 27
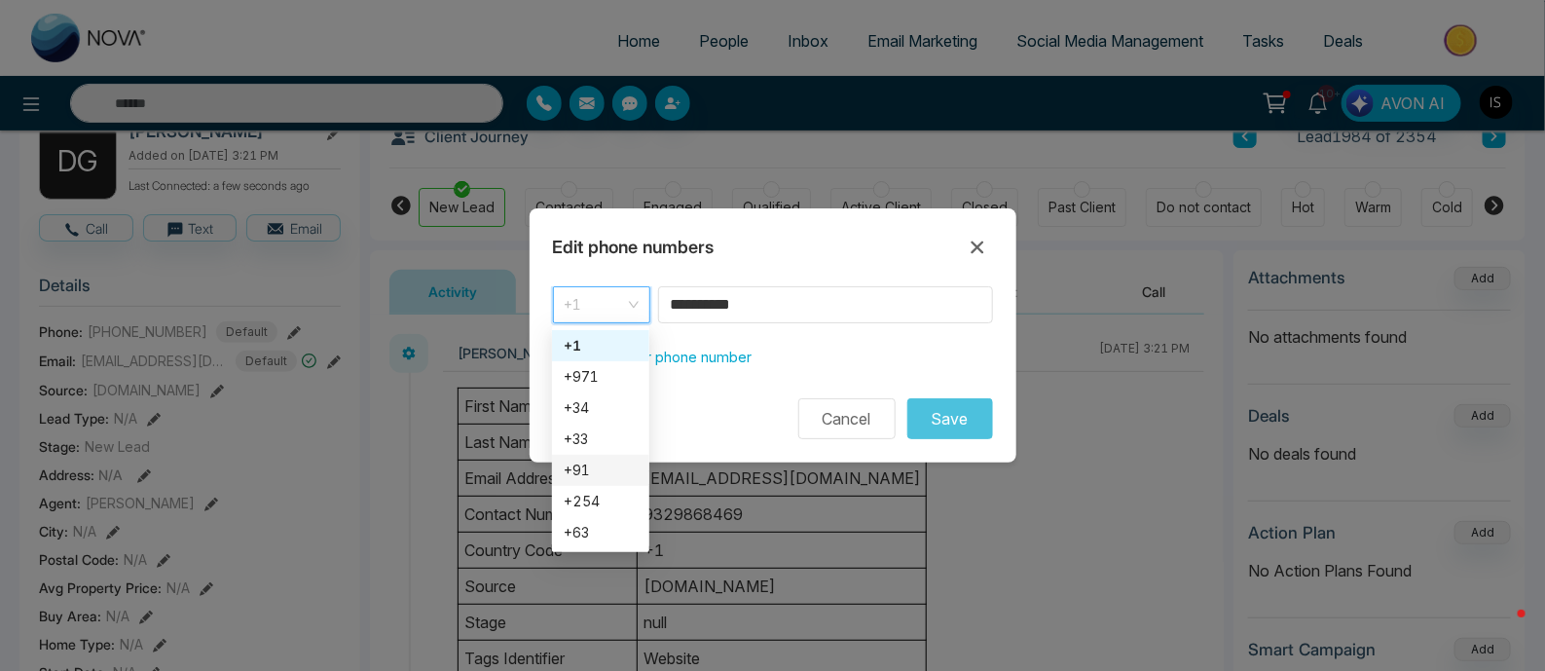
click at [587, 469] on div "+91" at bounding box center [601, 469] width 74 height 21
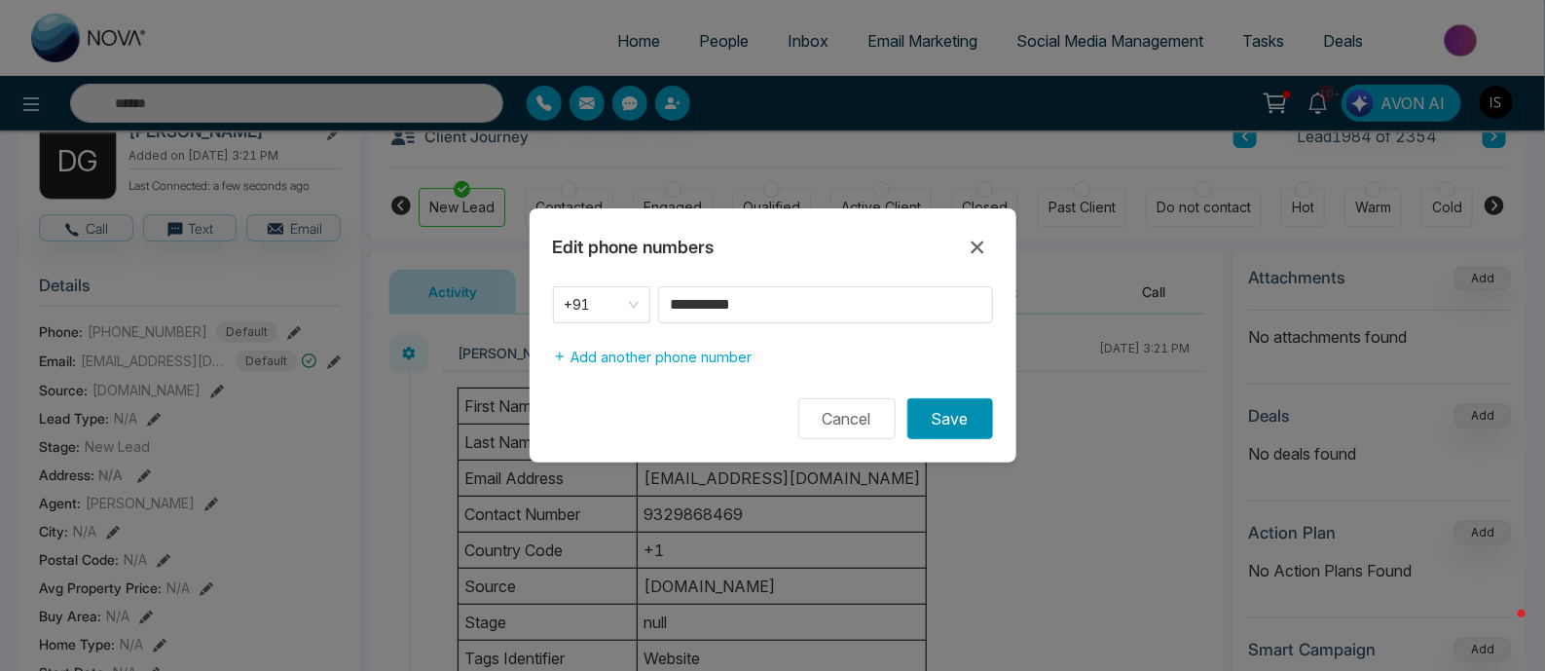
click at [946, 425] on button "Save" at bounding box center [950, 418] width 86 height 41
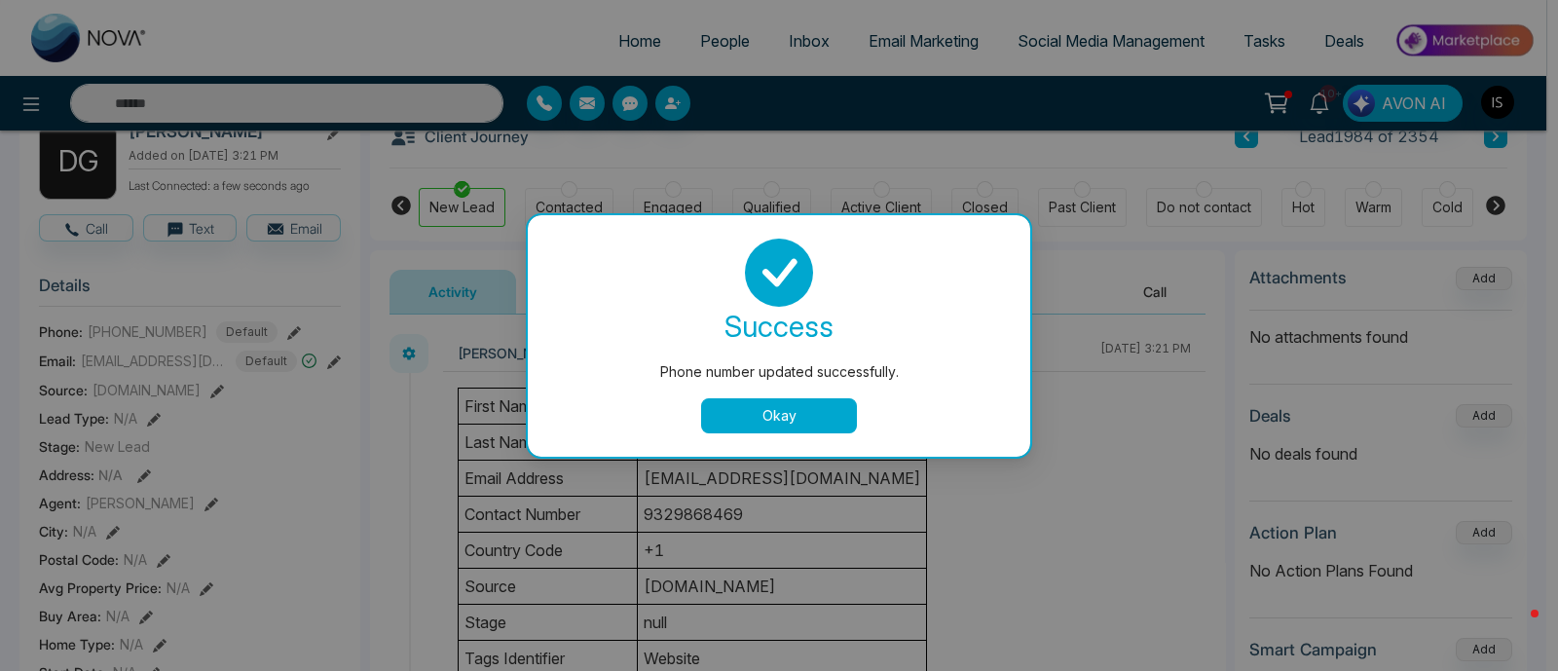
click at [777, 419] on button "Okay" at bounding box center [779, 415] width 156 height 35
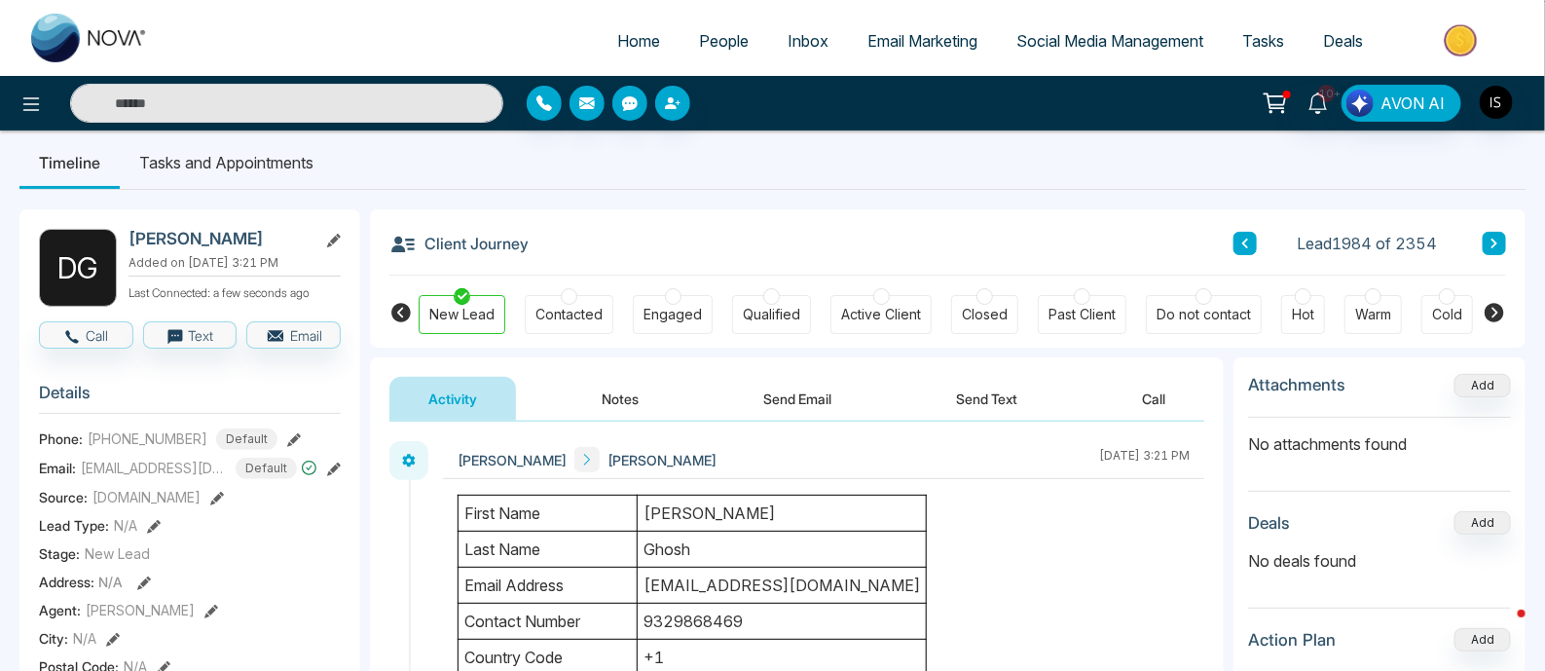
scroll to position [0, 0]
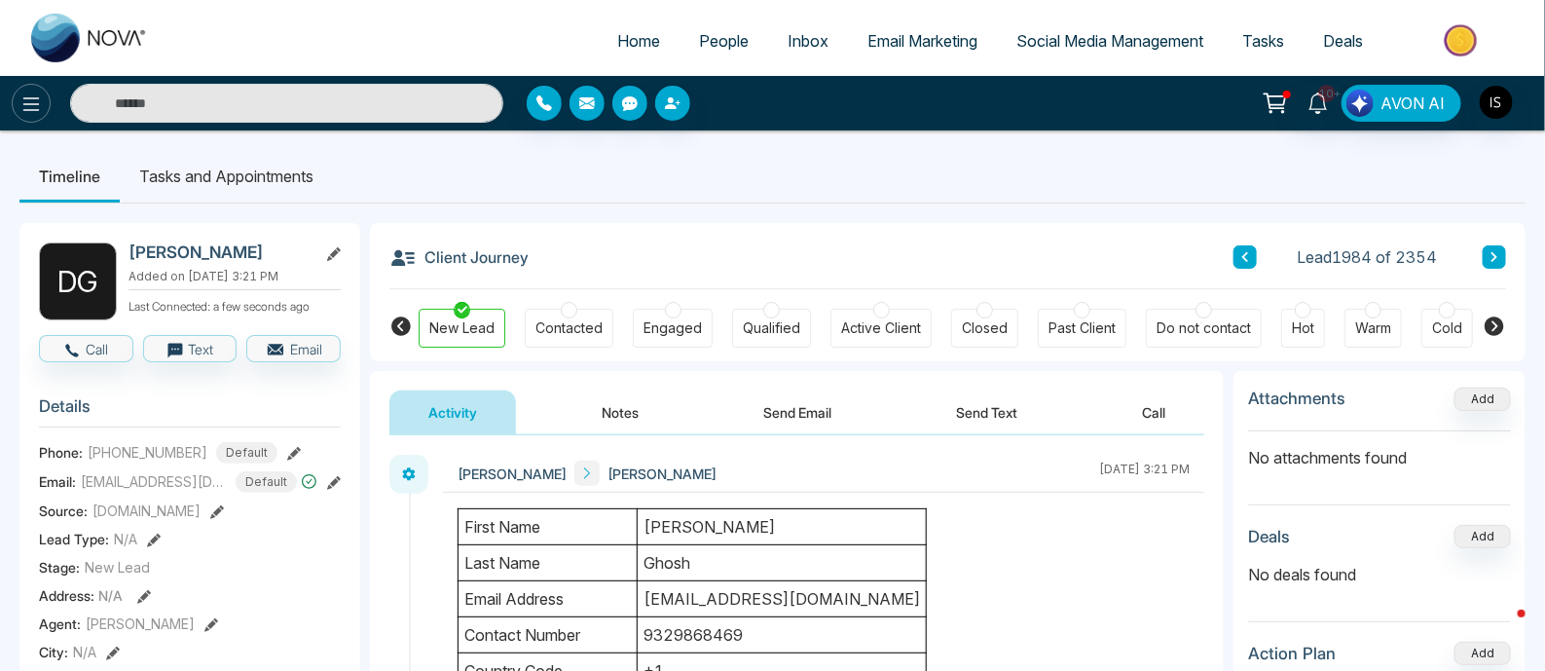
click at [33, 99] on icon at bounding box center [30, 103] width 23 height 23
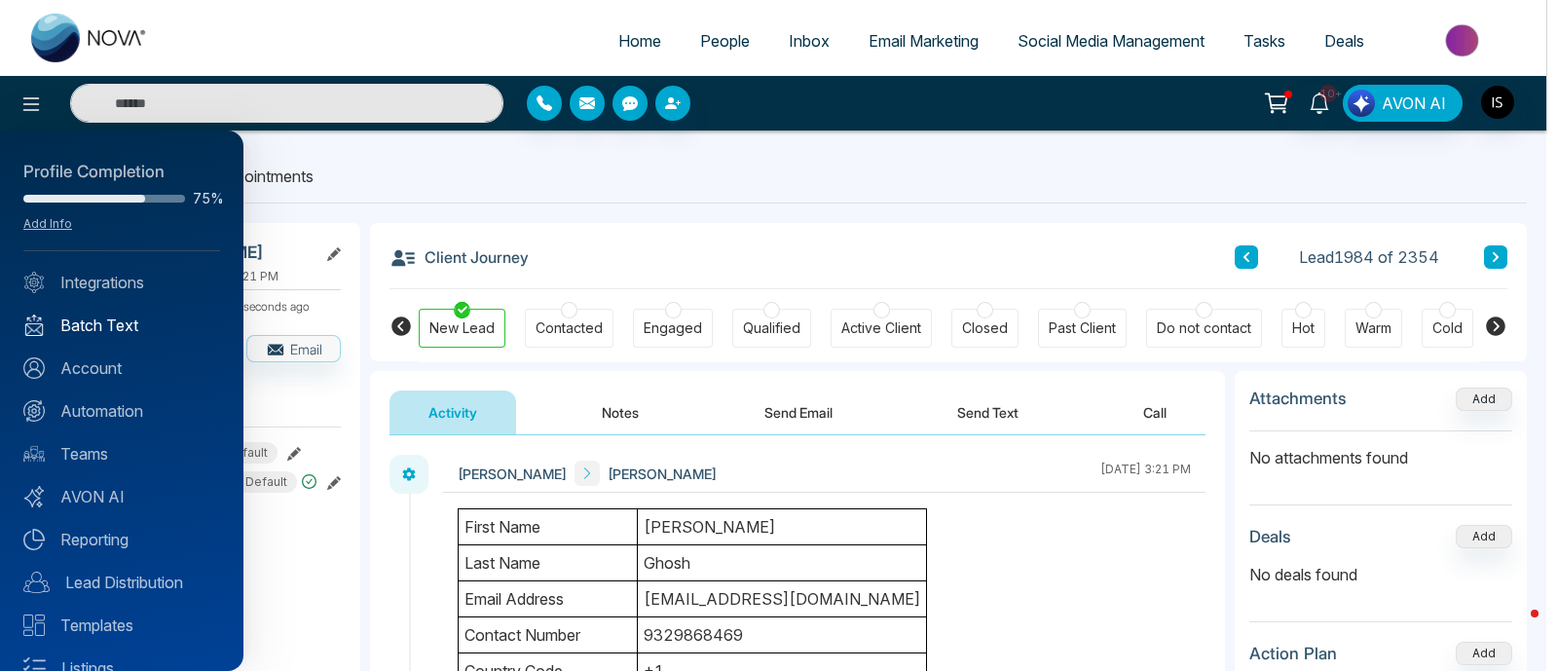
click at [108, 332] on link "Batch Text" at bounding box center [121, 324] width 197 height 23
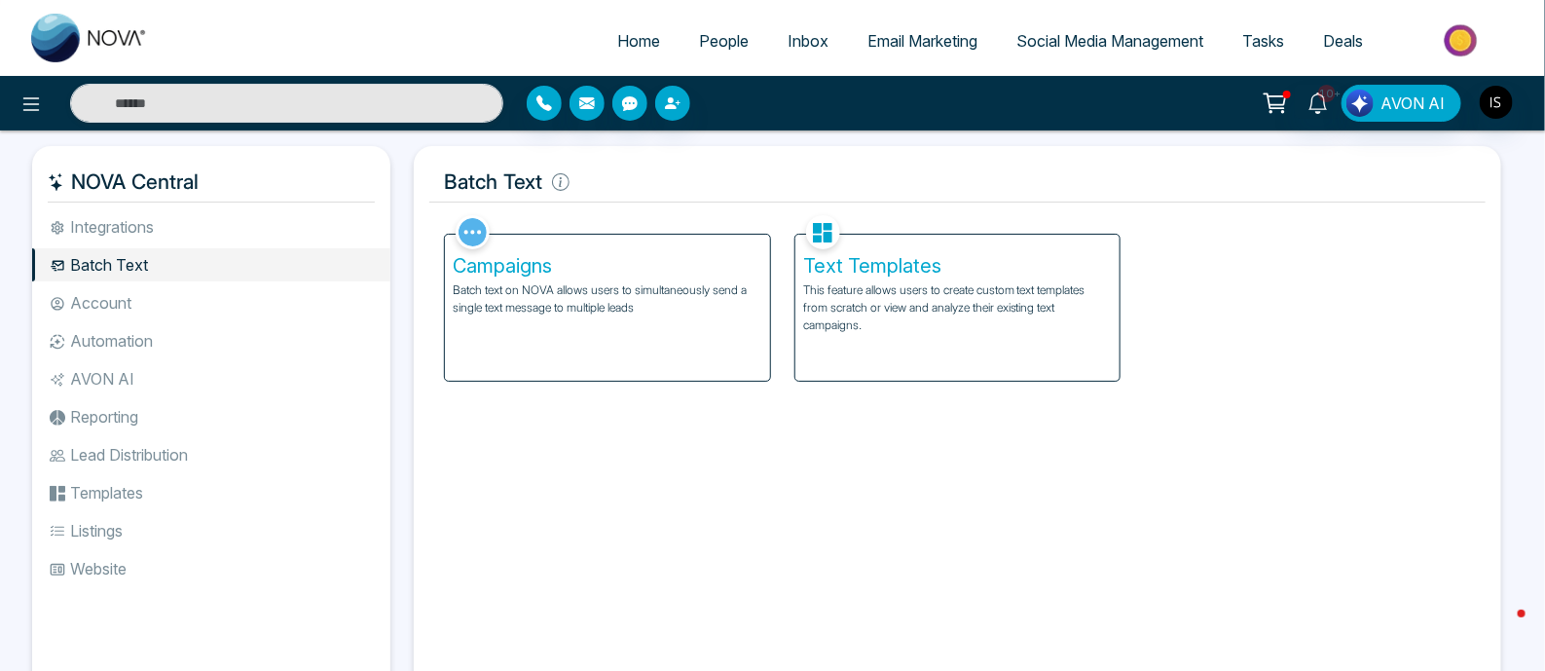
click at [619, 296] on p "Batch text on NOVA allows users to simultaneously send a single text message to…" at bounding box center [608, 298] width 310 height 35
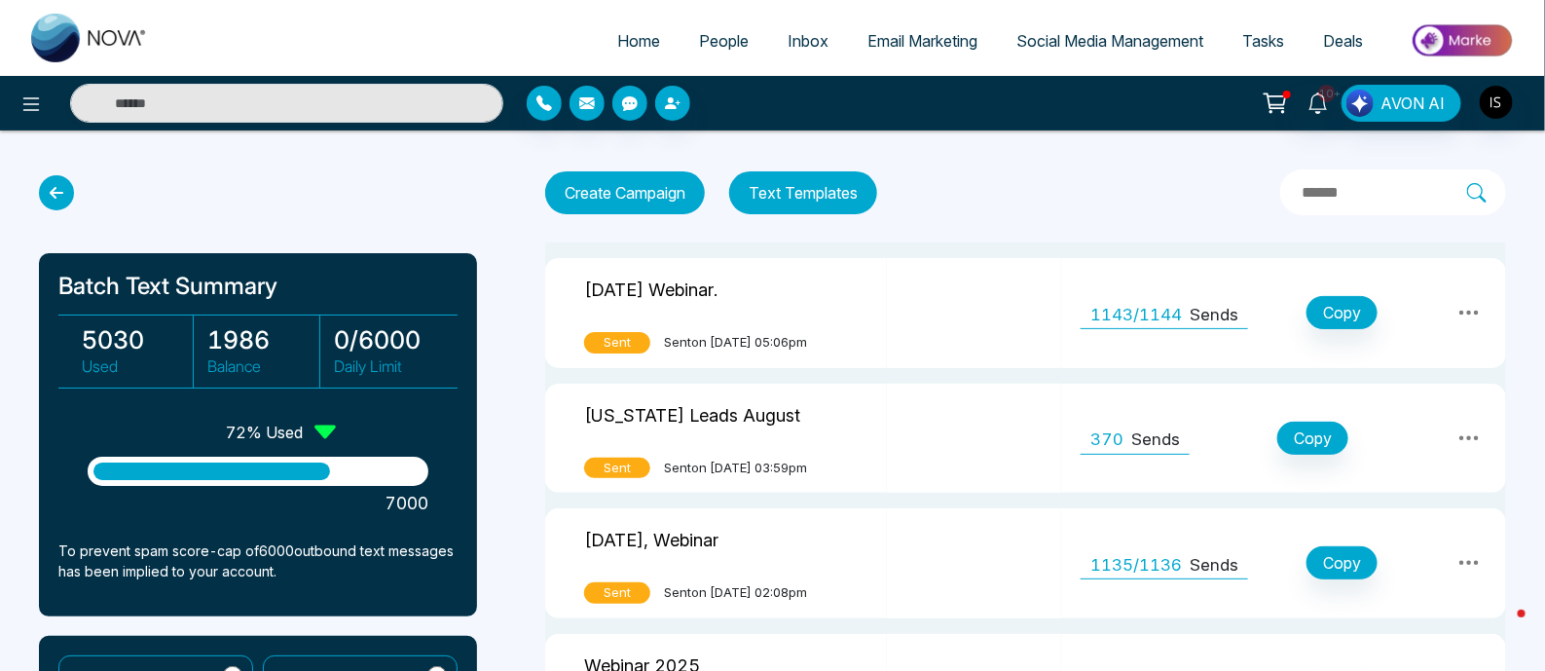
click at [816, 188] on button "Text Templates" at bounding box center [803, 192] width 148 height 43
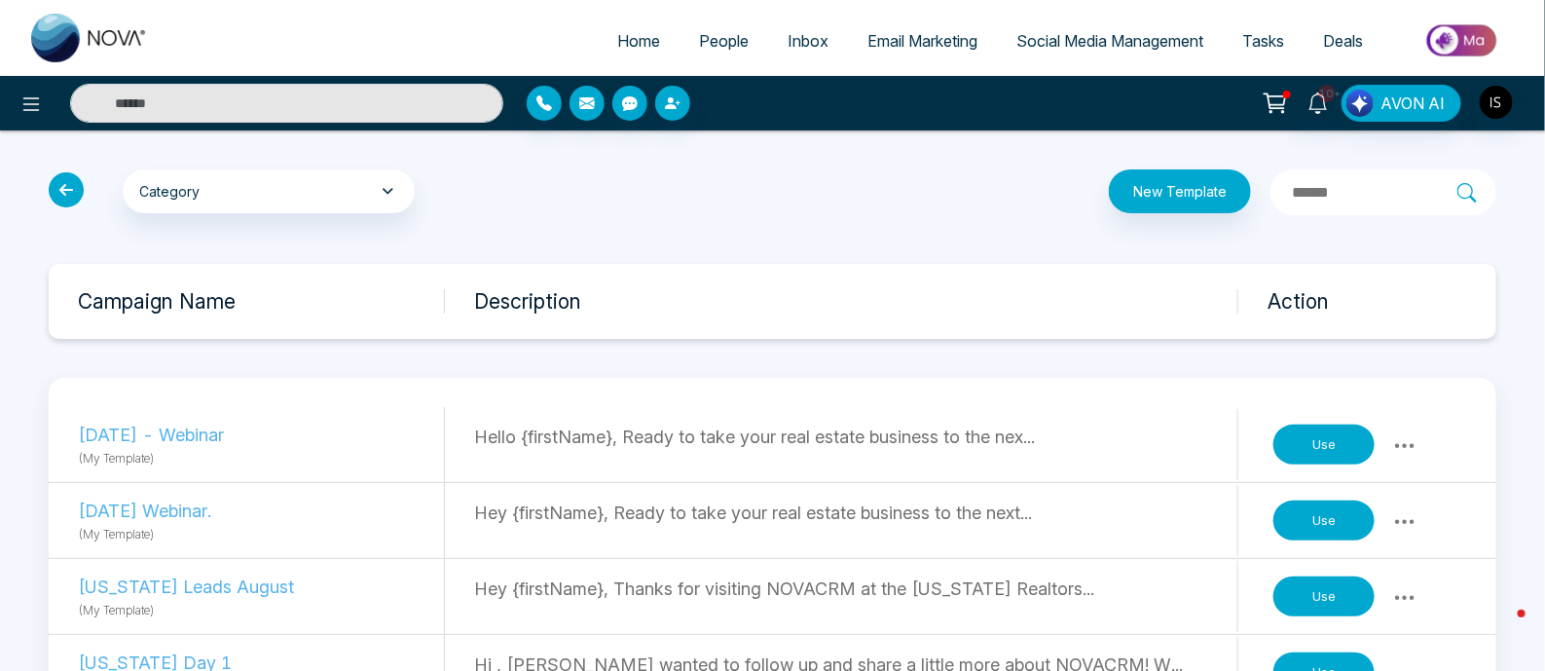
click at [1342, 445] on button "Use" at bounding box center [1323, 444] width 101 height 41
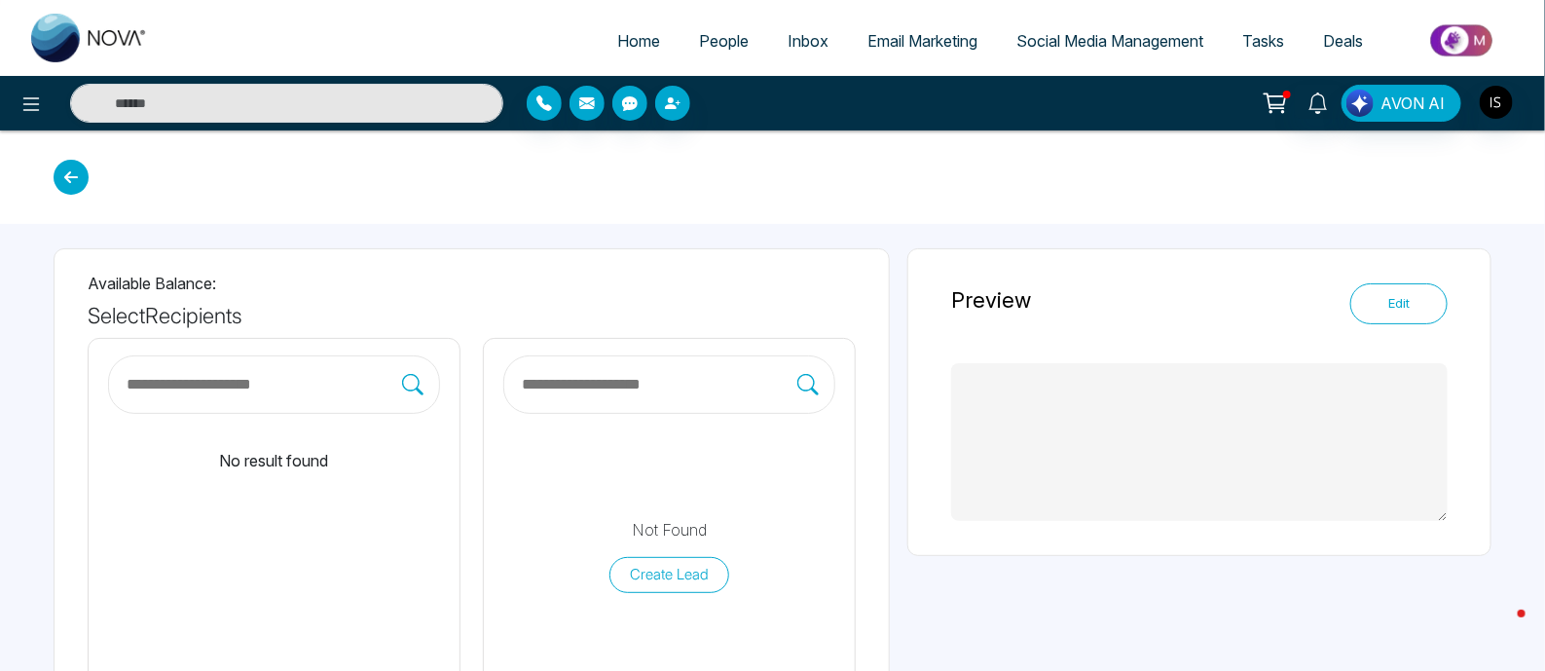
click at [574, 388] on input "text" at bounding box center [658, 384] width 277 height 25
type textarea "**********"
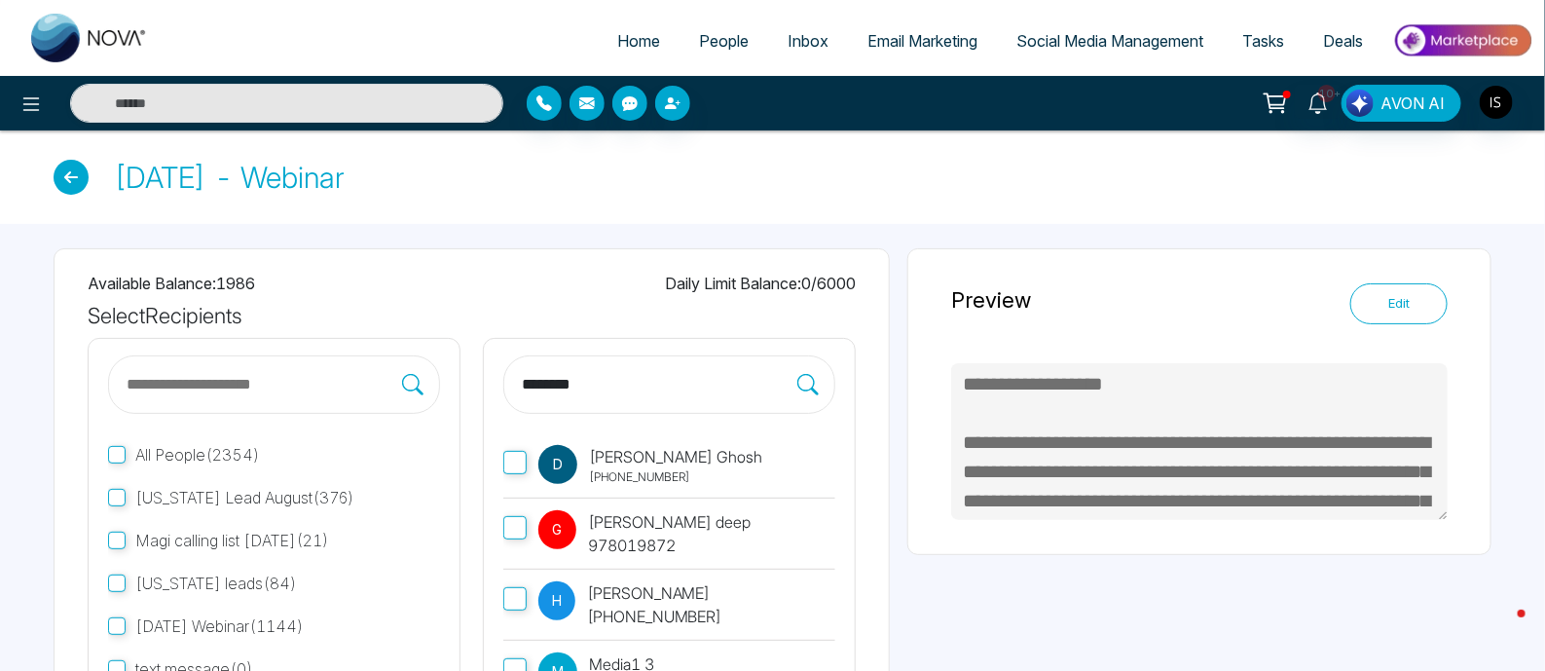
type input "********"
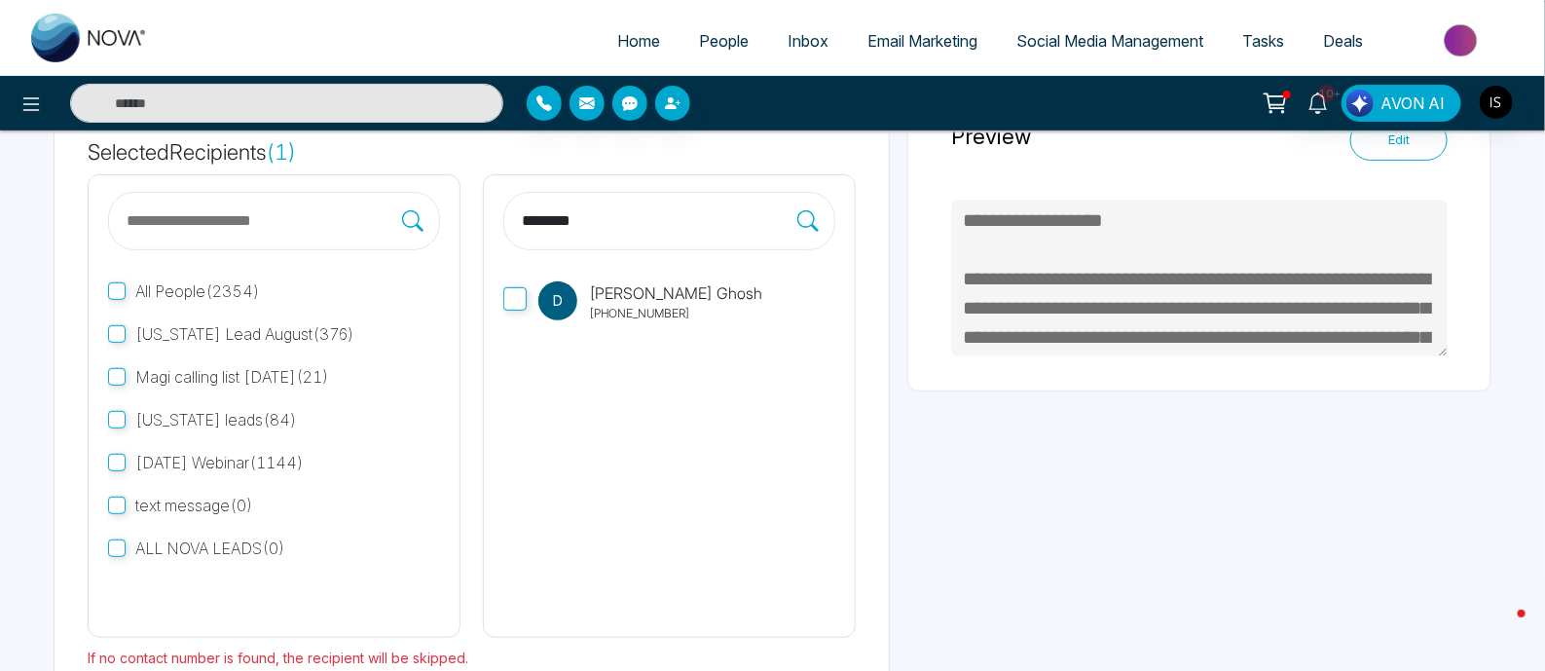
scroll to position [242, 0]
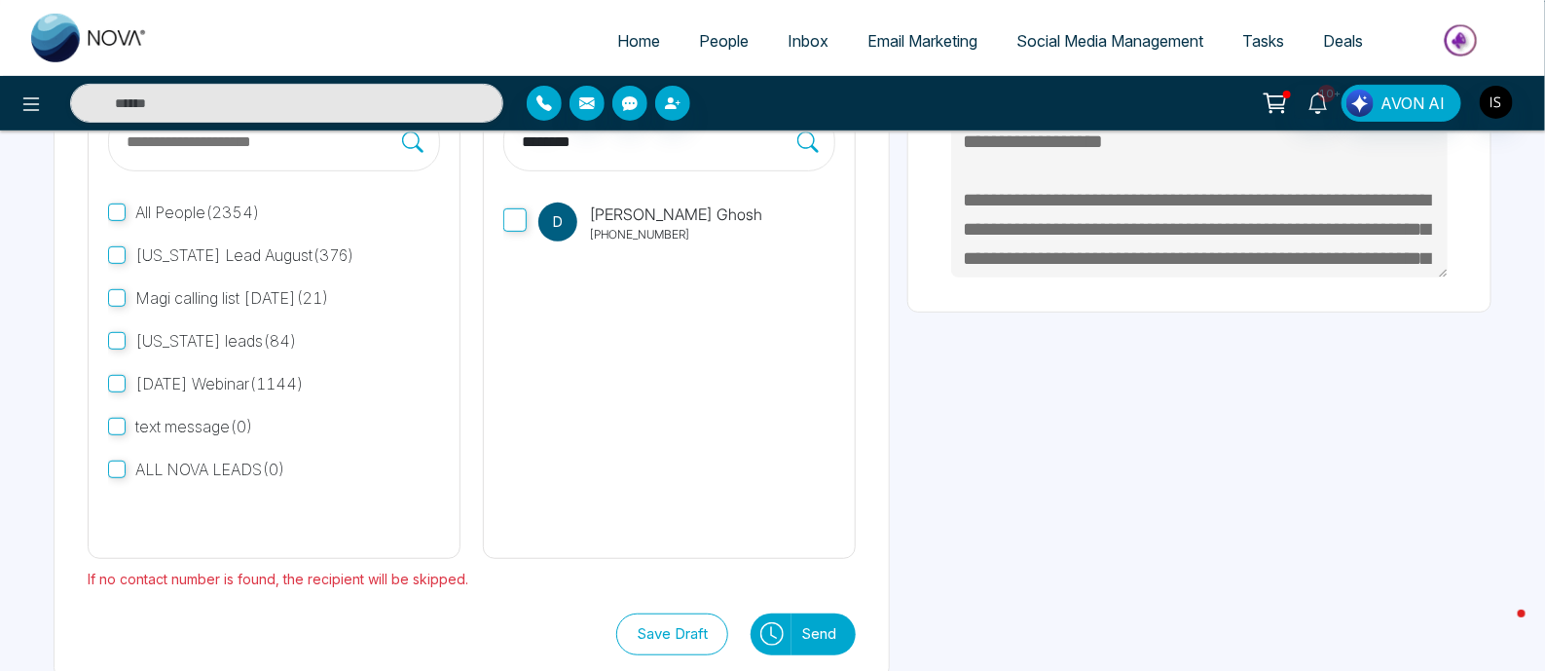
click at [815, 642] on button "Send" at bounding box center [823, 634] width 64 height 42
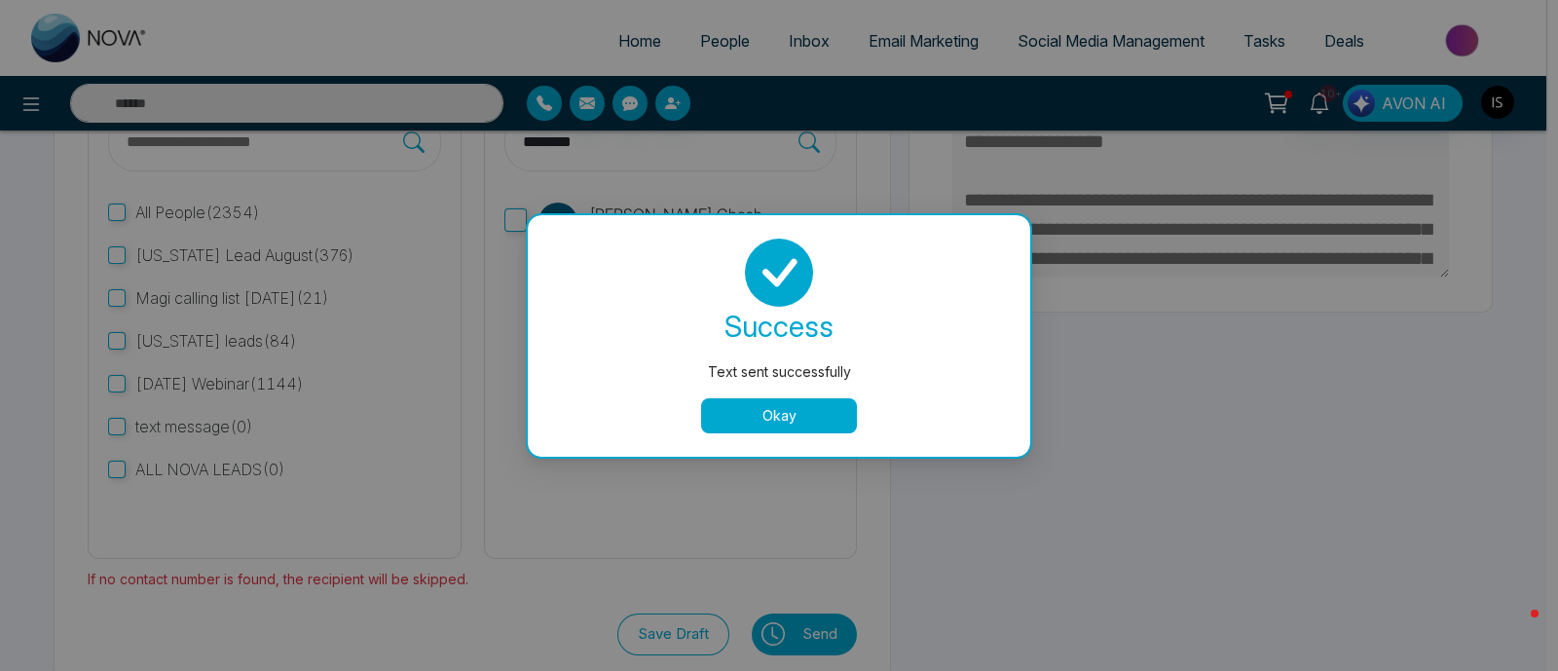
click at [789, 422] on button "Okay" at bounding box center [779, 415] width 156 height 35
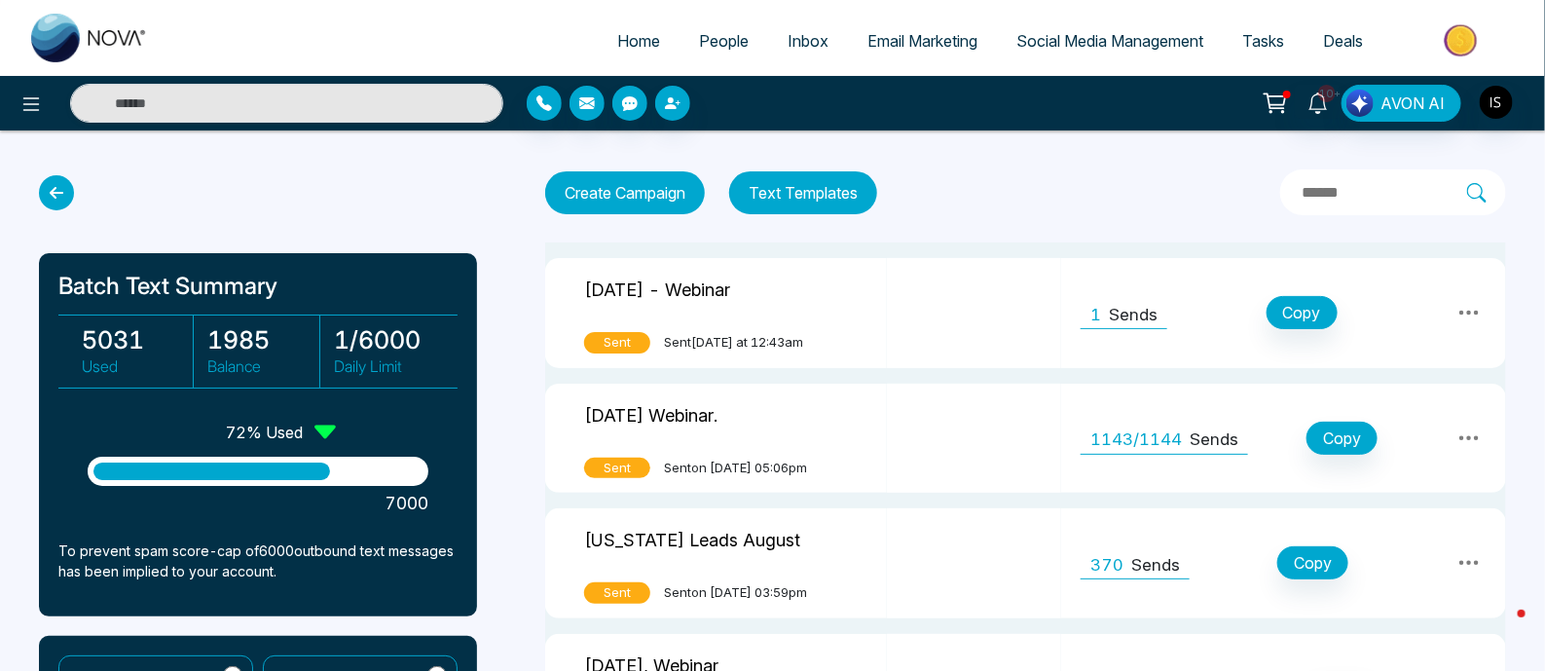
click at [822, 180] on button "Text Templates" at bounding box center [803, 192] width 148 height 43
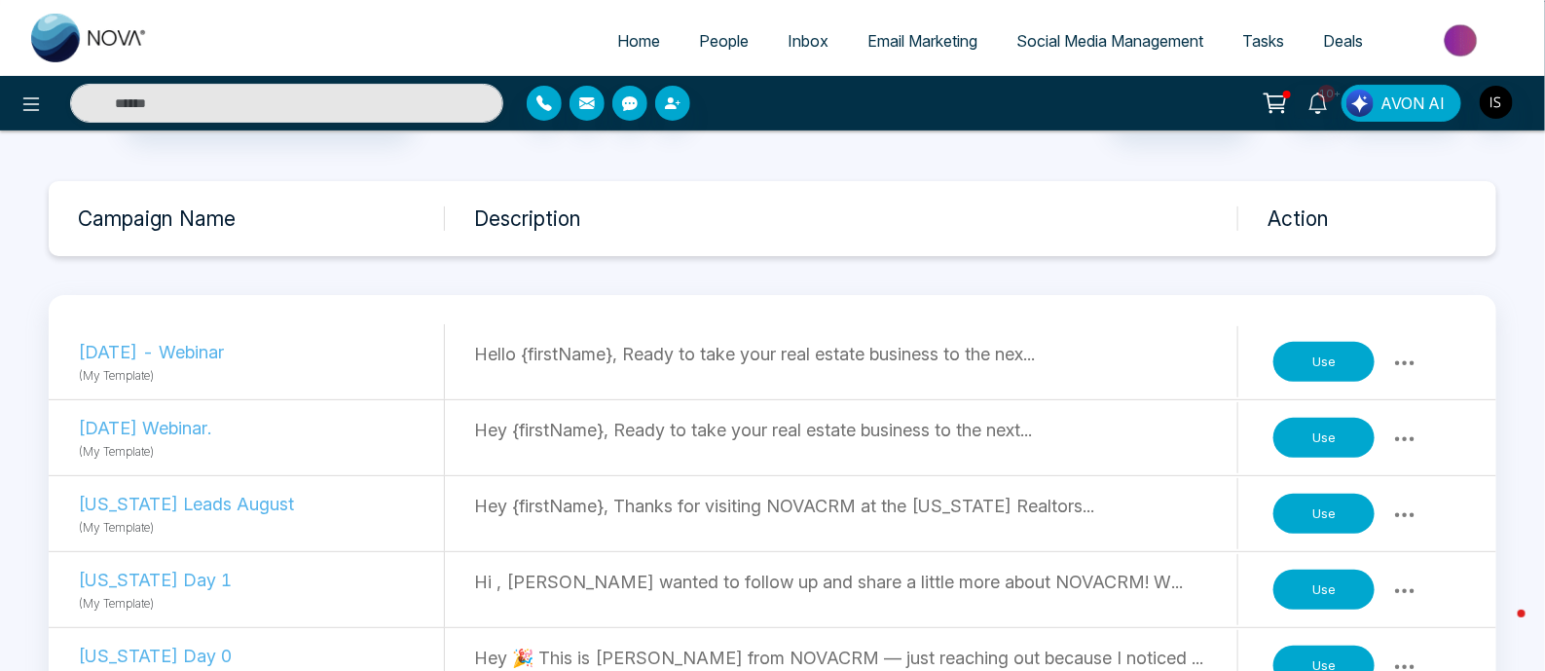
scroll to position [121, 0]
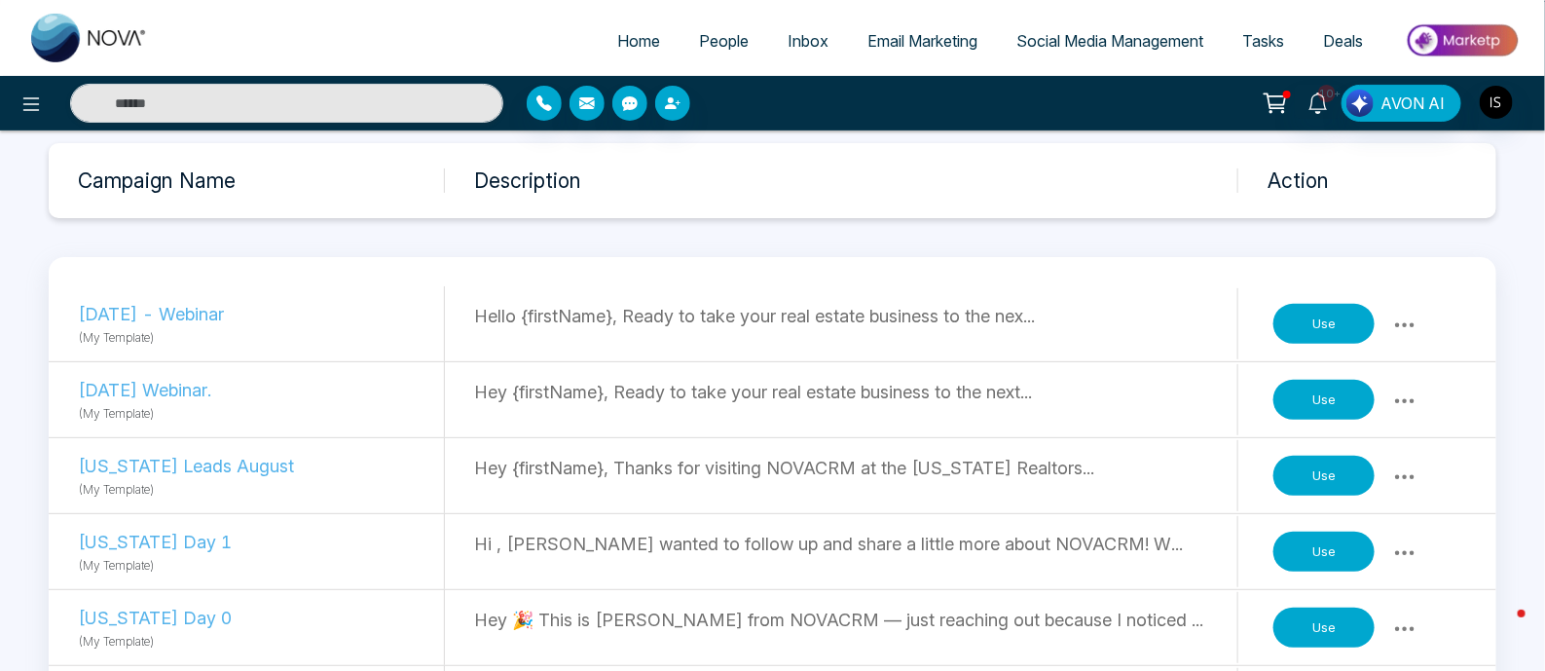
click at [1329, 328] on button "Use" at bounding box center [1323, 324] width 101 height 41
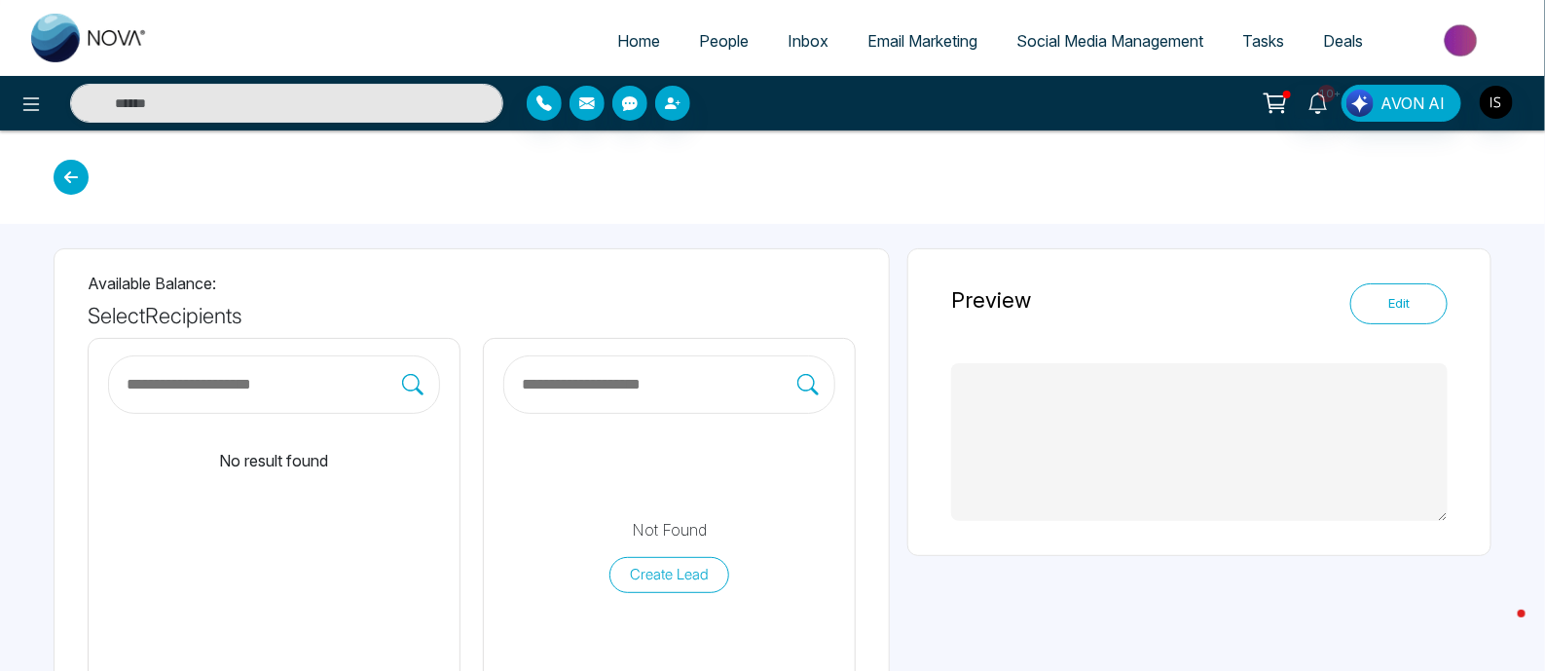
type textarea "**********"
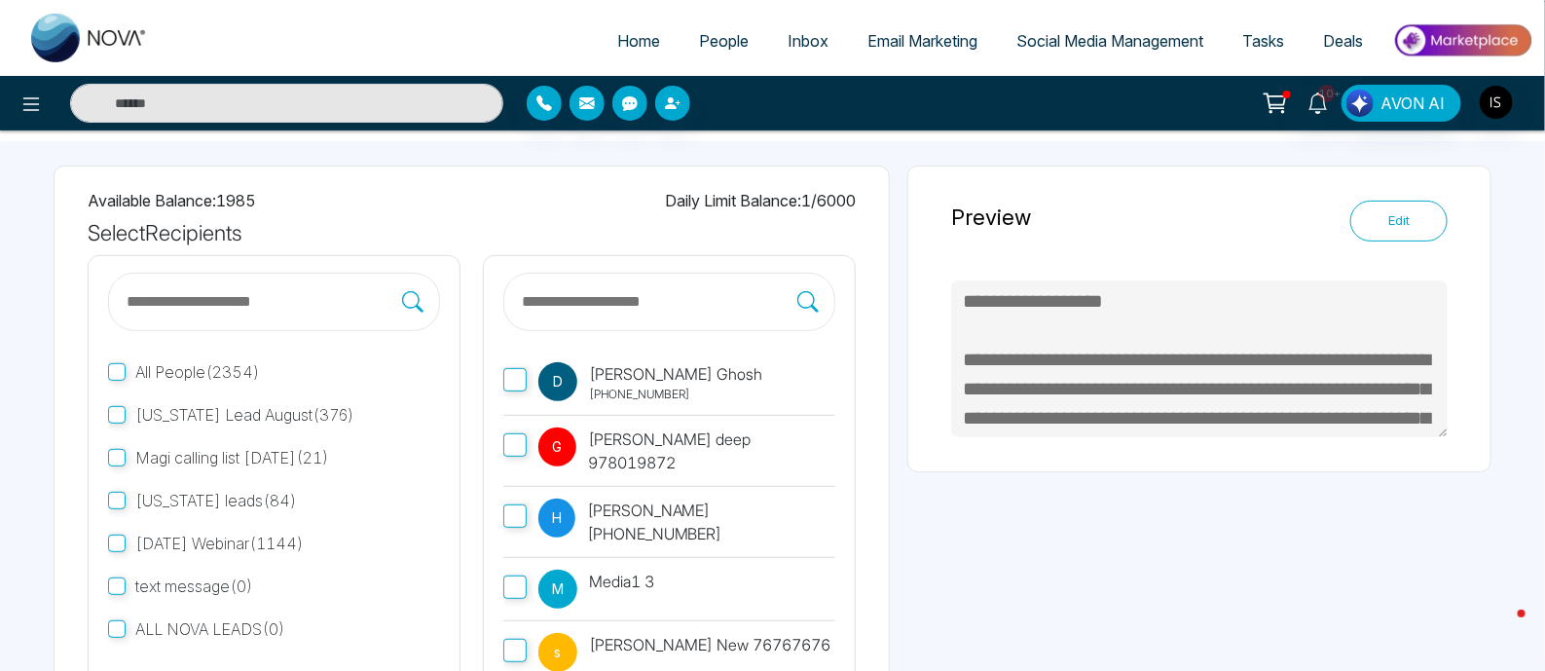
scroll to position [121, 0]
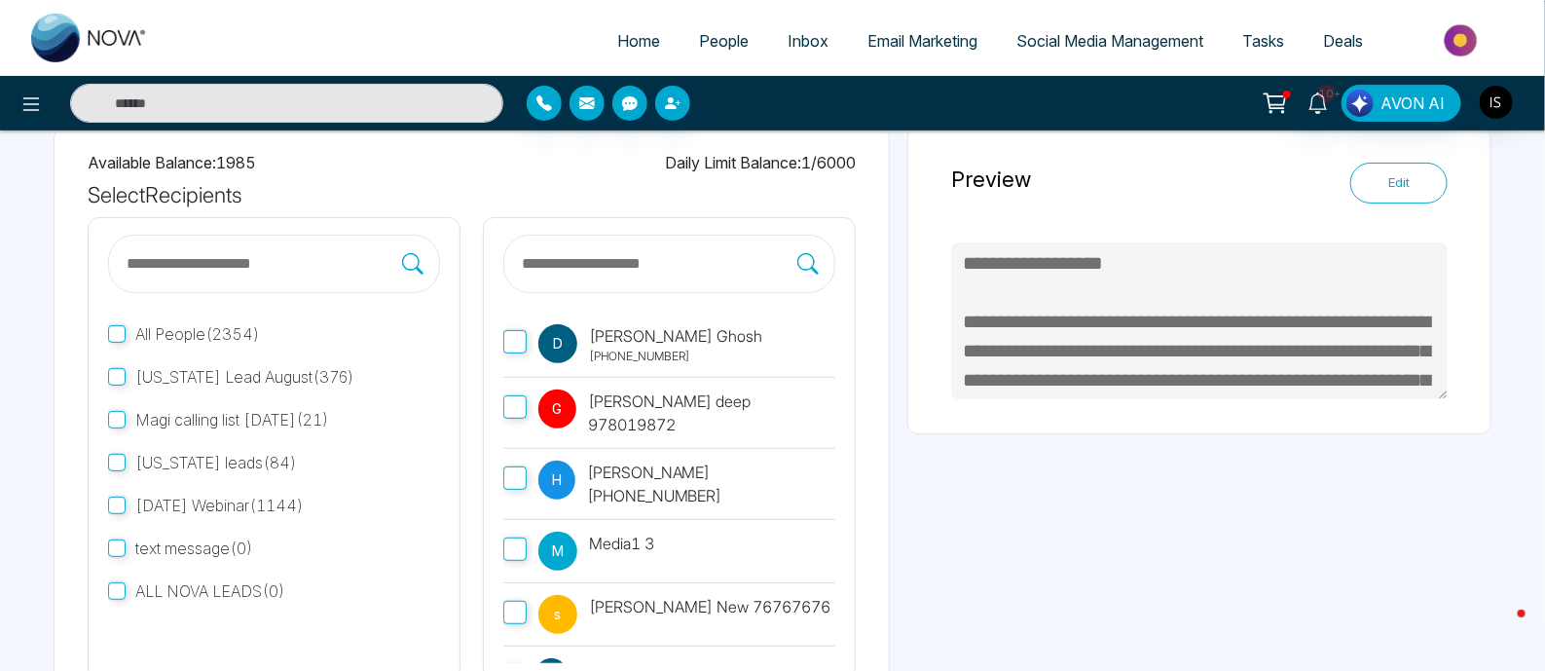
click at [716, 46] on span "People" at bounding box center [724, 40] width 50 height 19
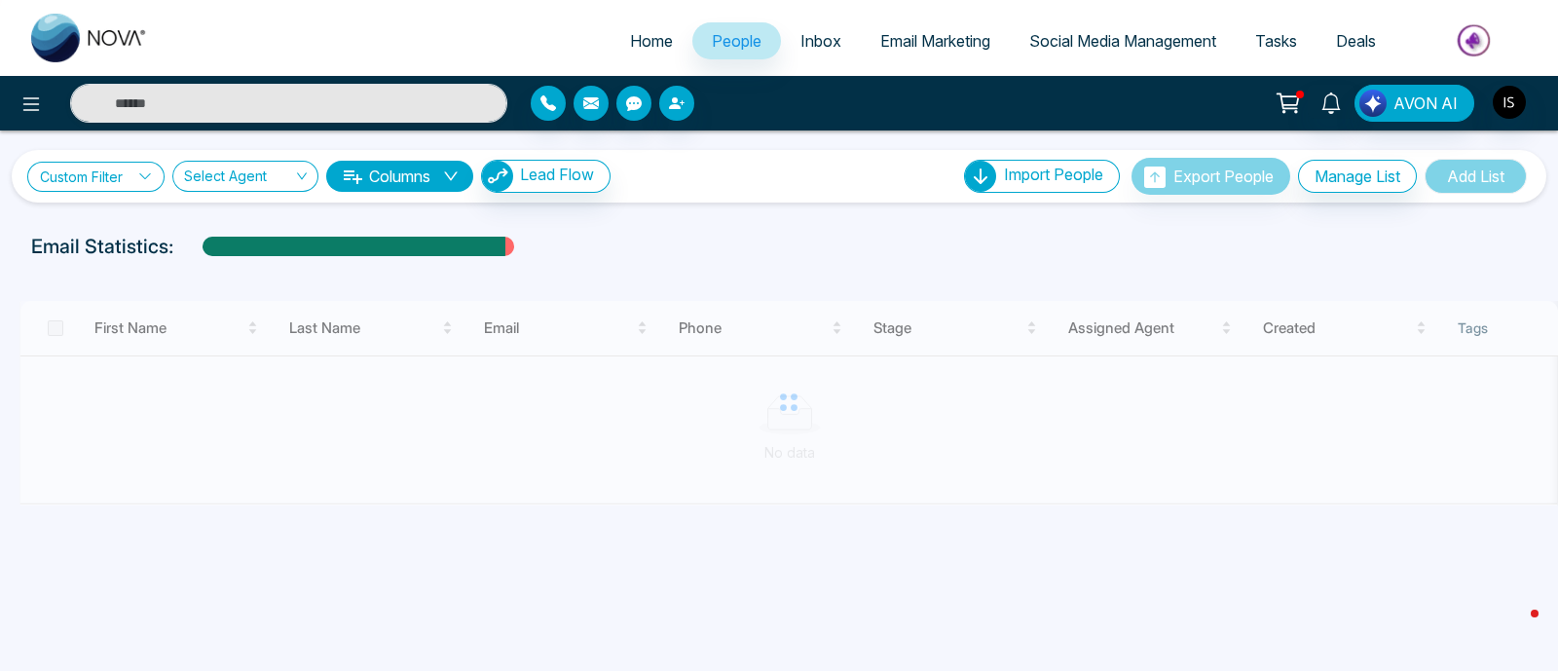
click at [137, 179] on link "Custom Filter" at bounding box center [95, 177] width 137 height 30
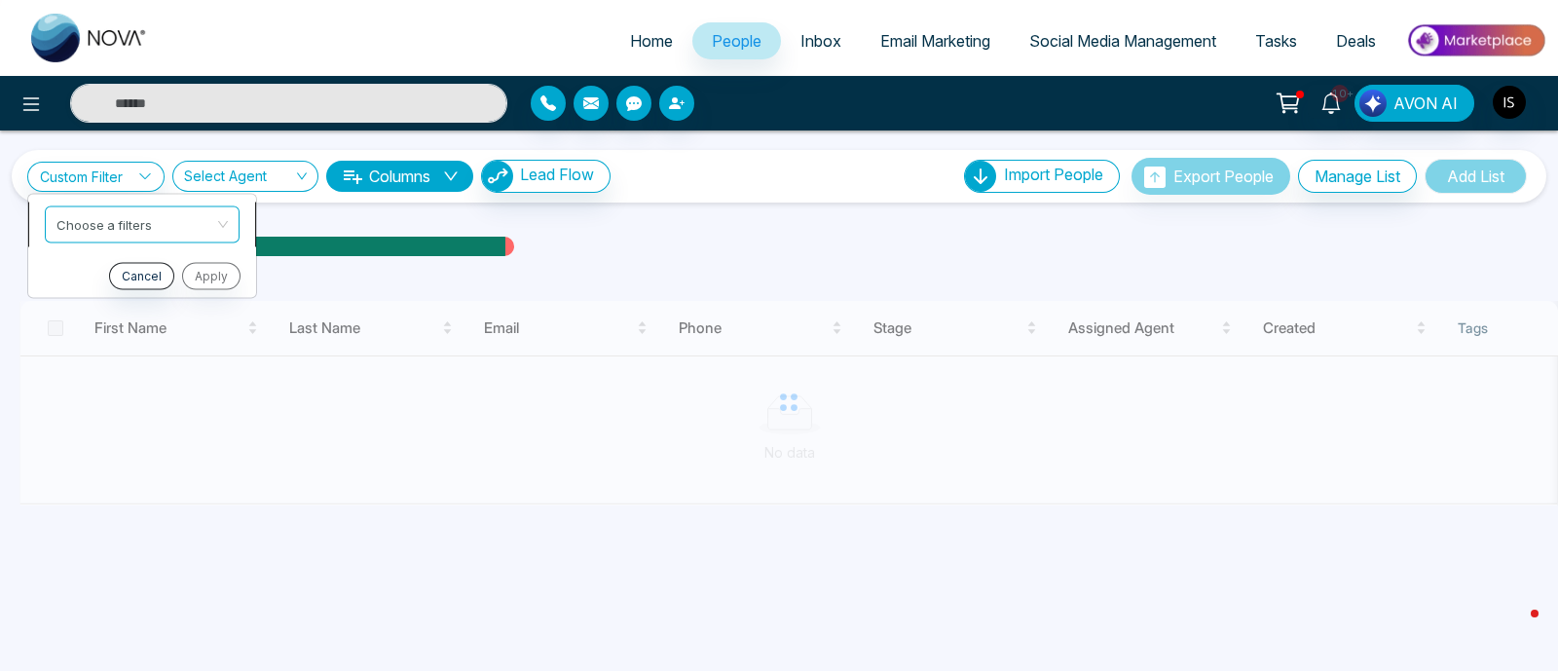
click at [133, 207] on input "search" at bounding box center [135, 220] width 158 height 29
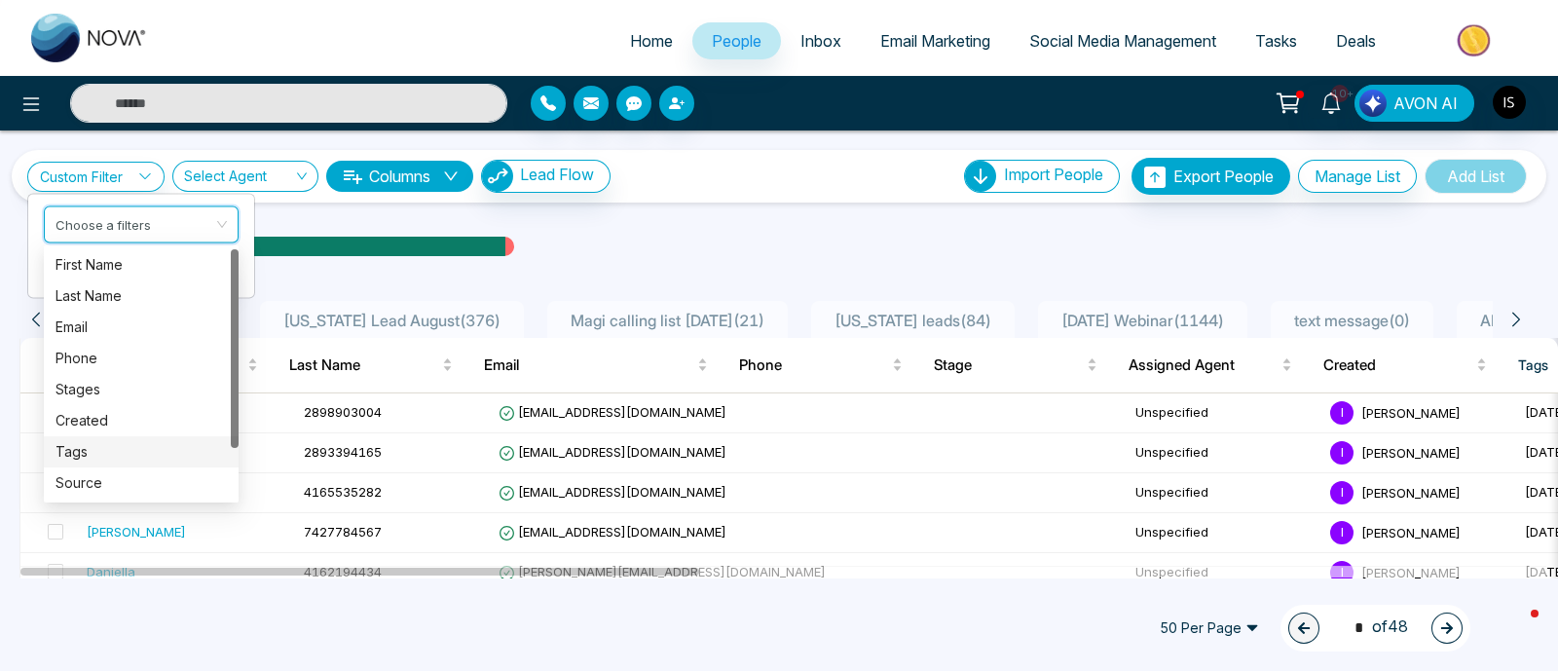
click at [70, 444] on div "Tags" at bounding box center [140, 451] width 171 height 21
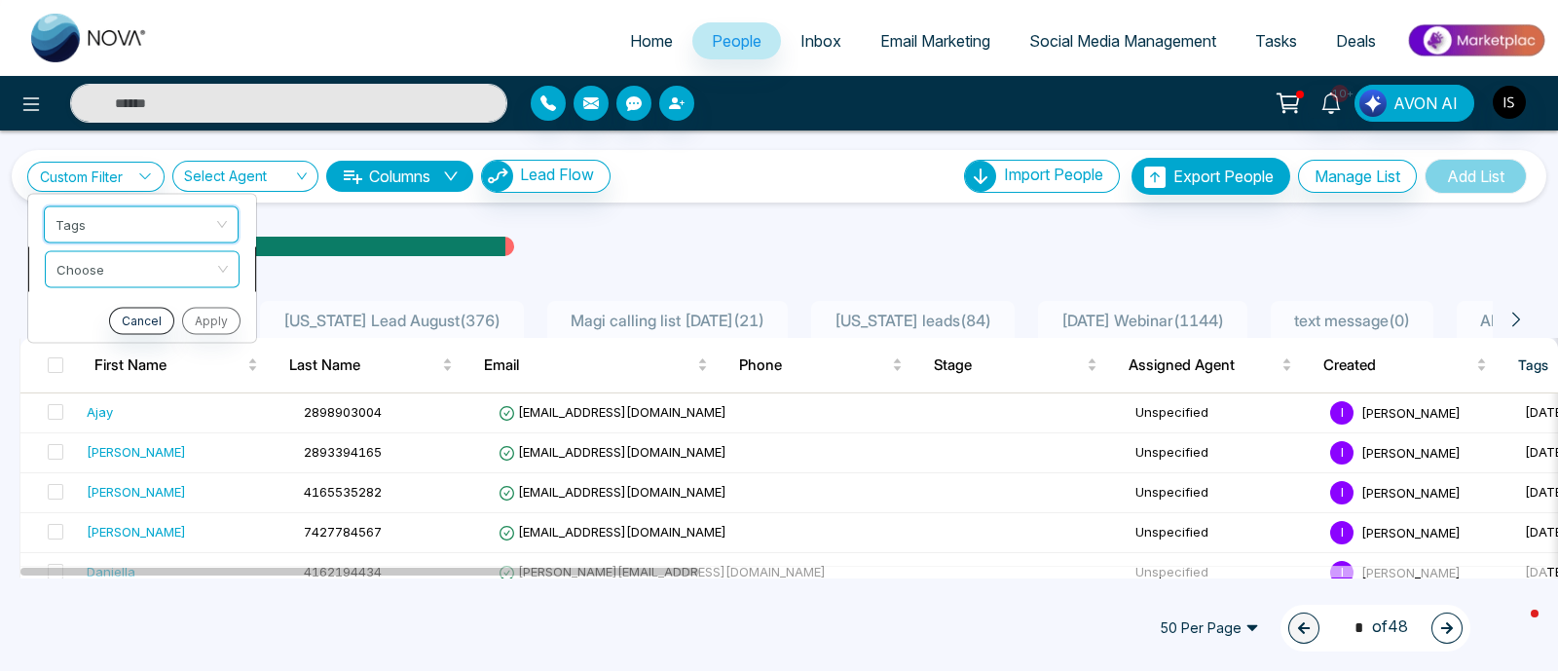
click at [112, 263] on input "search" at bounding box center [135, 265] width 158 height 29
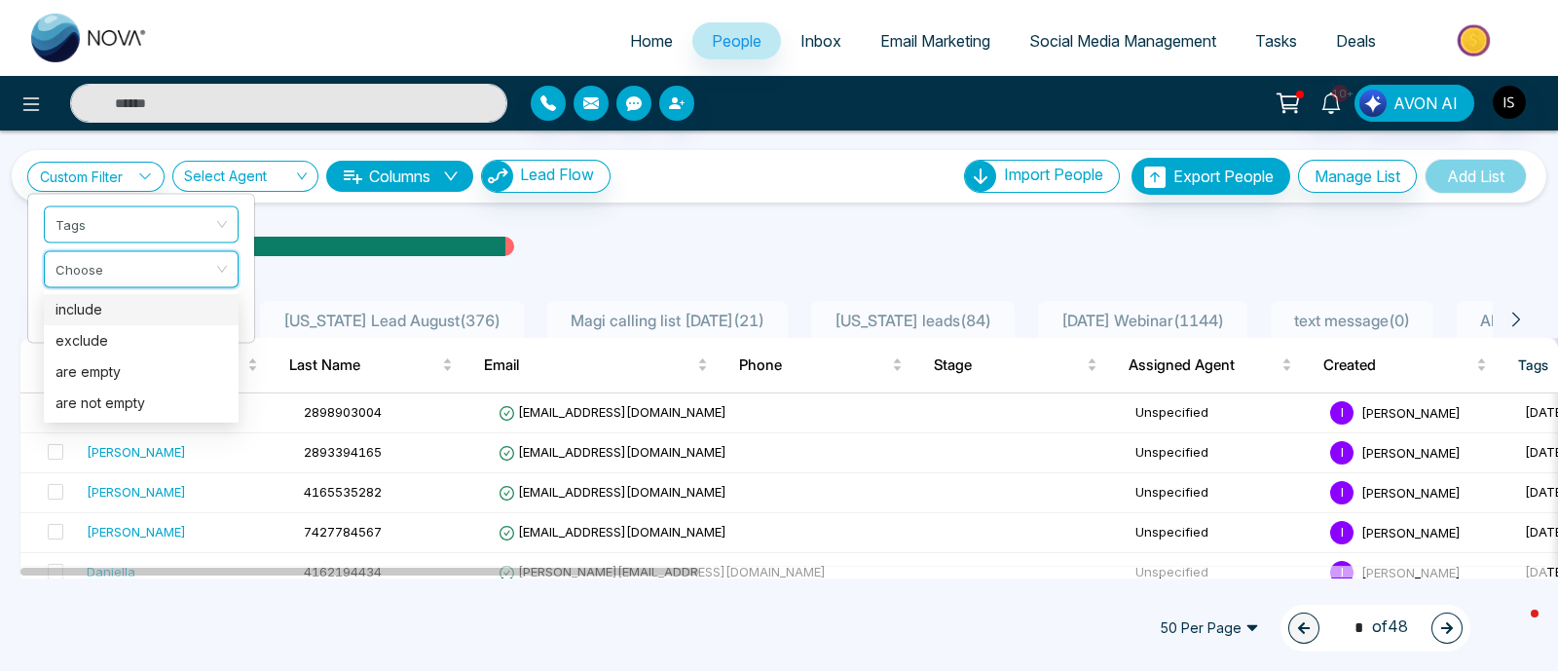
click at [99, 309] on div "include" at bounding box center [140, 309] width 171 height 21
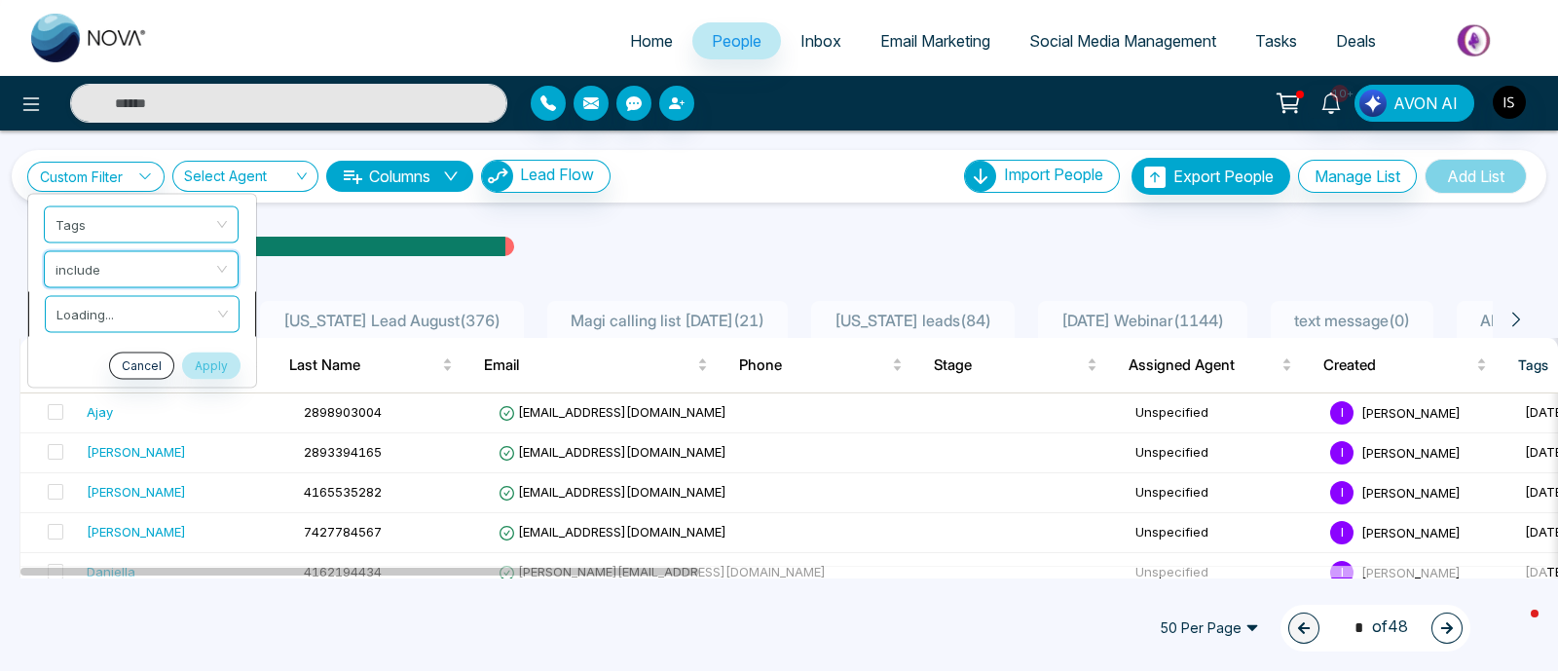
click at [101, 319] on input "search" at bounding box center [135, 310] width 158 height 29
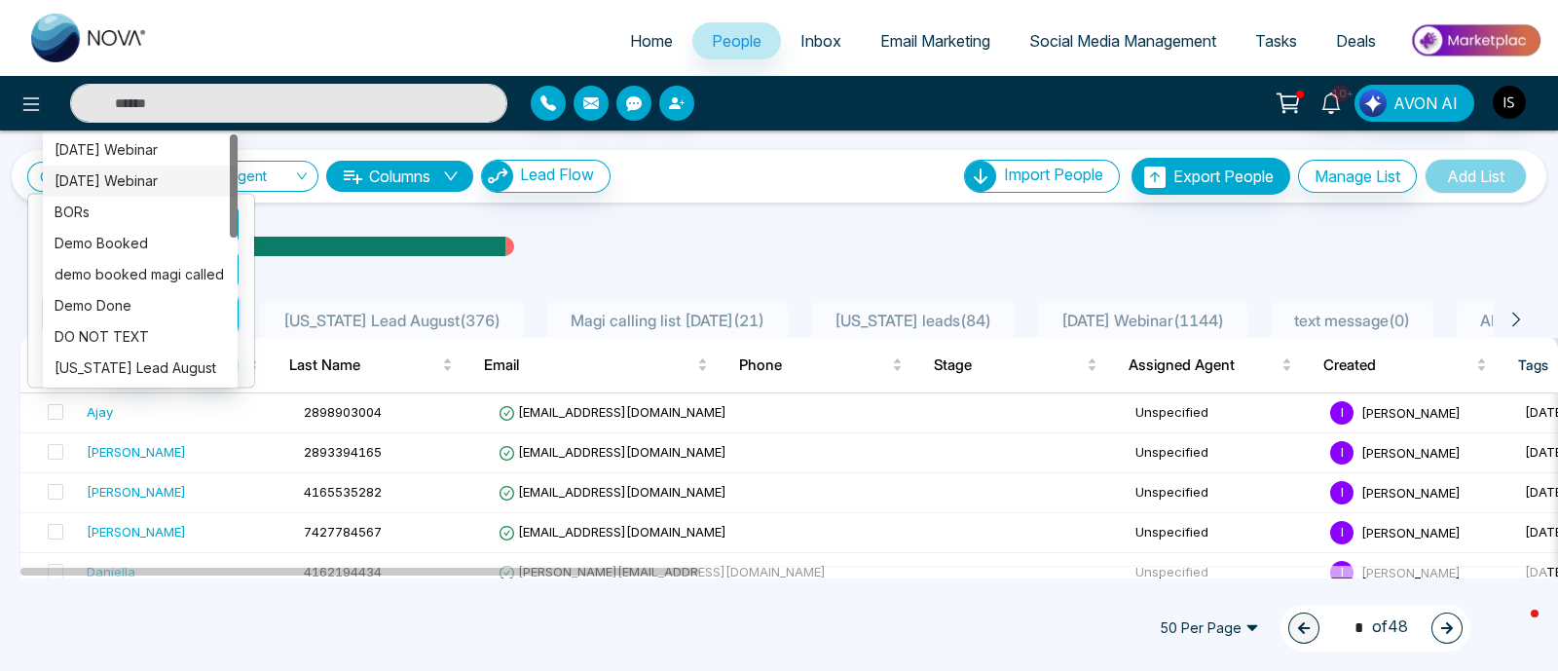
click at [130, 186] on div "[DATE] Webinar" at bounding box center [140, 180] width 171 height 21
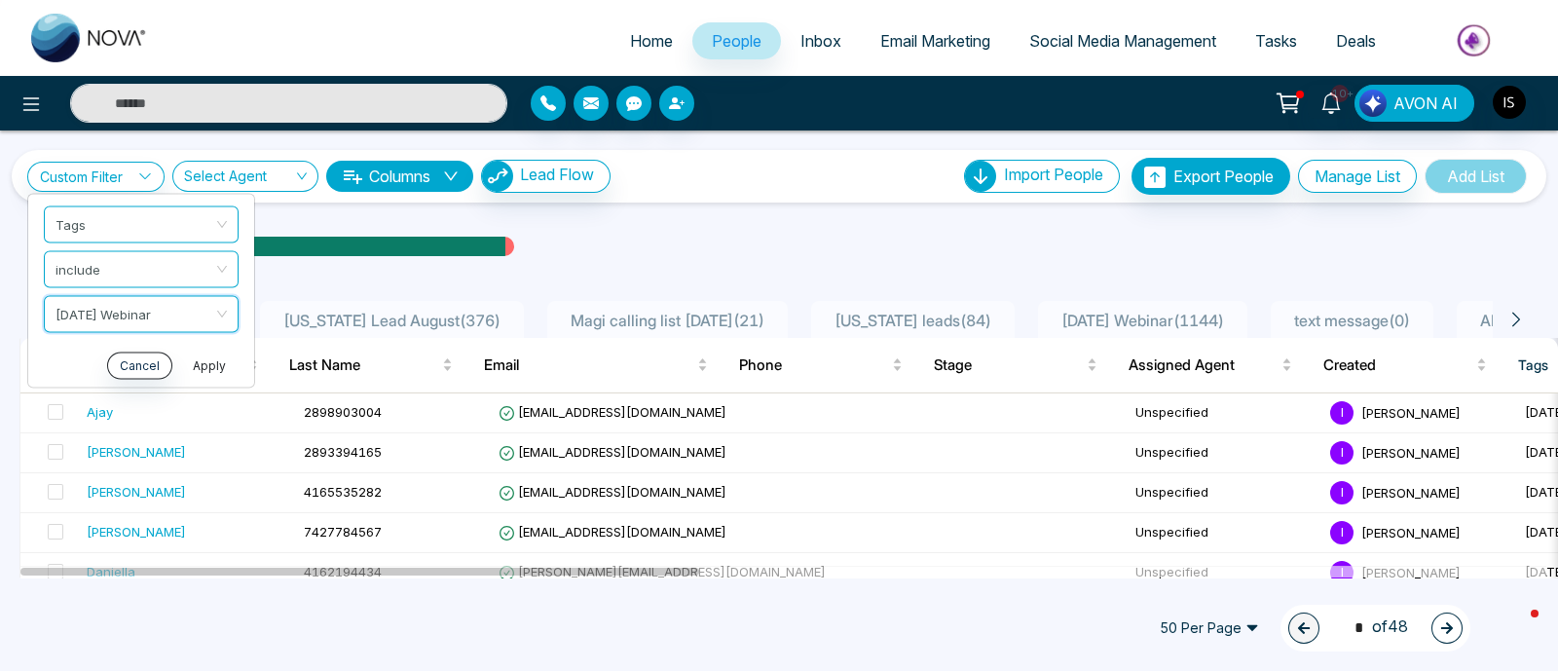
click at [202, 359] on button "Apply" at bounding box center [209, 364] width 58 height 27
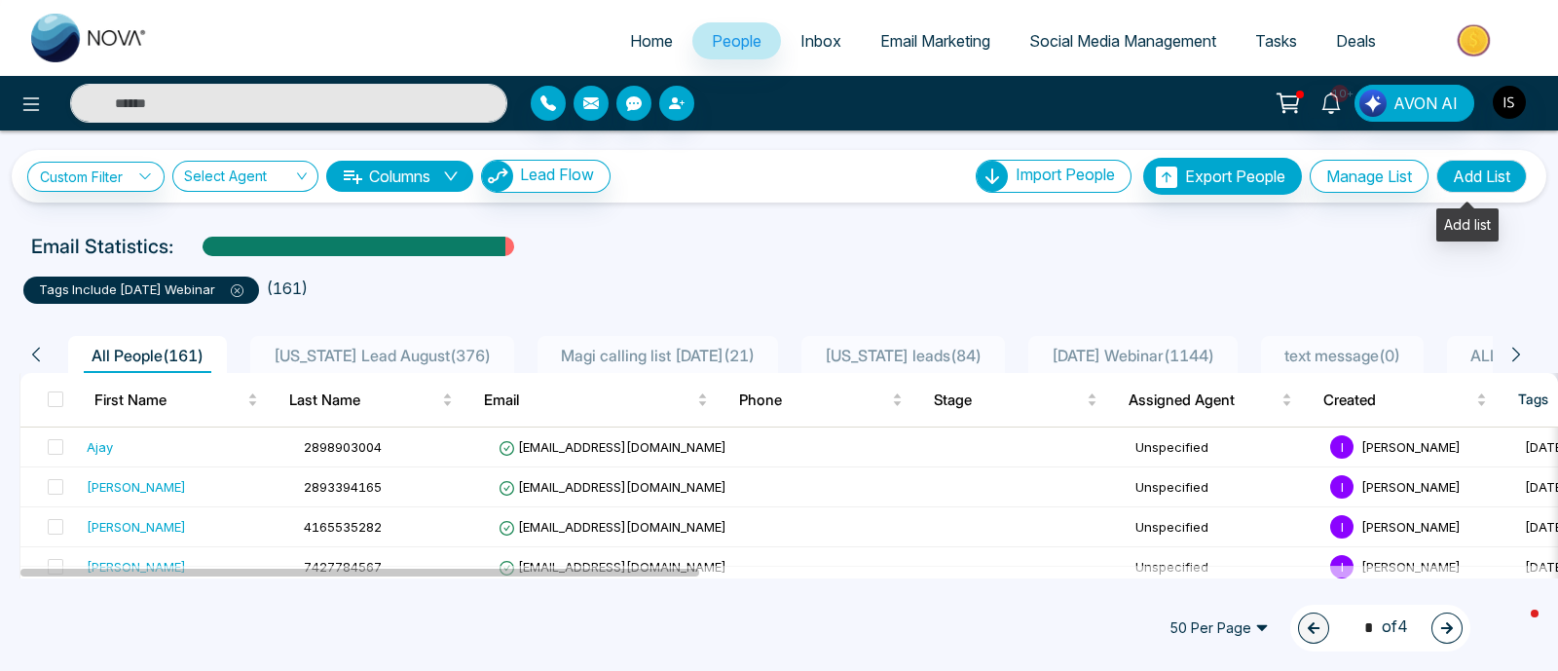
click at [1469, 180] on button "Add List" at bounding box center [1481, 176] width 91 height 33
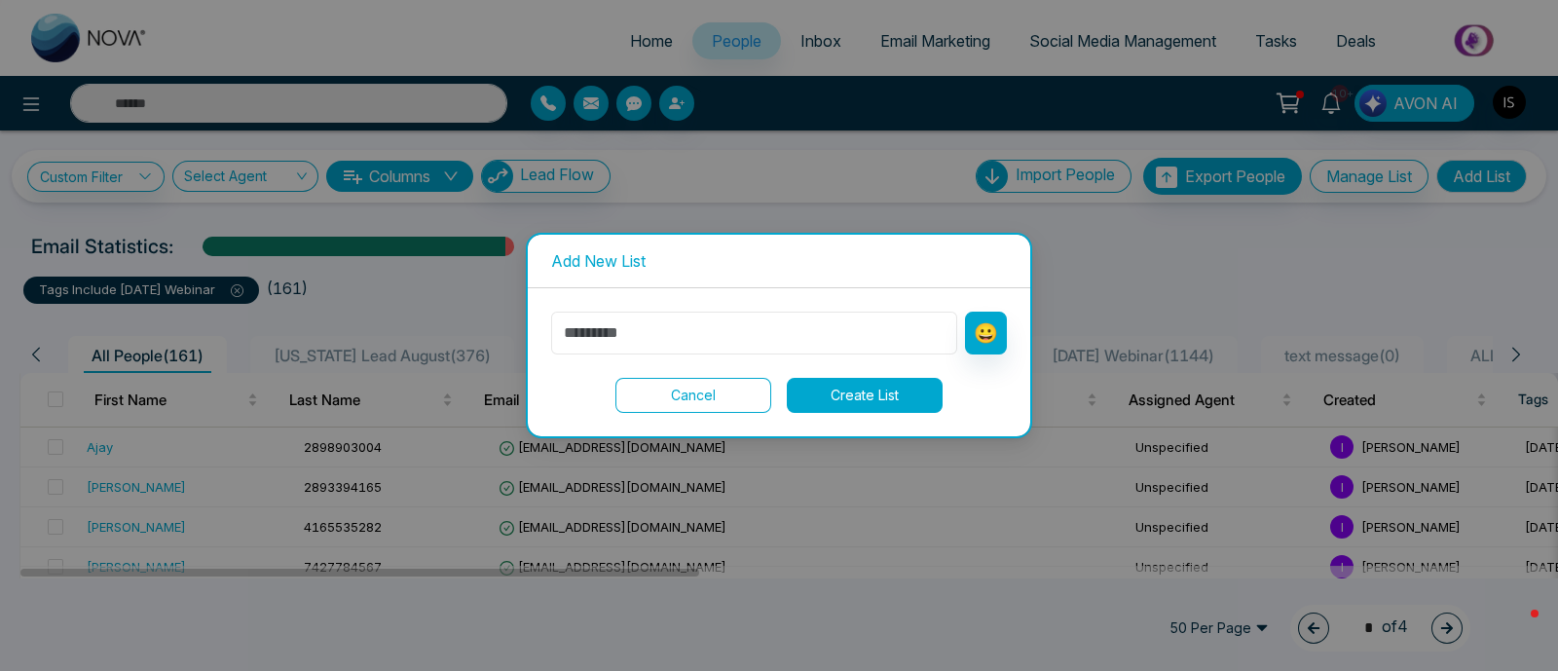
click at [808, 323] on input "text" at bounding box center [754, 333] width 406 height 43
type input "*"
type input "**********"
click at [905, 386] on button "Create List" at bounding box center [865, 395] width 156 height 35
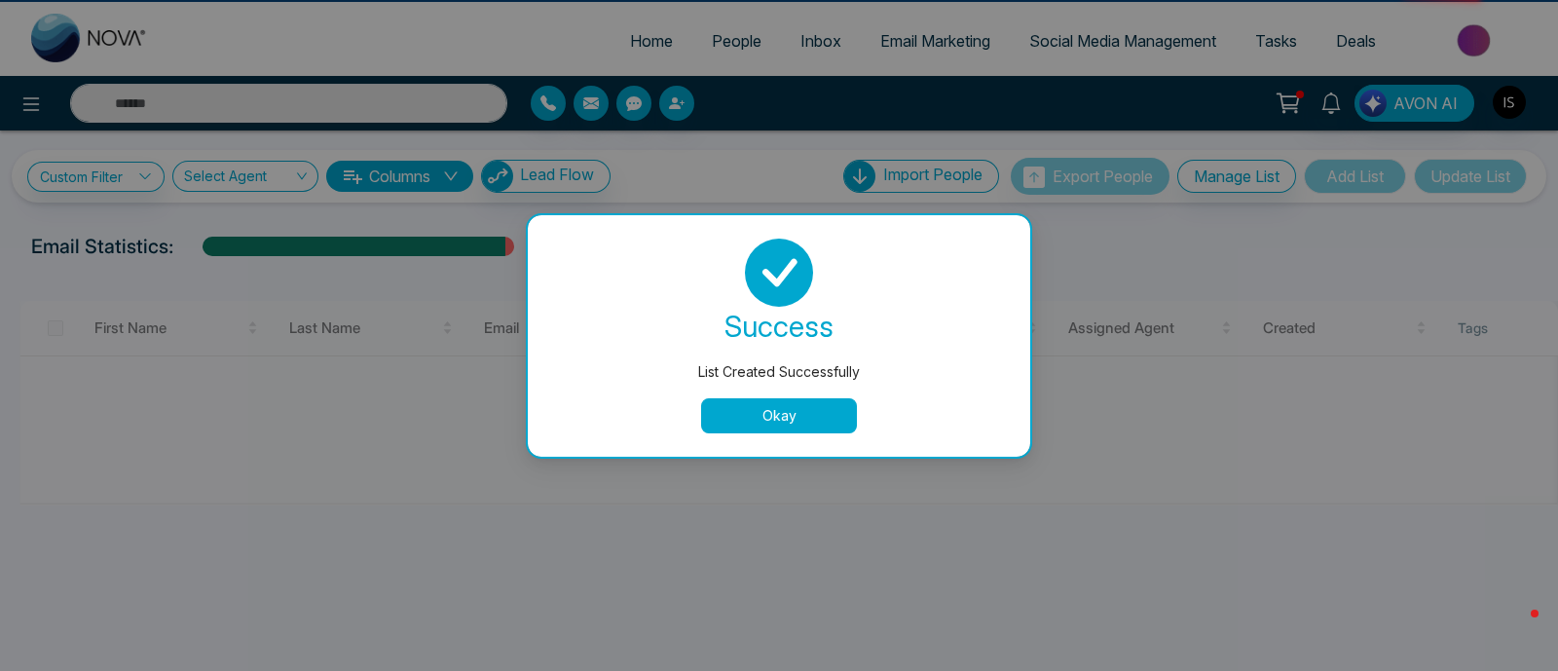
click at [1140, 279] on div "List Created Successfully success List Created Successfully Okay" at bounding box center [779, 335] width 1558 height 671
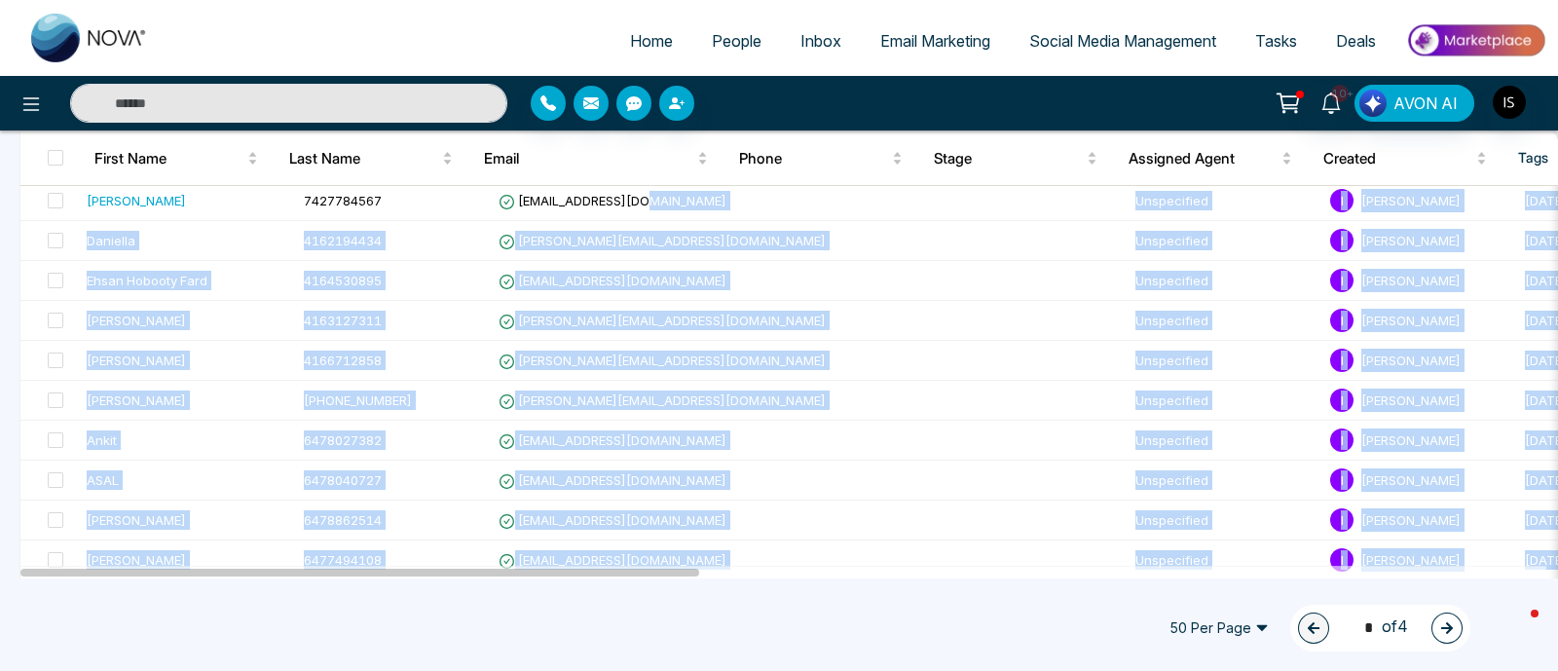
drag, startPoint x: 640, startPoint y: 563, endPoint x: 879, endPoint y: 571, distance: 239.6
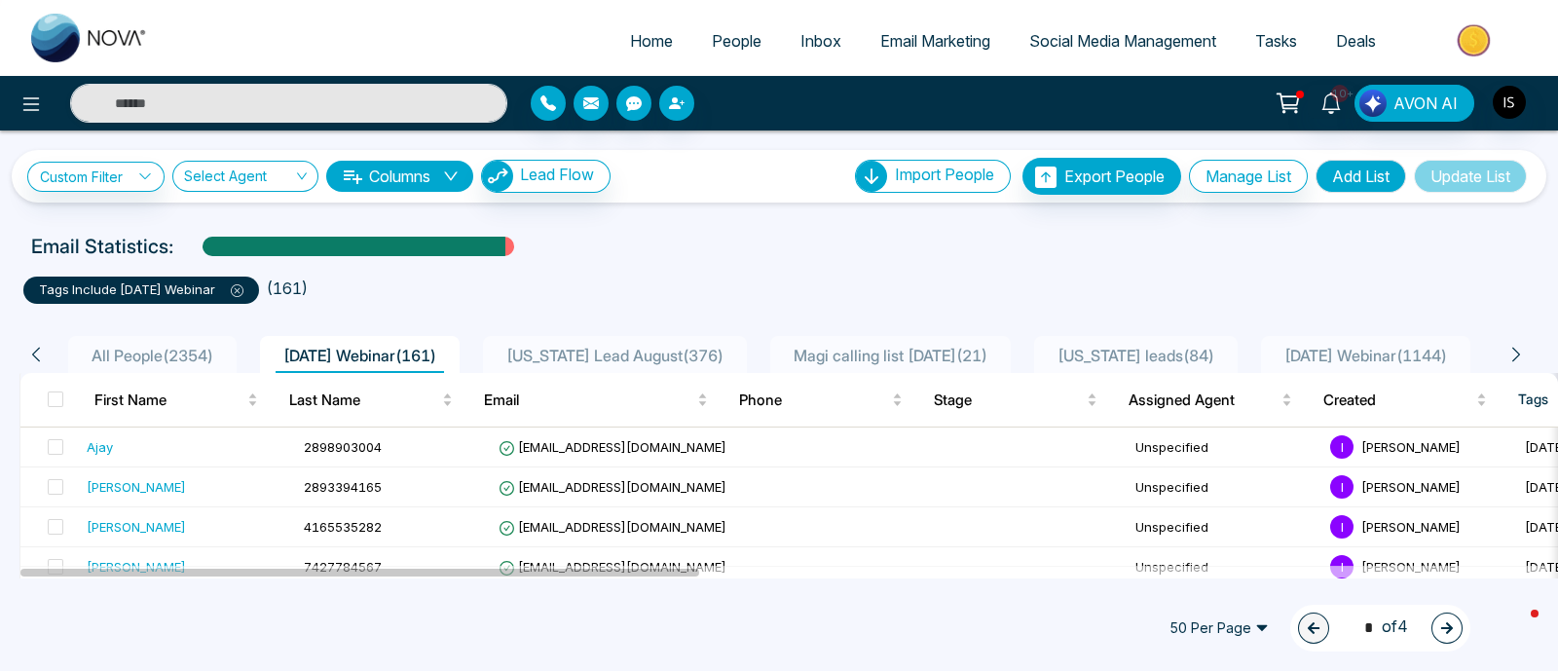
drag, startPoint x: 714, startPoint y: 296, endPoint x: 909, endPoint y: 212, distance: 212.8
click at [716, 294] on ul "tags include [DATE] Webinar ( 161 )" at bounding box center [778, 286] width 1511 height 35
click at [31, 115] on button at bounding box center [31, 103] width 39 height 39
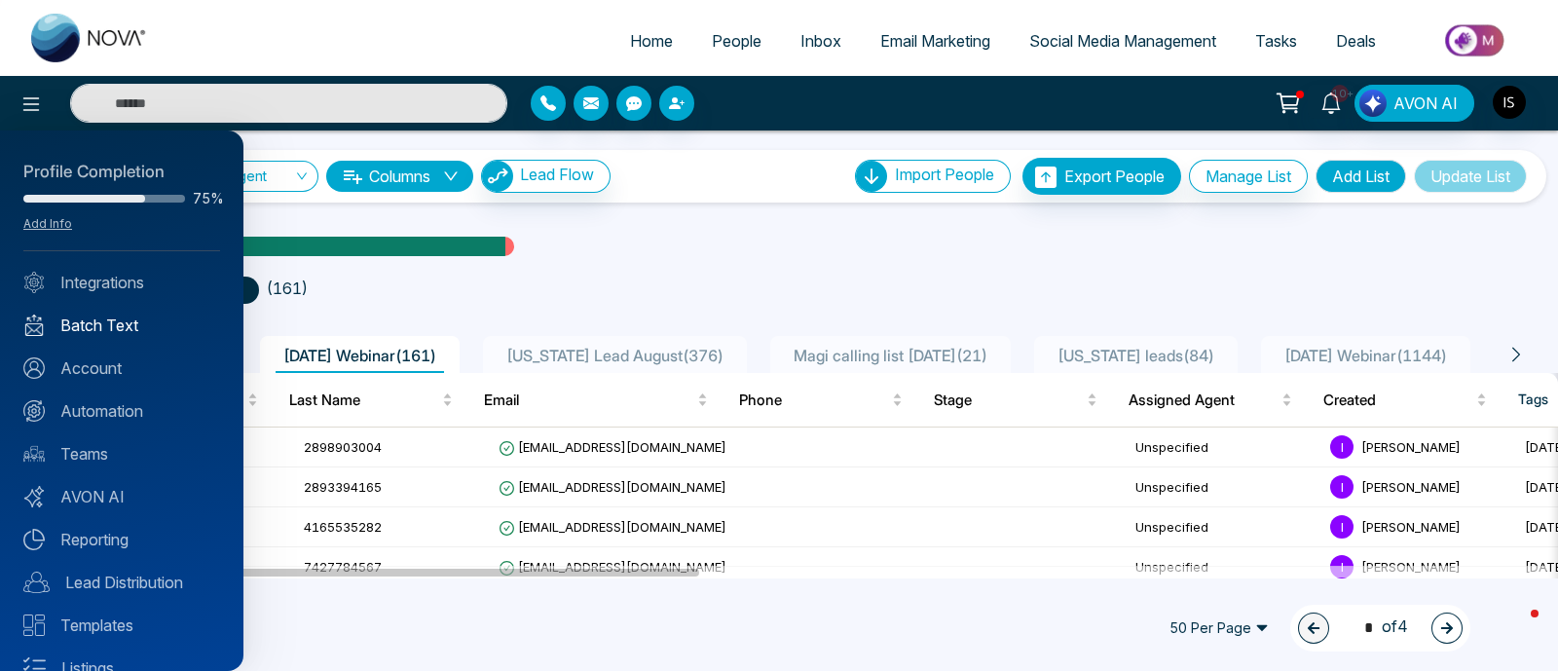
click at [120, 322] on link "Batch Text" at bounding box center [121, 324] width 197 height 23
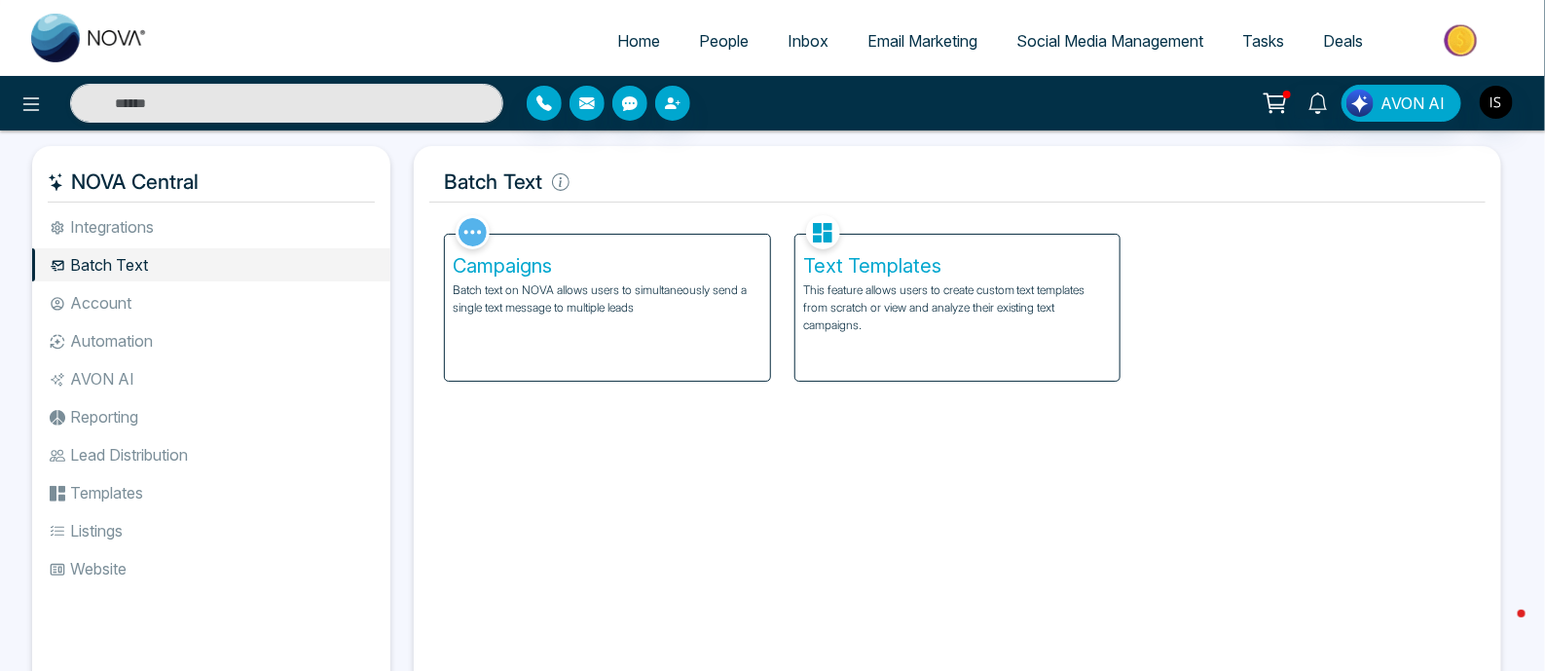
click at [967, 311] on p "This feature allows users to create custom text templates from scratch or view …" at bounding box center [958, 307] width 310 height 53
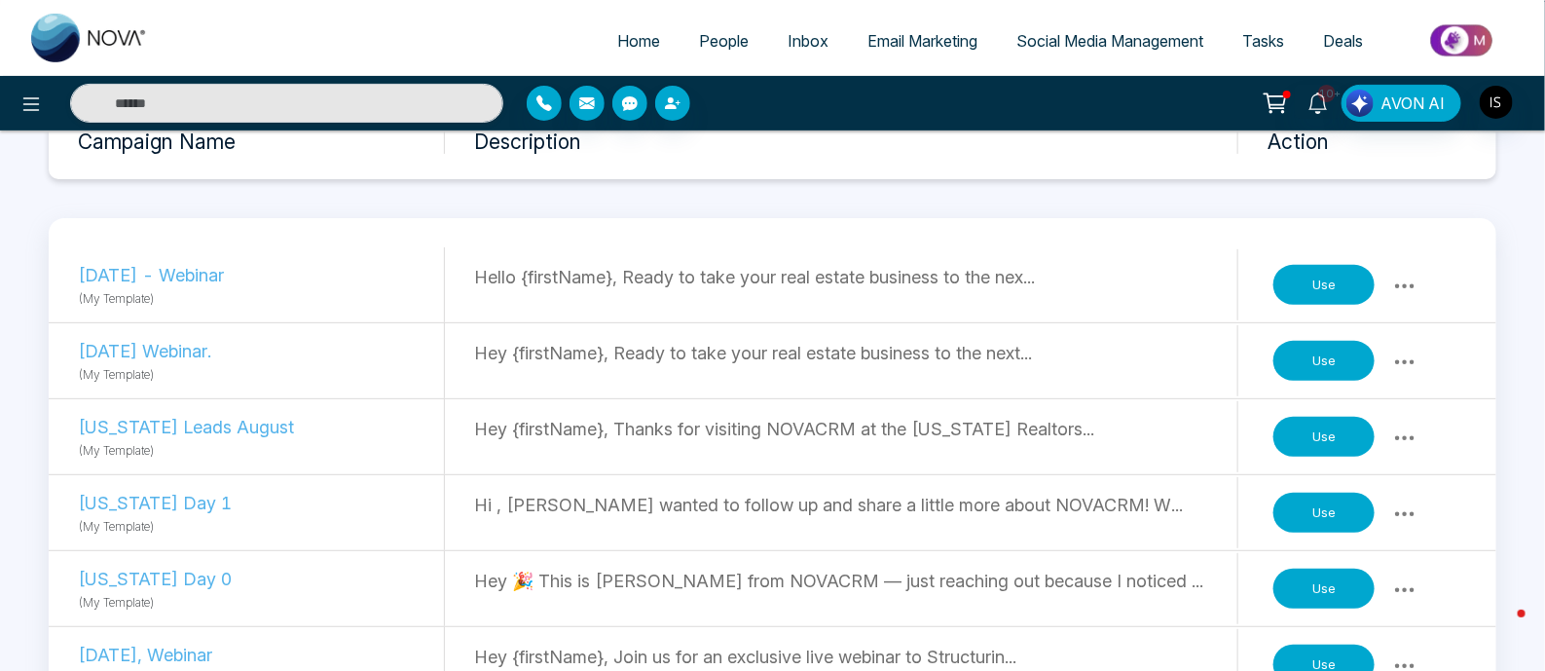
scroll to position [121, 0]
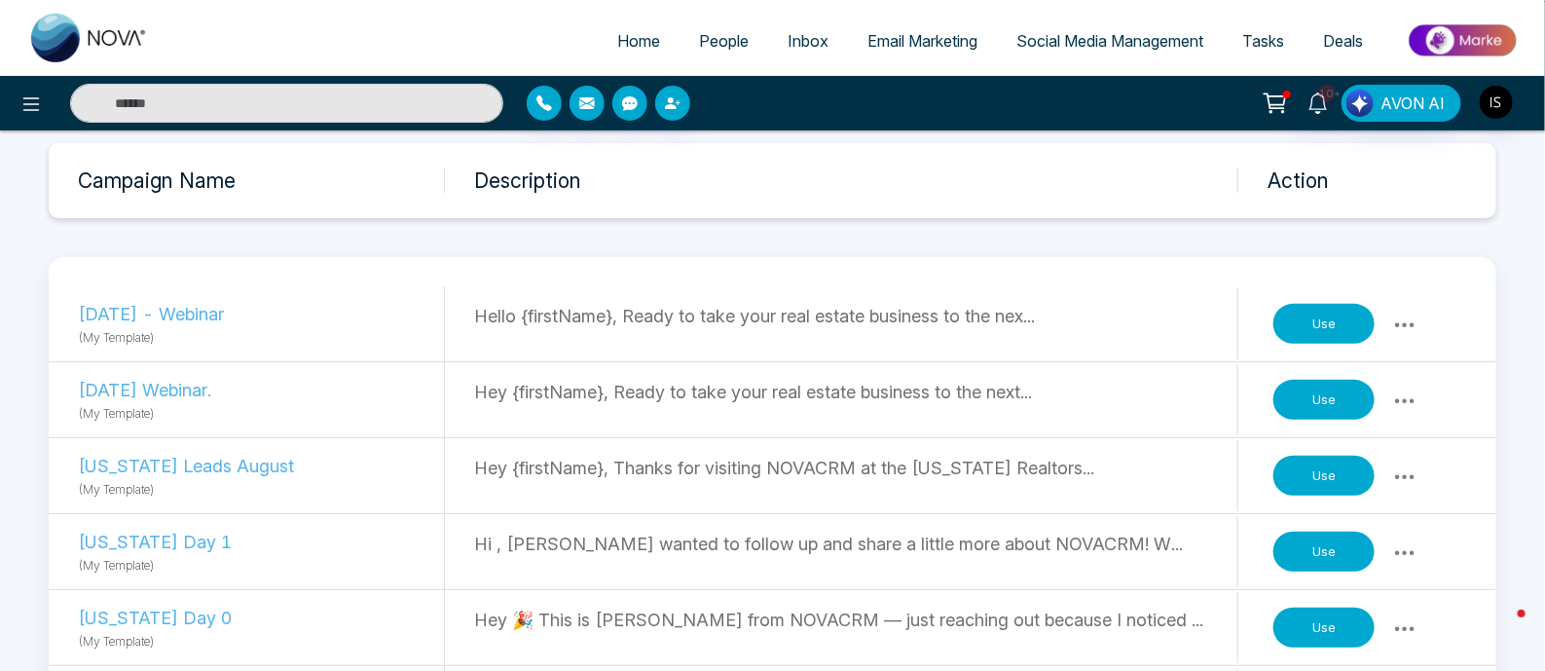
click at [1341, 312] on button "Use" at bounding box center [1323, 324] width 101 height 41
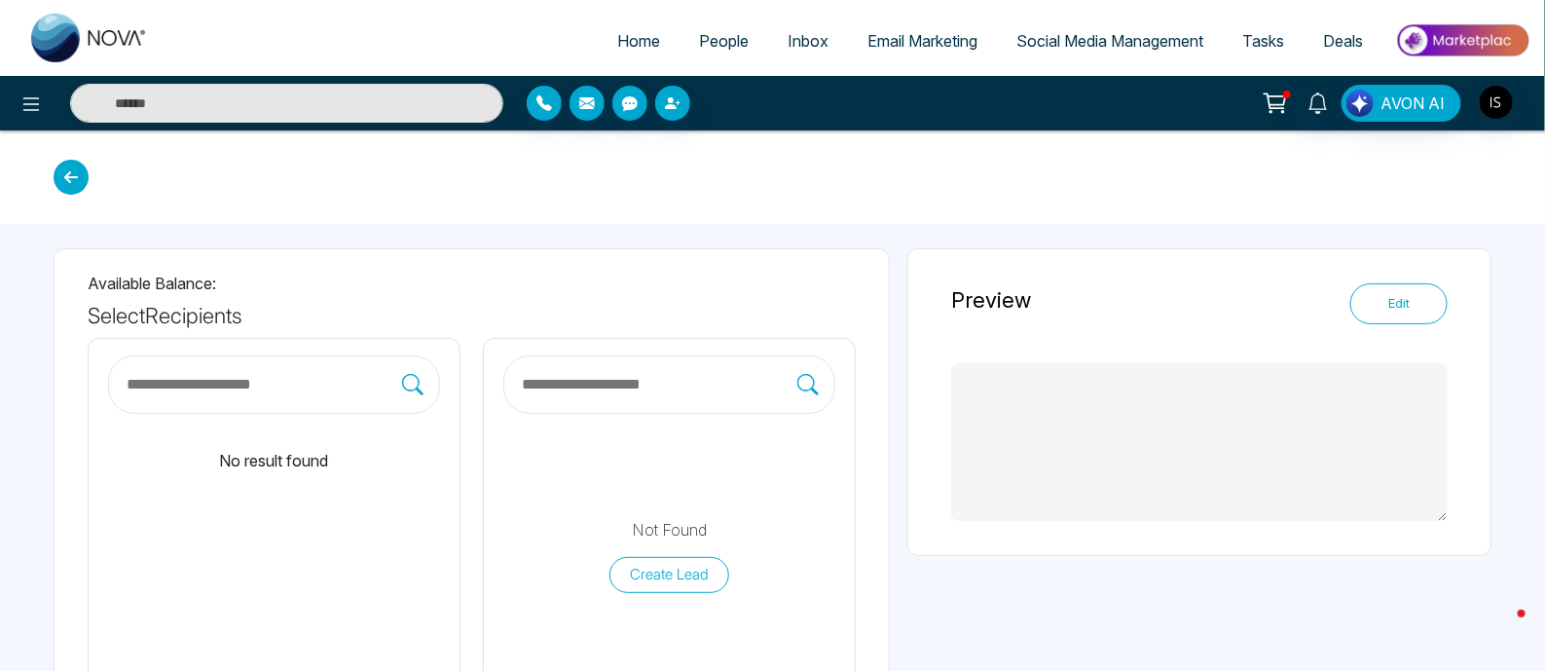
type textarea "**********"
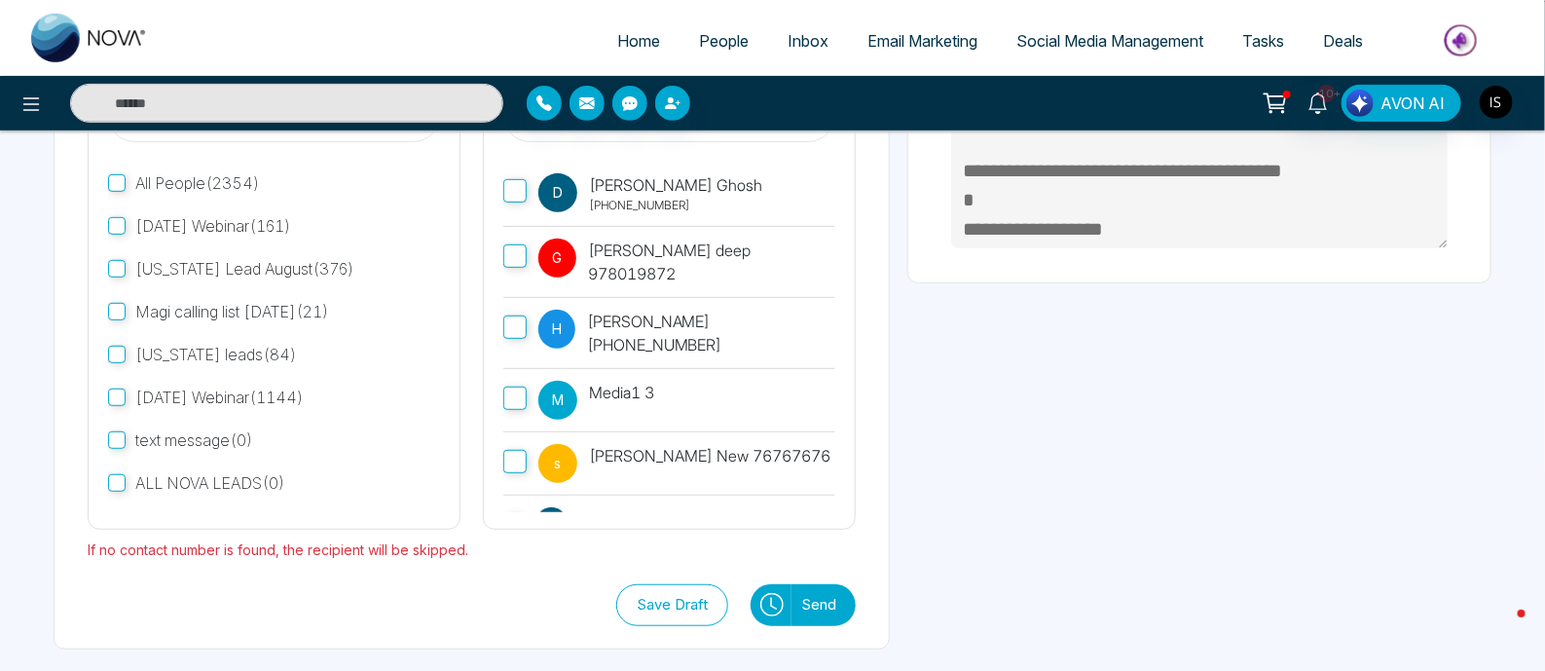
scroll to position [273, 0]
click at [803, 600] on button "Send" at bounding box center [823, 604] width 64 height 42
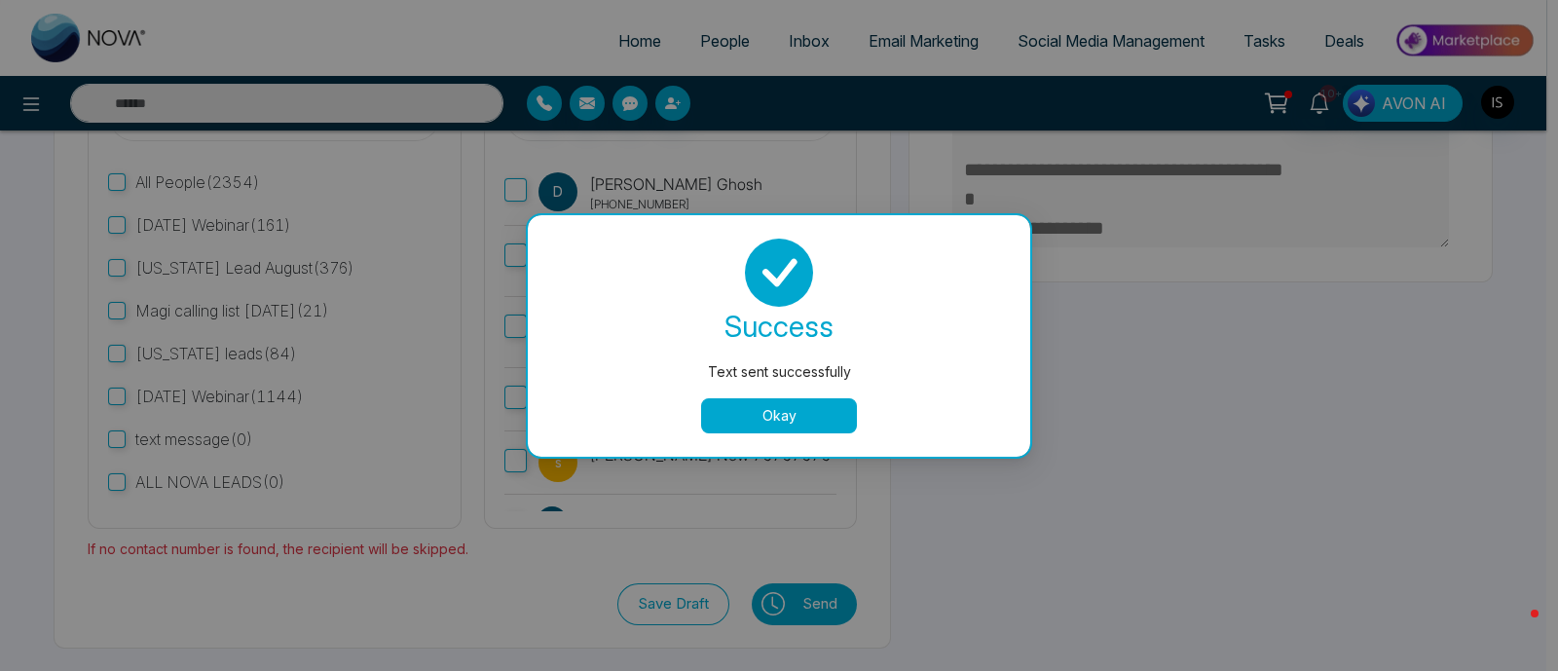
click at [828, 415] on button "Okay" at bounding box center [779, 415] width 156 height 35
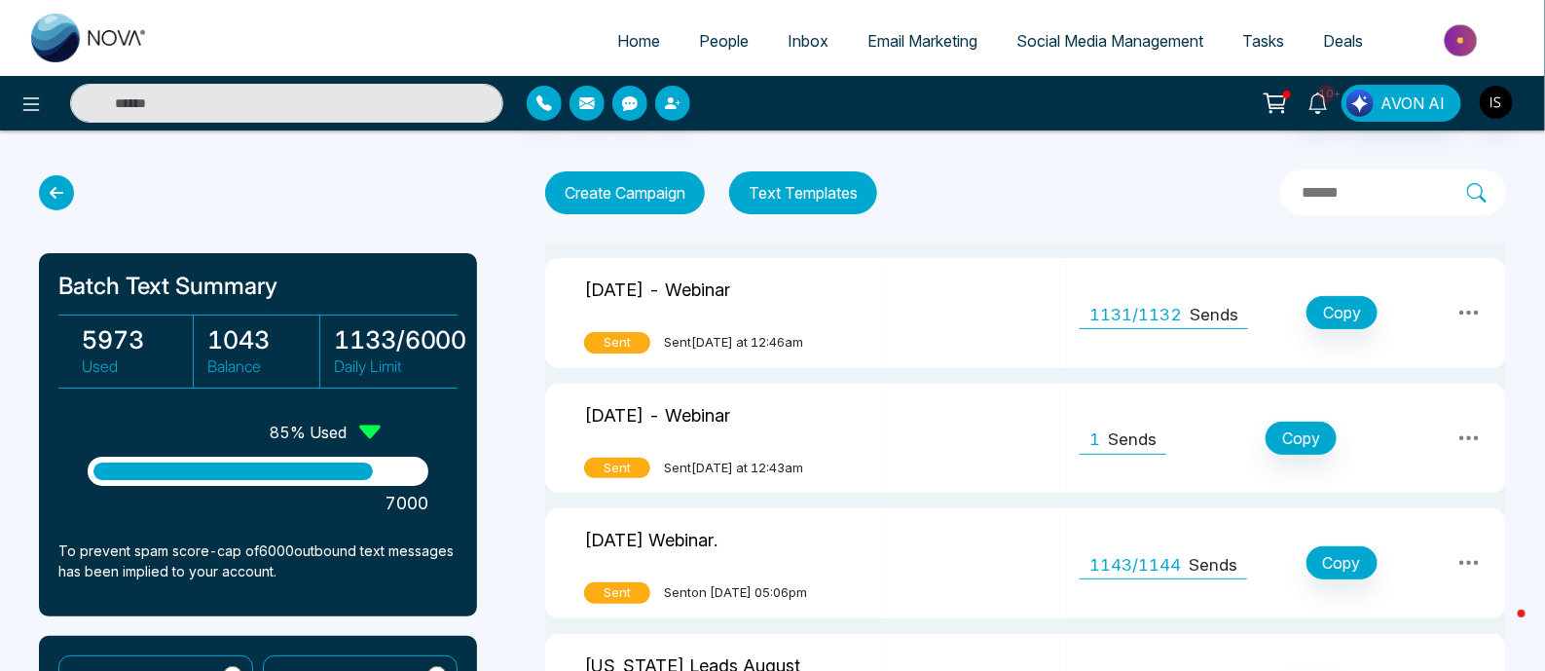
click at [601, 43] on link "Home" at bounding box center [639, 40] width 82 height 37
select select "*"
